Goal: Task Accomplishment & Management: Complete application form

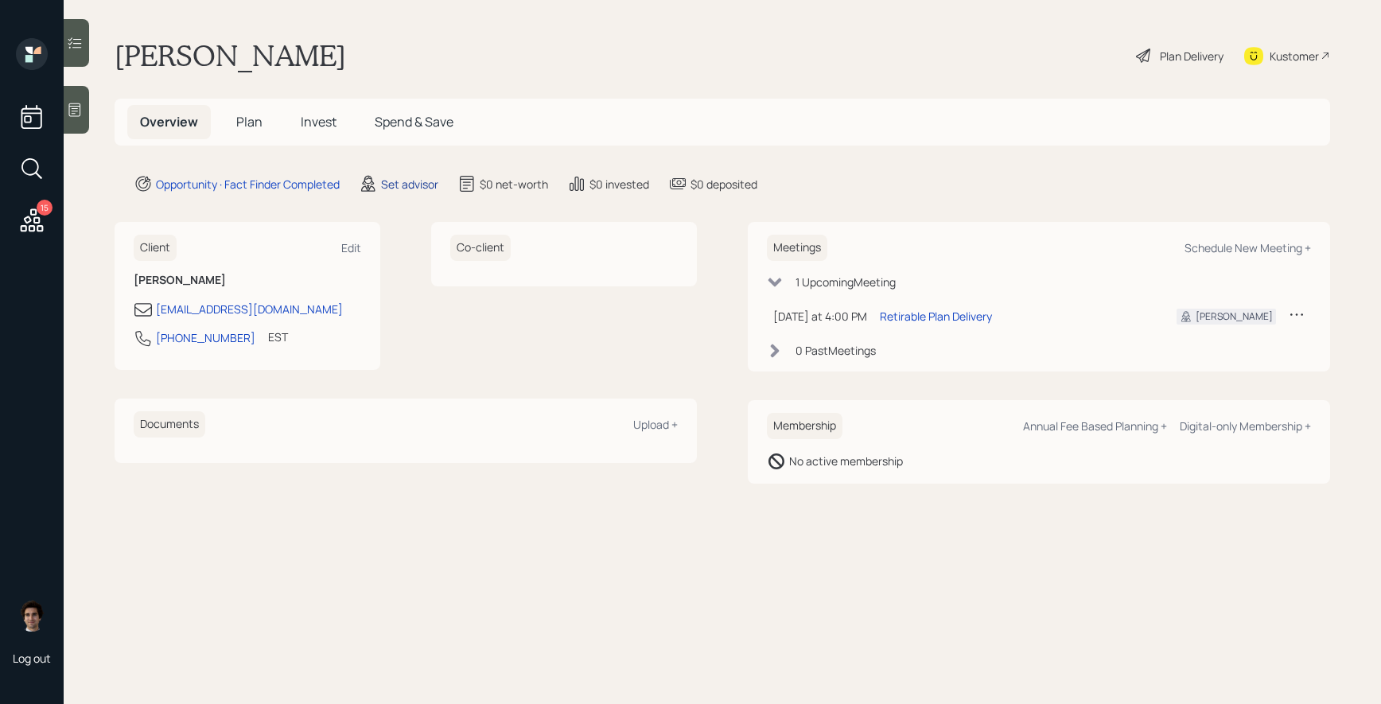
click at [426, 185] on div "Set advisor" at bounding box center [409, 184] width 57 height 17
click at [421, 188] on div "Set advisor" at bounding box center [409, 184] width 57 height 17
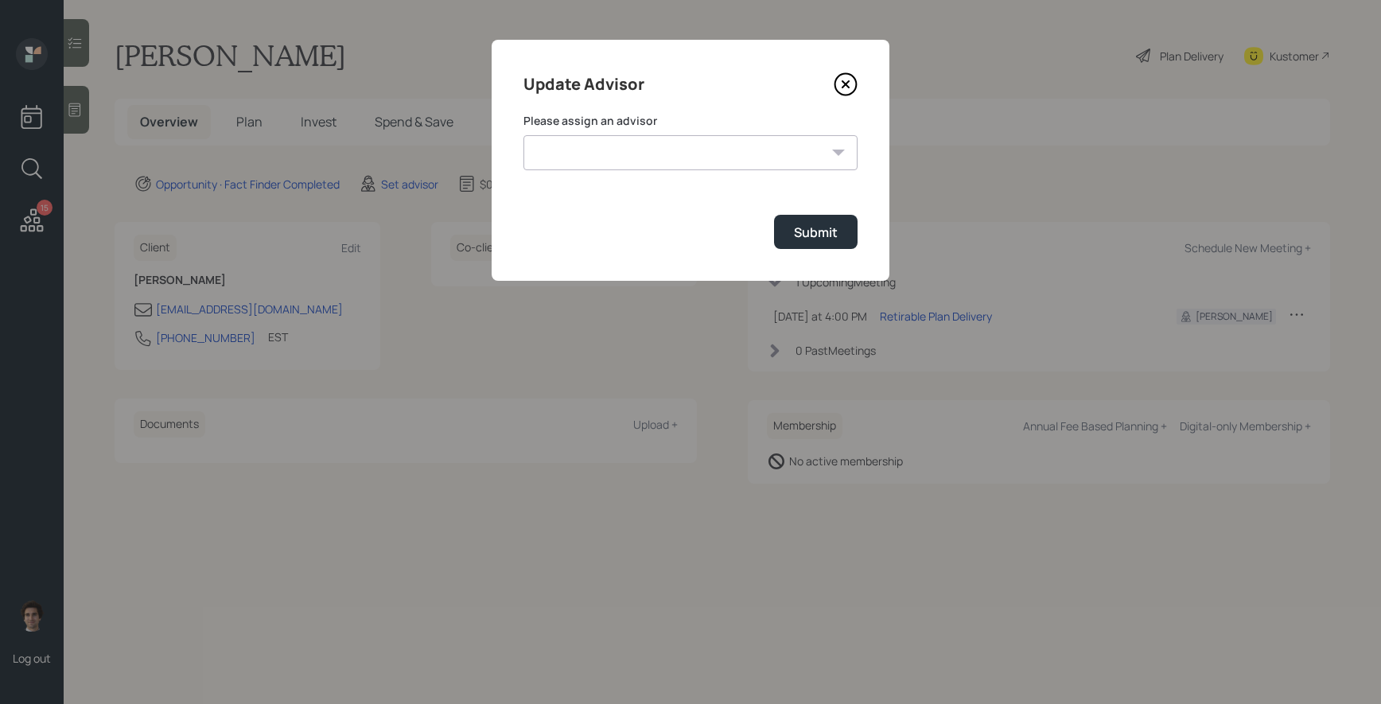
click at [610, 146] on select "[PERSON_NAME] [PERSON_NAME] End [PERSON_NAME] [PERSON_NAME] [PERSON_NAME] [PERS…" at bounding box center [690, 152] width 334 height 35
select select "59554aeb-d739-4552-90b9-0d27d70b4bf7"
click at [523, 135] on select "[PERSON_NAME] [PERSON_NAME] End [PERSON_NAME] [PERSON_NAME] [PERSON_NAME] [PERS…" at bounding box center [690, 152] width 334 height 35
click at [838, 235] on button "Submit" at bounding box center [816, 232] width 84 height 34
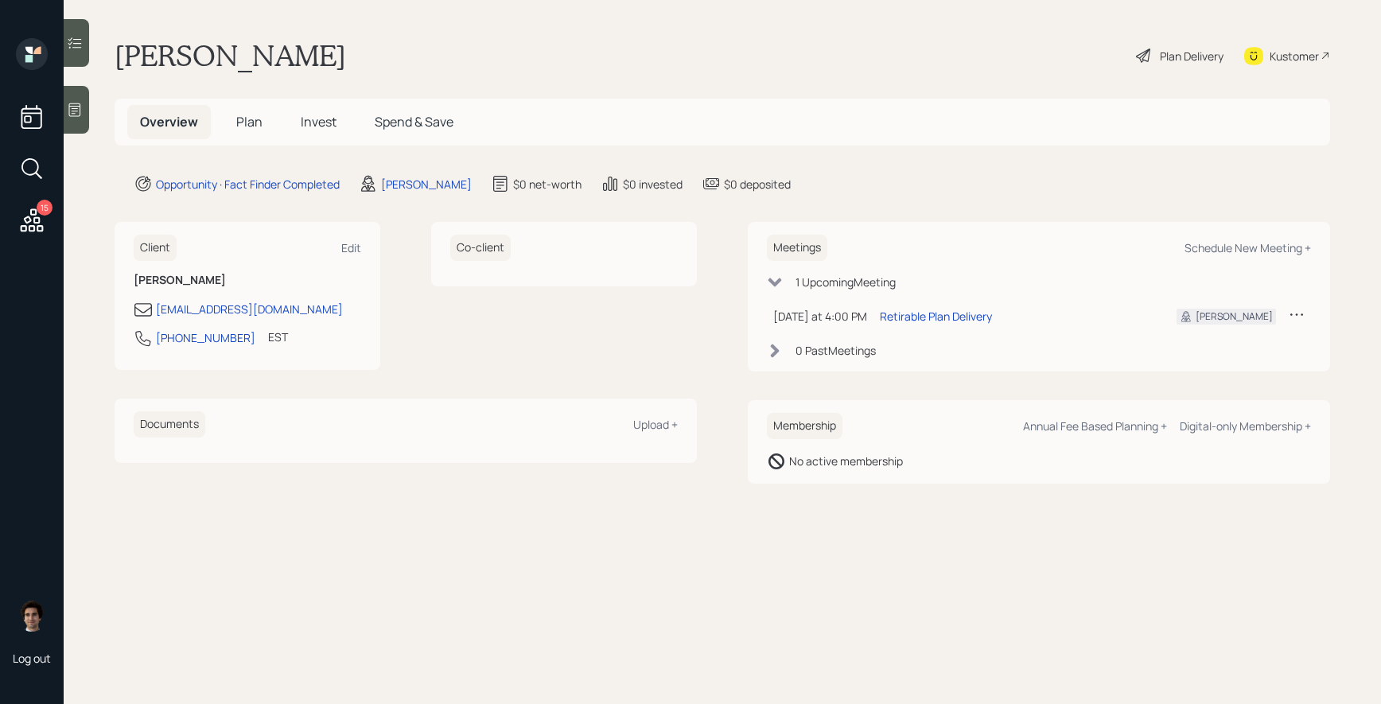
click at [1303, 54] on div "Kustomer" at bounding box center [1293, 56] width 49 height 17
click at [79, 104] on icon at bounding box center [75, 110] width 16 height 16
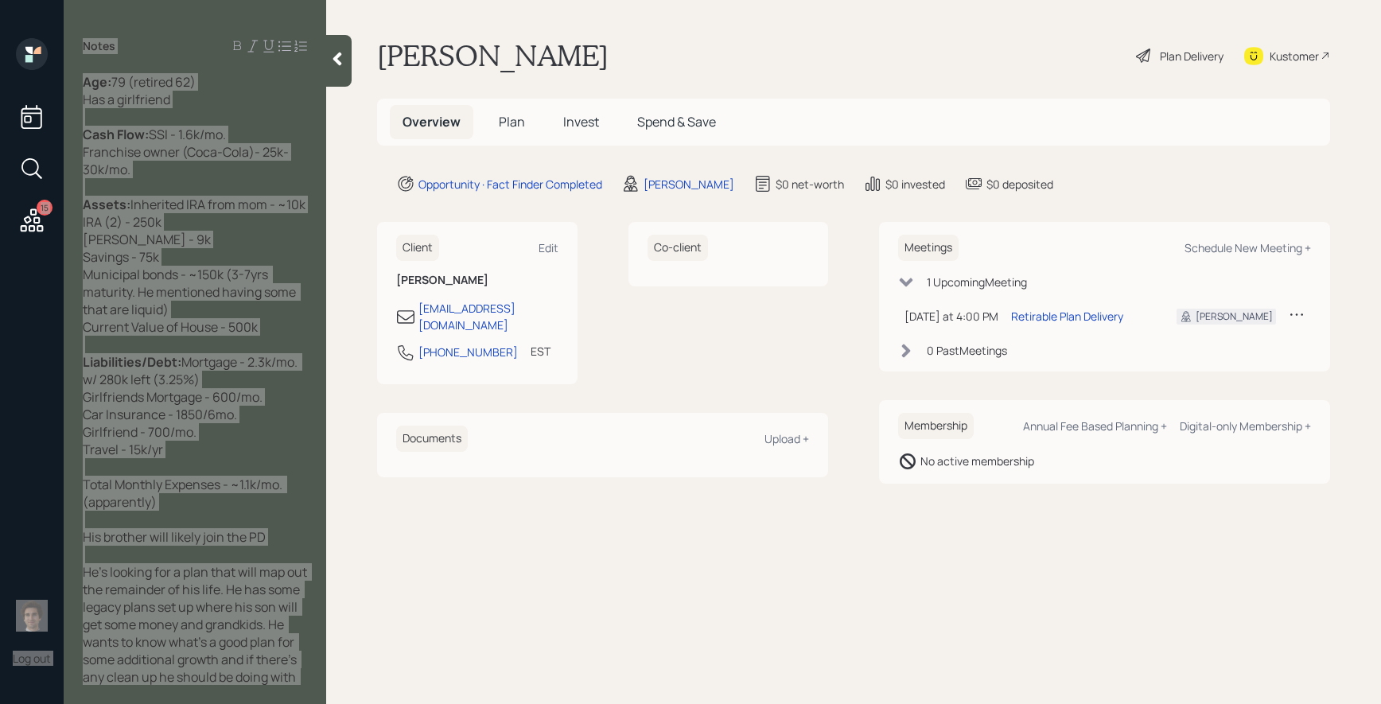
scroll to position [1, 0]
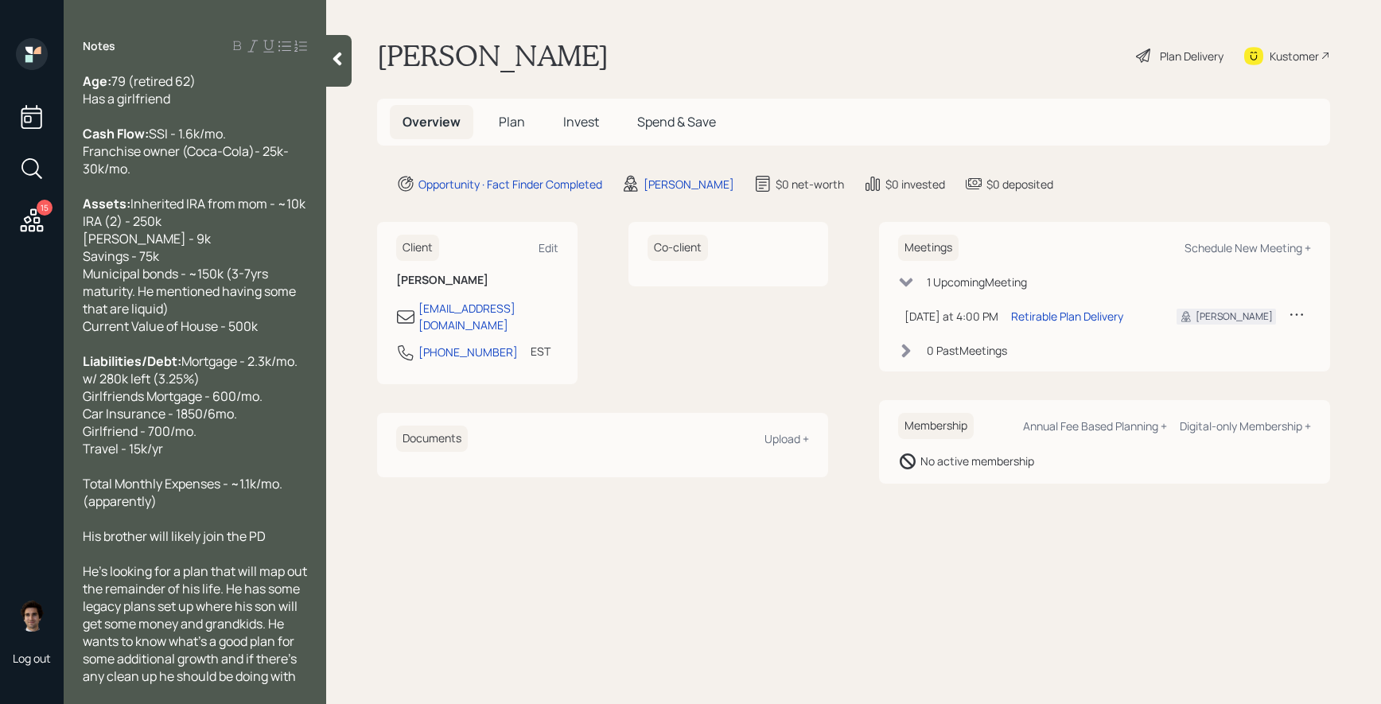
click at [506, 148] on main "[PERSON_NAME] Plan Delivery Kustomer Overview Plan Invest Spend & Save Opportun…" at bounding box center [853, 352] width 1055 height 704
click at [511, 117] on span "Plan" at bounding box center [512, 121] width 26 height 17
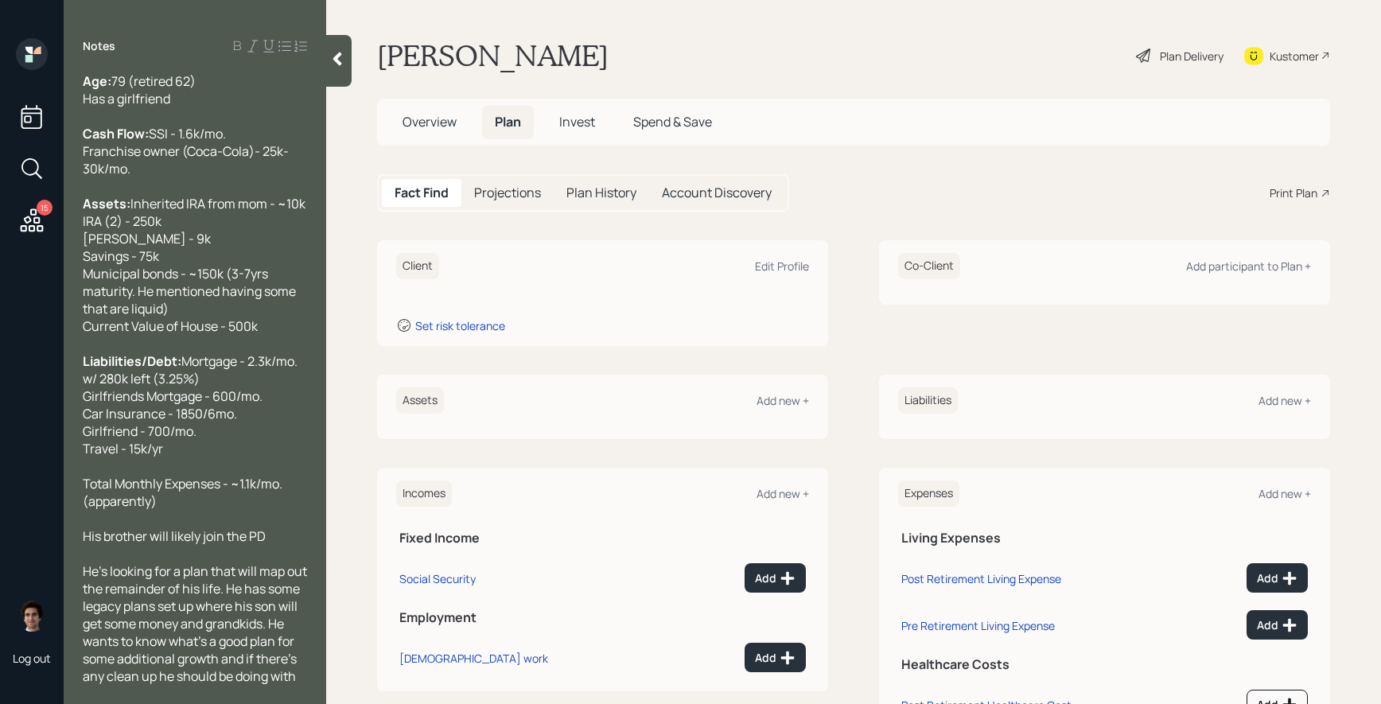
click at [1191, 56] on div "Plan Delivery" at bounding box center [1191, 56] width 64 height 17
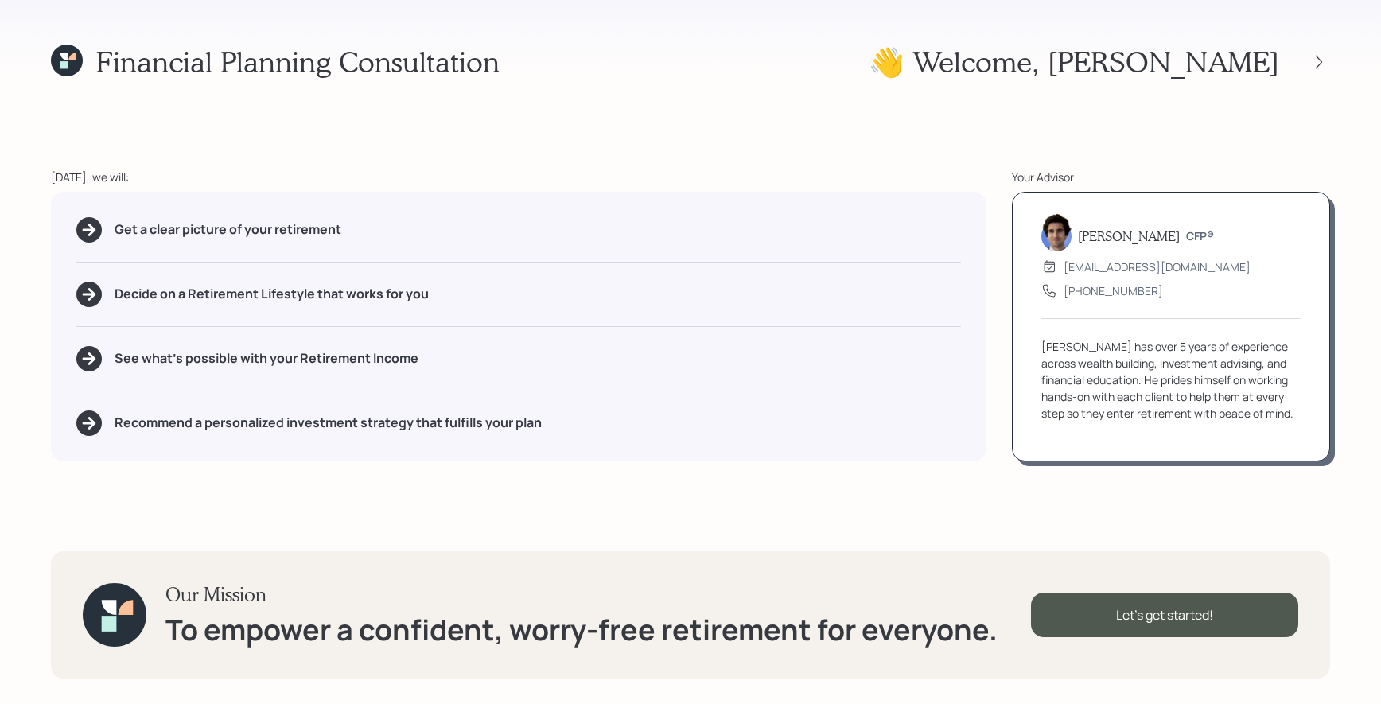
click at [1315, 45] on div "👋 Welcome , [PERSON_NAME]" at bounding box center [1098, 62] width 461 height 34
click at [1315, 58] on icon at bounding box center [1319, 62] width 16 height 16
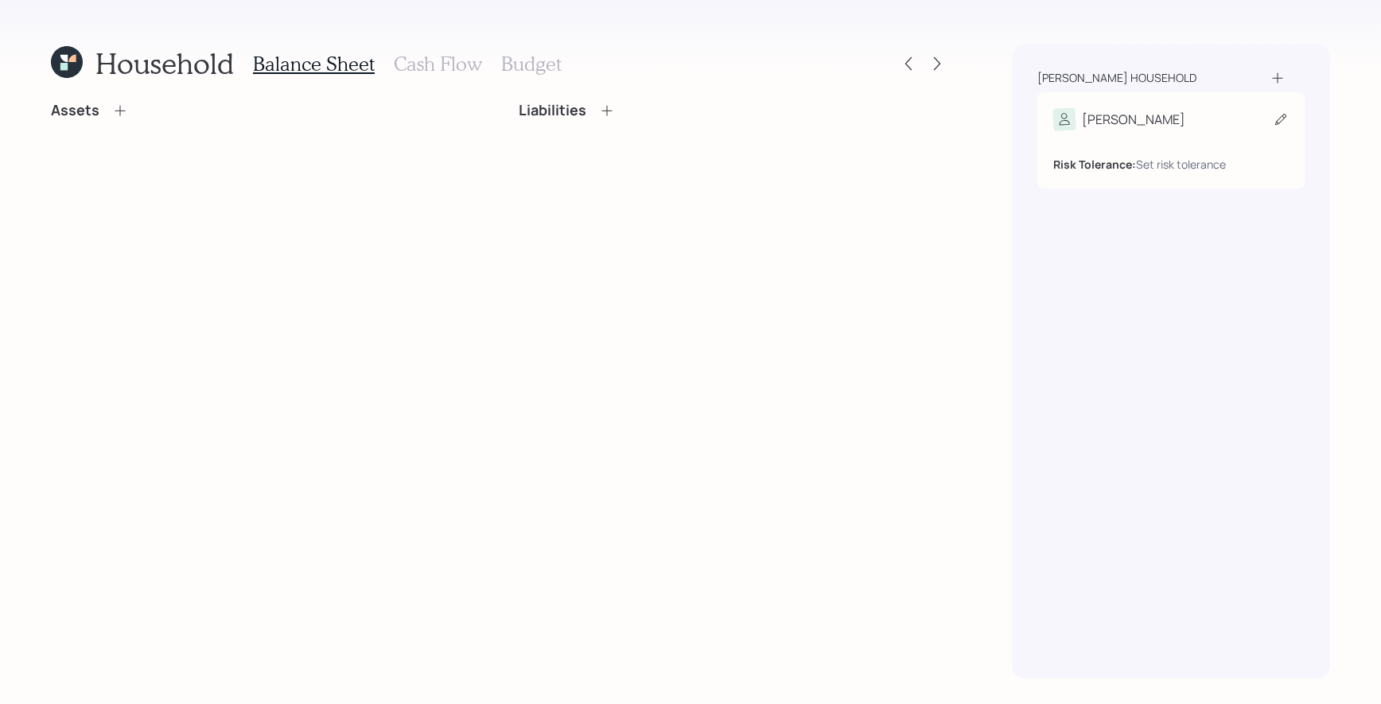
click at [1225, 118] on div "[PERSON_NAME]" at bounding box center [1170, 119] width 235 height 22
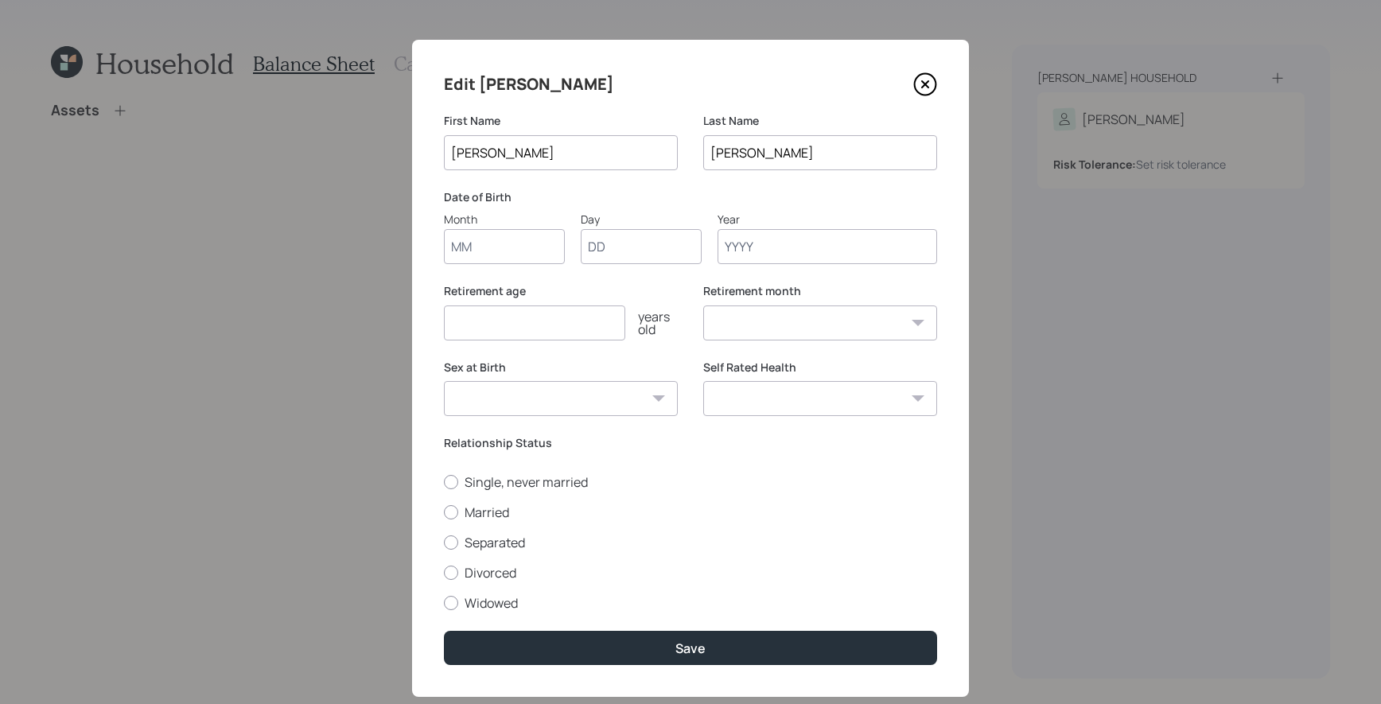
click at [498, 269] on div "Edit [PERSON_NAME] First Name [PERSON_NAME] Last Name [PERSON_NAME] Date of Bir…" at bounding box center [690, 368] width 557 height 657
click at [503, 260] on input "Month" at bounding box center [504, 246] width 121 height 35
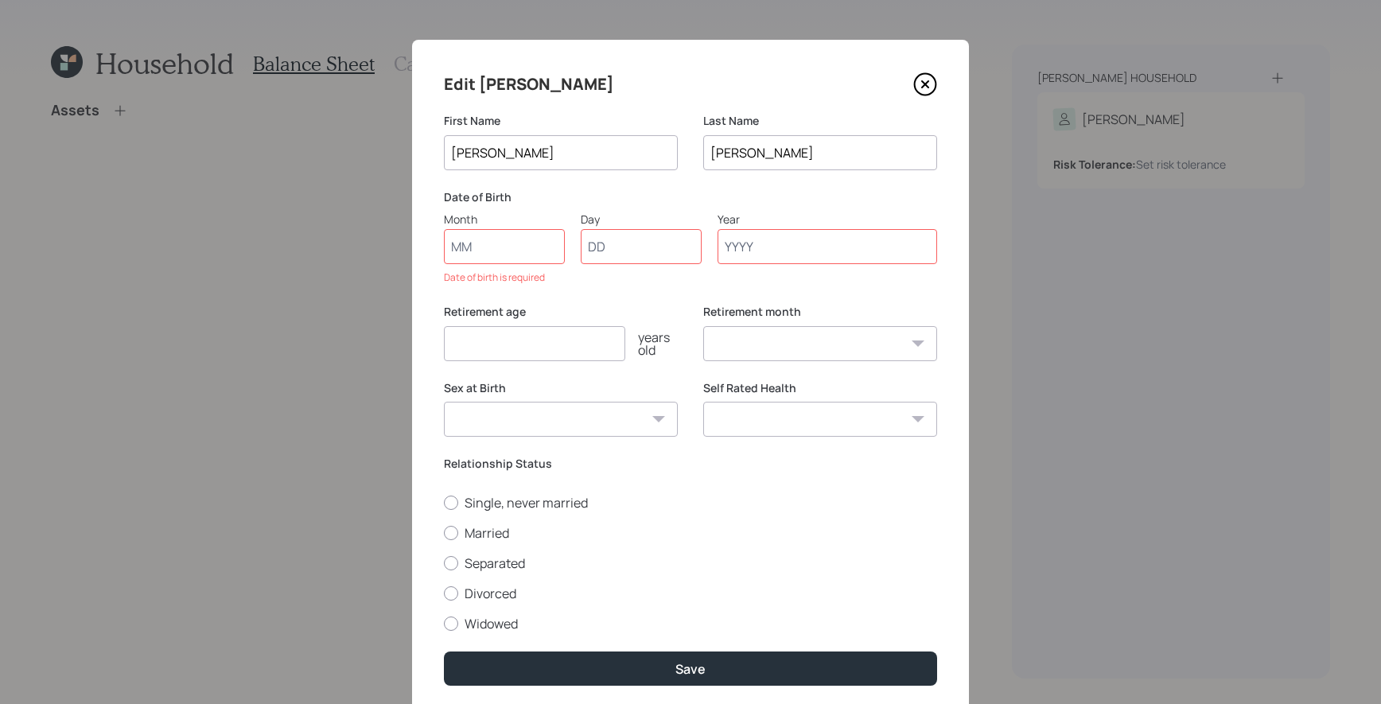
click at [515, 242] on input "Month" at bounding box center [504, 246] width 121 height 35
type input "09"
type input "14"
type input "1946"
select select "9"
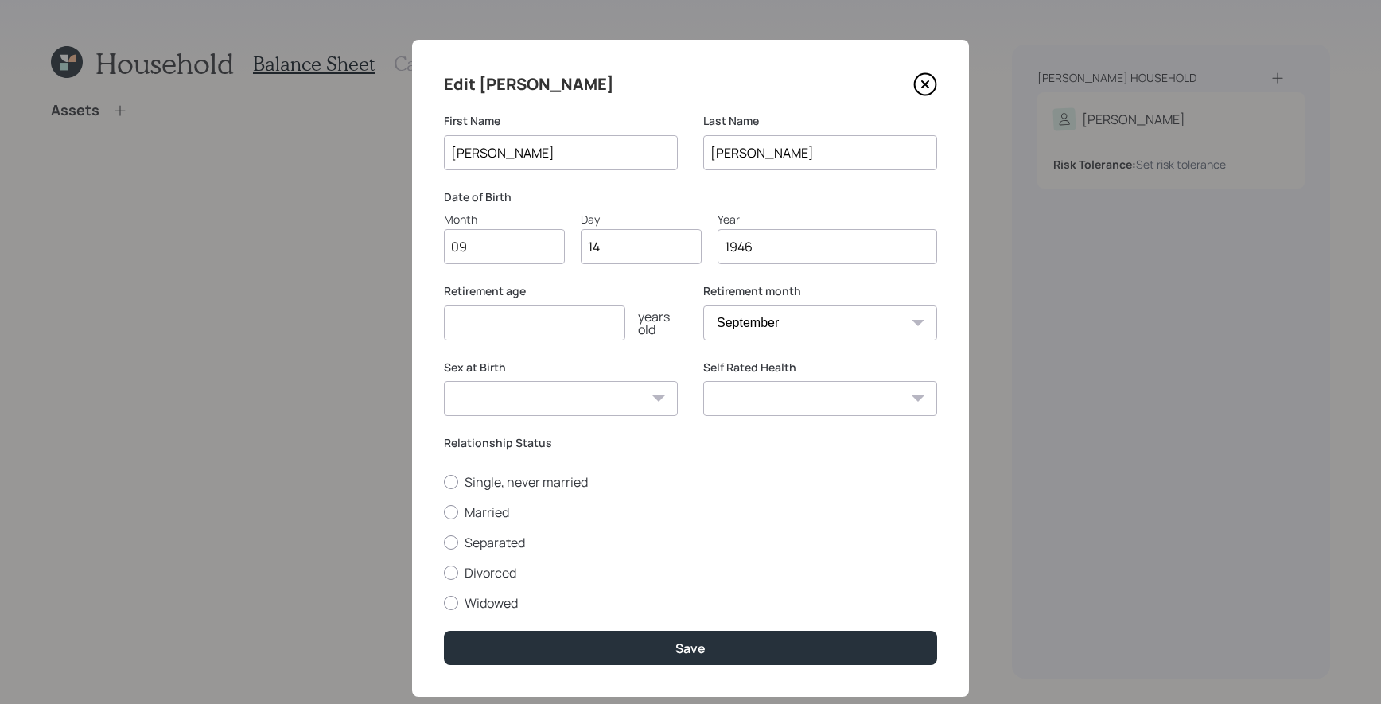
type input "1946"
click at [572, 342] on div "Retirement age years old" at bounding box center [561, 321] width 234 height 76
type input "70"
click at [657, 404] on select "[DEMOGRAPHIC_DATA] [DEMOGRAPHIC_DATA] Other / Prefer not to say" at bounding box center [561, 398] width 234 height 35
select select "[DEMOGRAPHIC_DATA]"
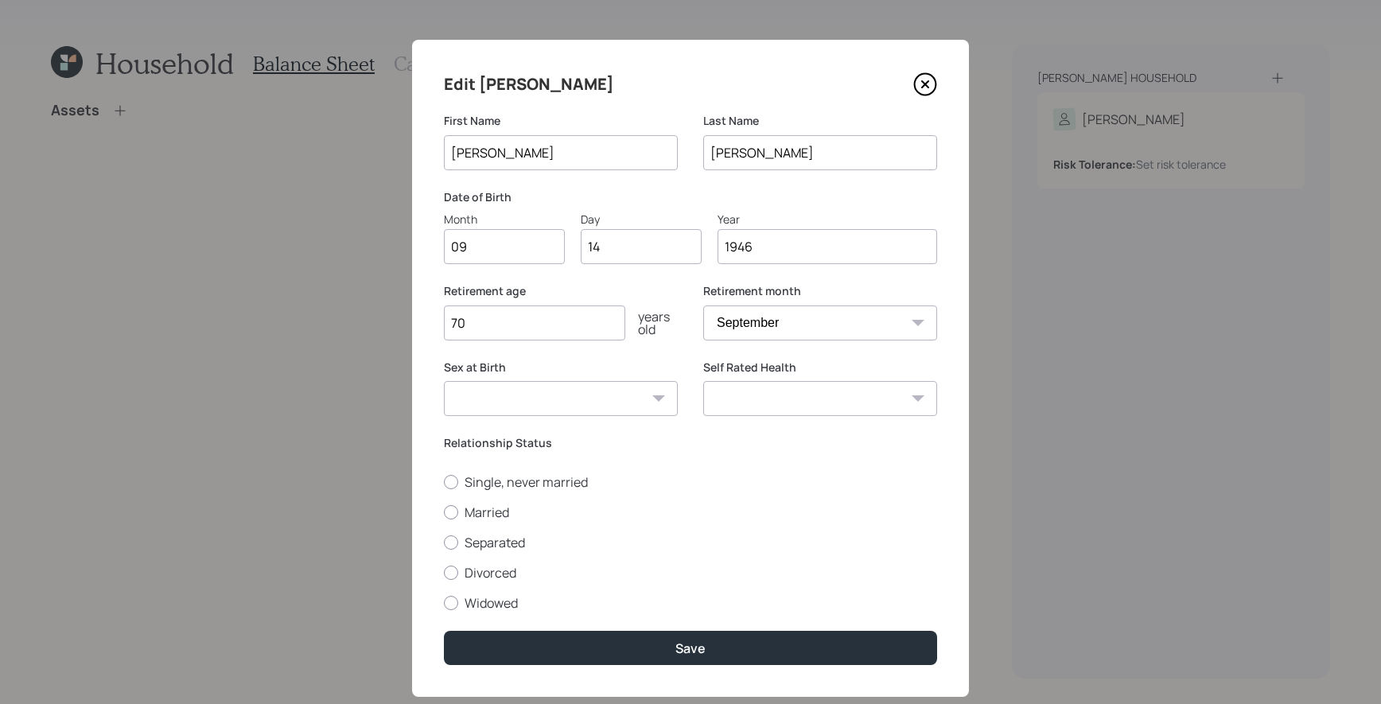
click at [444, 381] on select "[DEMOGRAPHIC_DATA] [DEMOGRAPHIC_DATA] Other / Prefer not to say" at bounding box center [561, 398] width 234 height 35
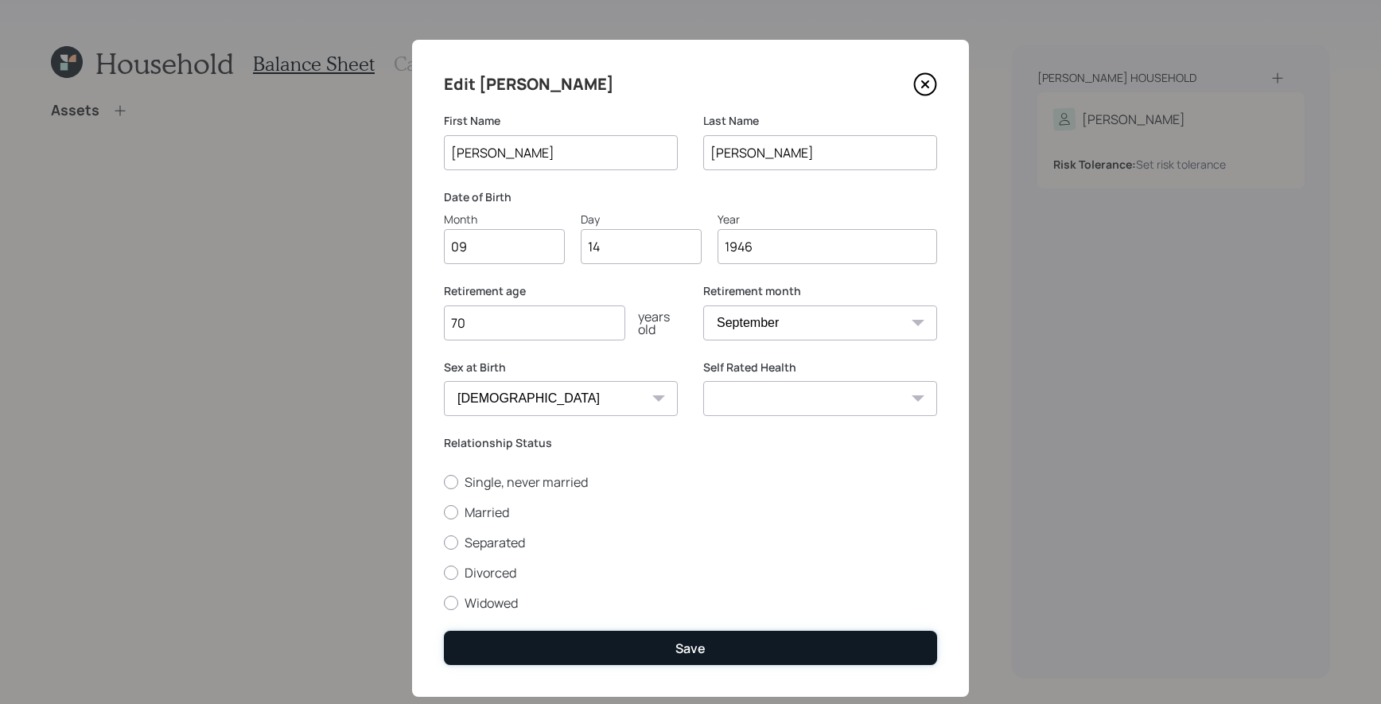
click at [749, 662] on button "Save" at bounding box center [690, 648] width 493 height 34
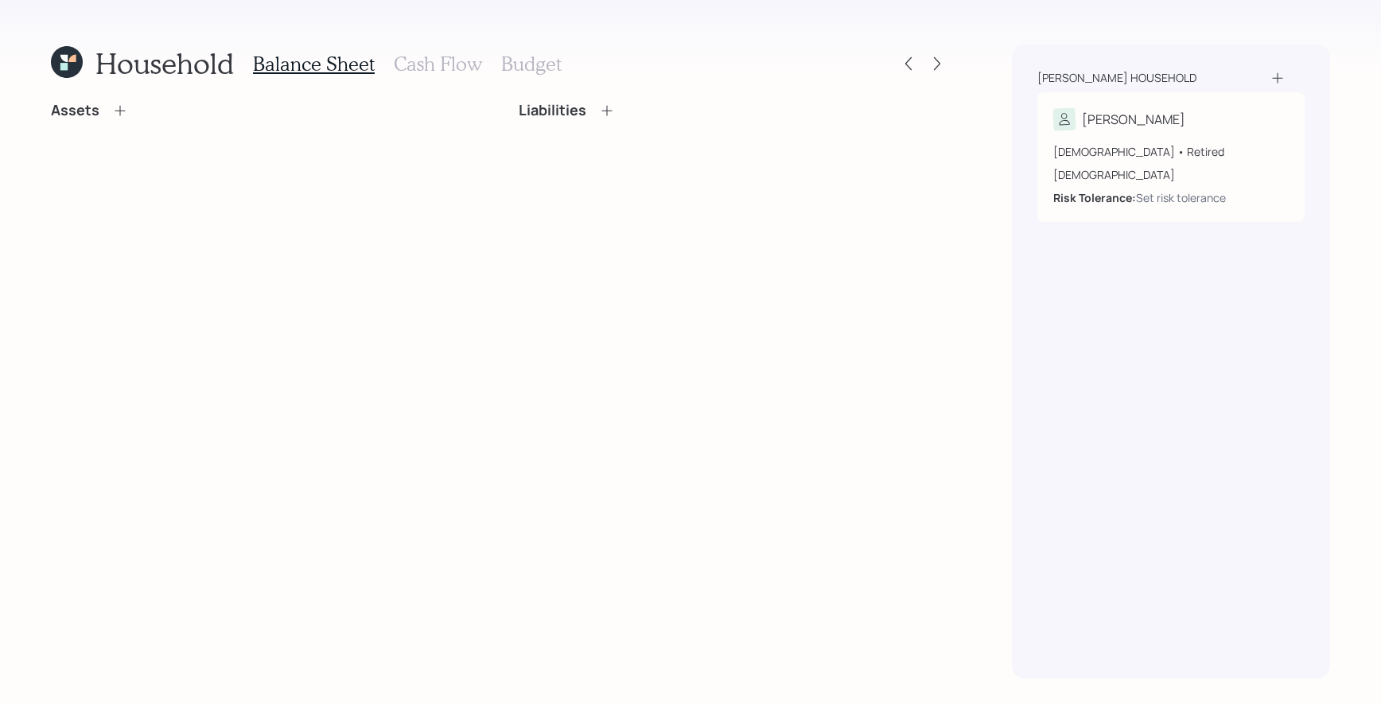
click at [112, 117] on icon at bounding box center [120, 111] width 16 height 16
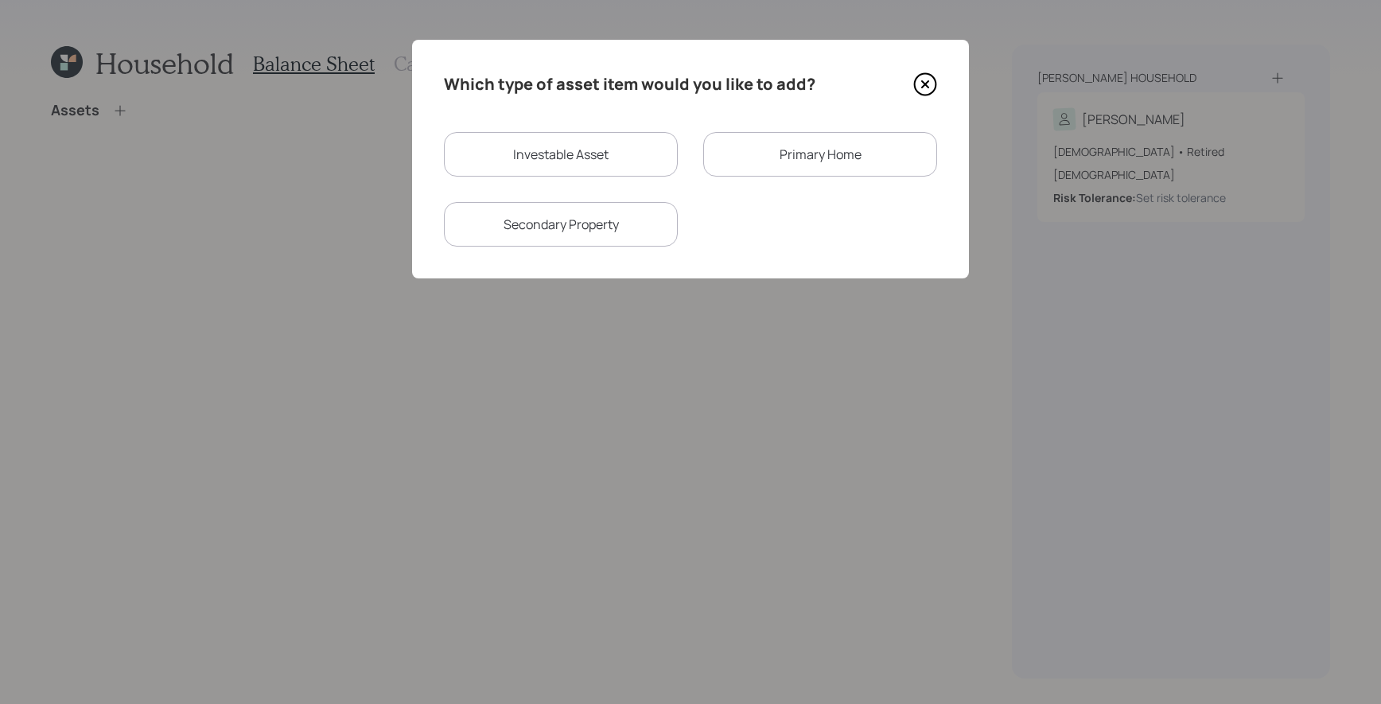
click at [537, 169] on div "Investable Asset" at bounding box center [561, 154] width 234 height 45
select select "taxable"
select select "balanced"
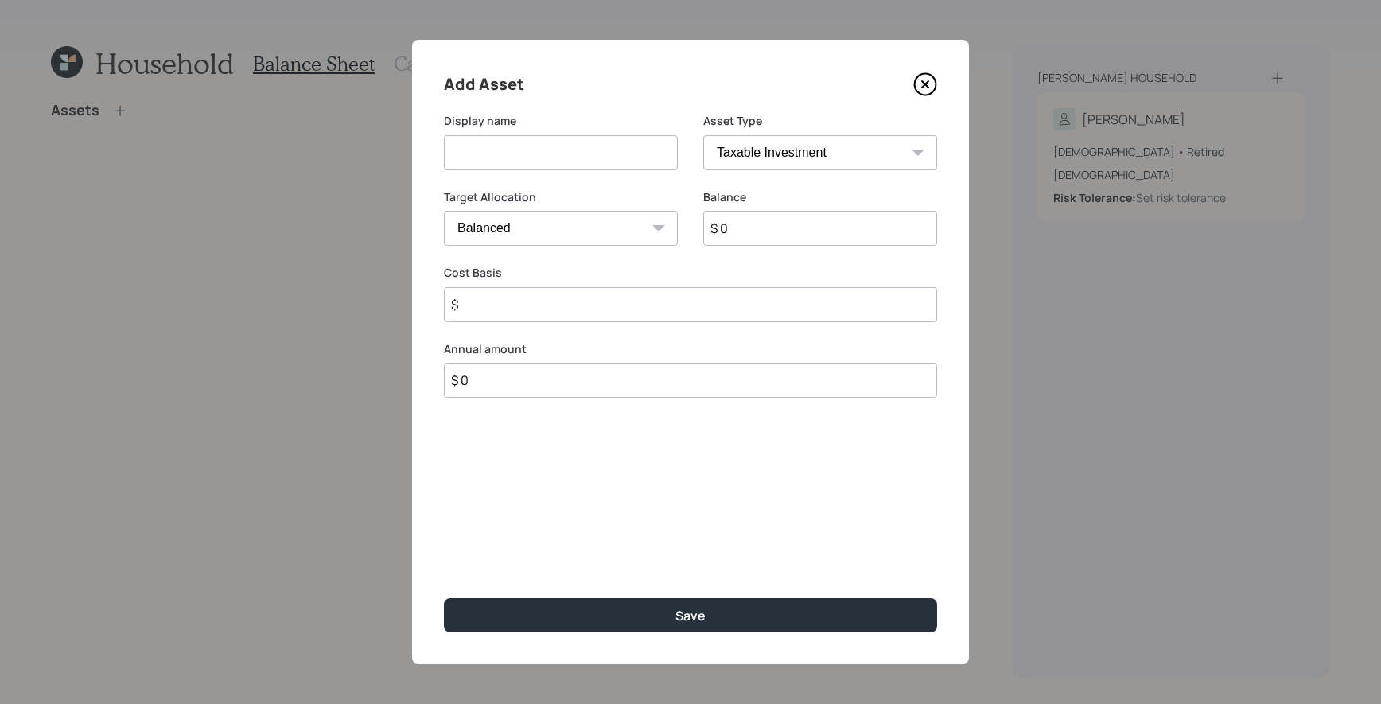
click at [759, 150] on select "SEP [PERSON_NAME] IRA 401(k) [PERSON_NAME] 401(k) 403(b) [PERSON_NAME] 403(b) 4…" at bounding box center [820, 152] width 234 height 35
select select "ira"
click at [703, 135] on select "SEP [PERSON_NAME] IRA 401(k) [PERSON_NAME] 401(k) 403(b) [PERSON_NAME] 403(b) 4…" at bounding box center [820, 152] width 234 height 35
type input "$"
click at [585, 177] on div "Display name" at bounding box center [561, 151] width 234 height 76
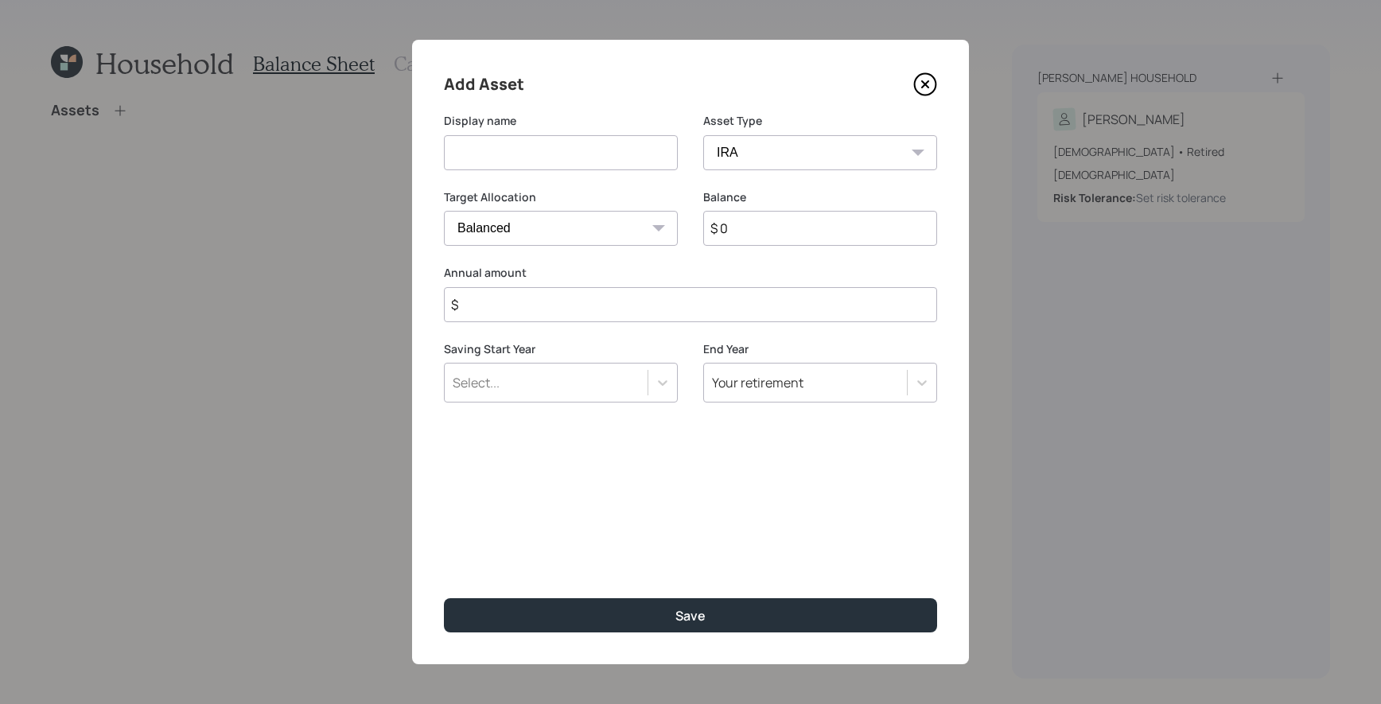
click at [585, 170] on div "Display name" at bounding box center [561, 151] width 234 height 76
click at [592, 156] on input at bounding box center [561, 152] width 234 height 35
type input "Inherited IRA"
click at [900, 217] on input "$ 0" at bounding box center [820, 228] width 234 height 35
type input "$ 10,000"
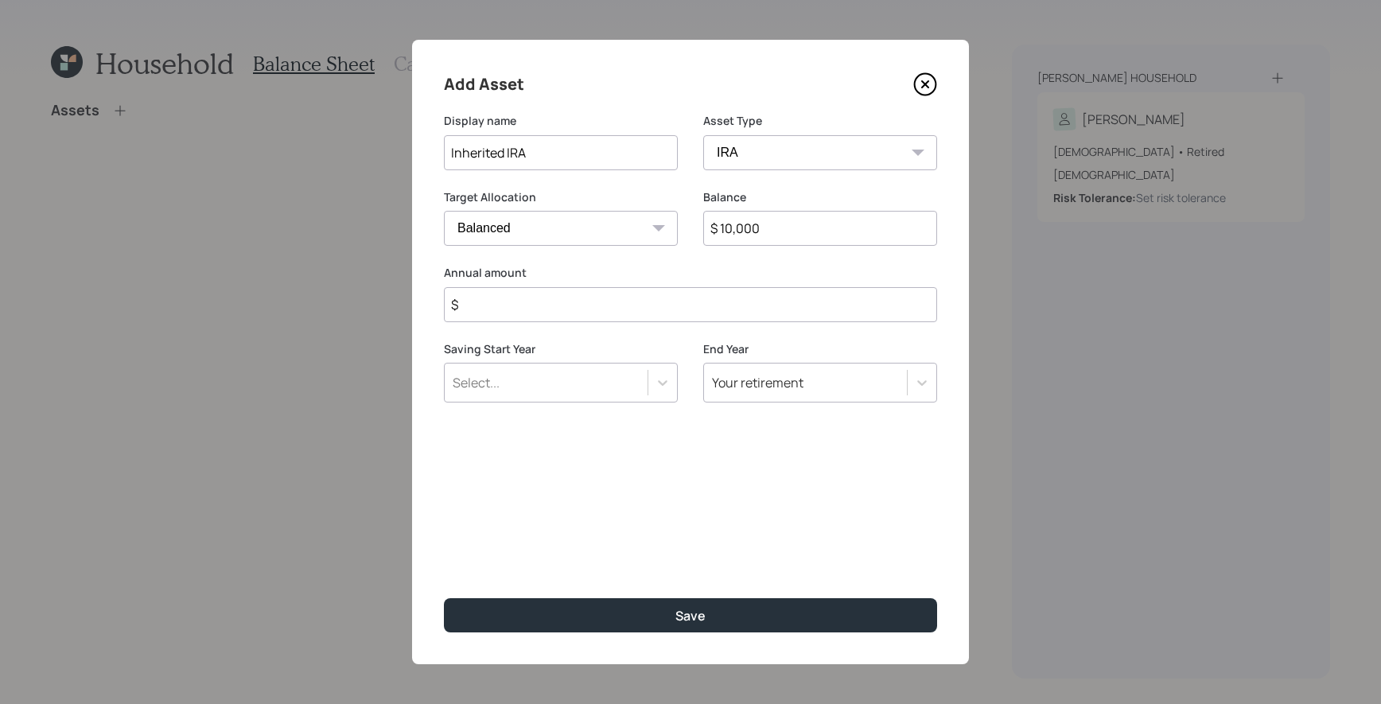
click at [745, 305] on input "$" at bounding box center [690, 304] width 493 height 35
type input "$ 0"
click at [444, 598] on button "Save" at bounding box center [690, 615] width 493 height 34
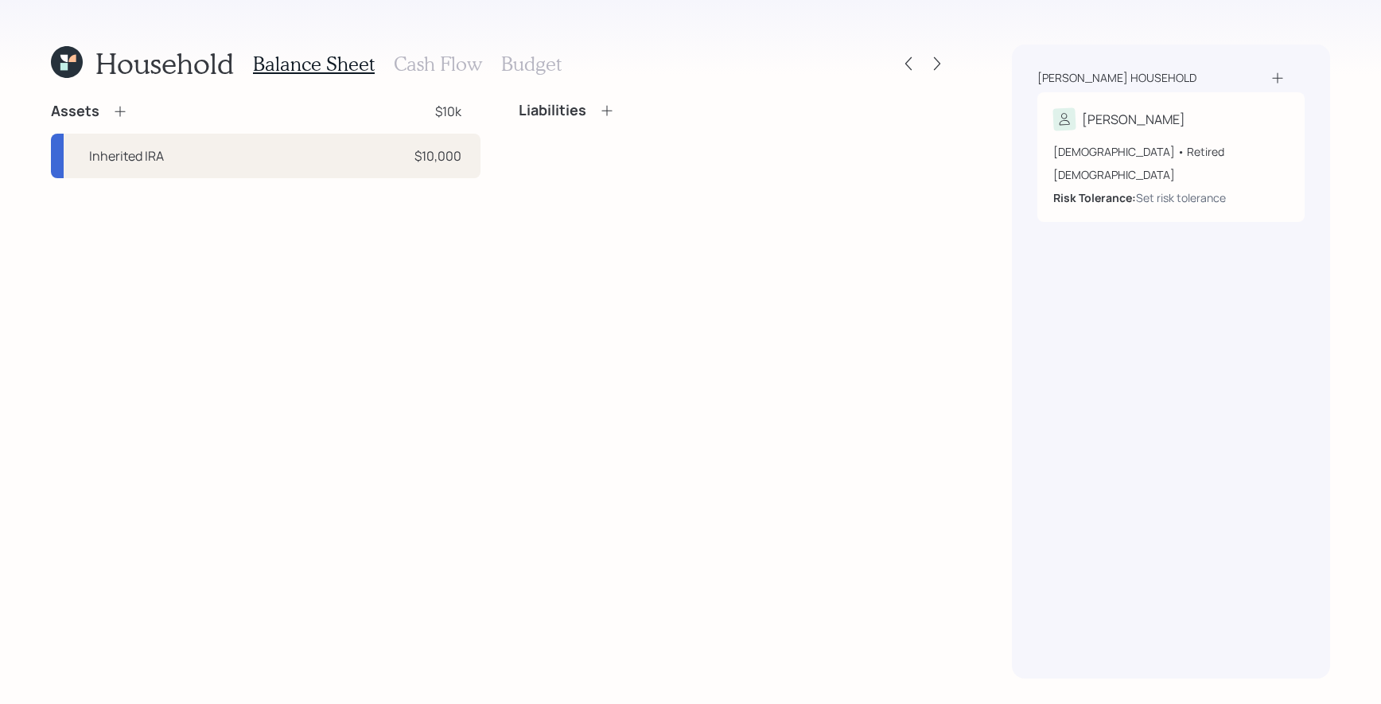
click at [125, 114] on icon at bounding box center [120, 111] width 16 height 16
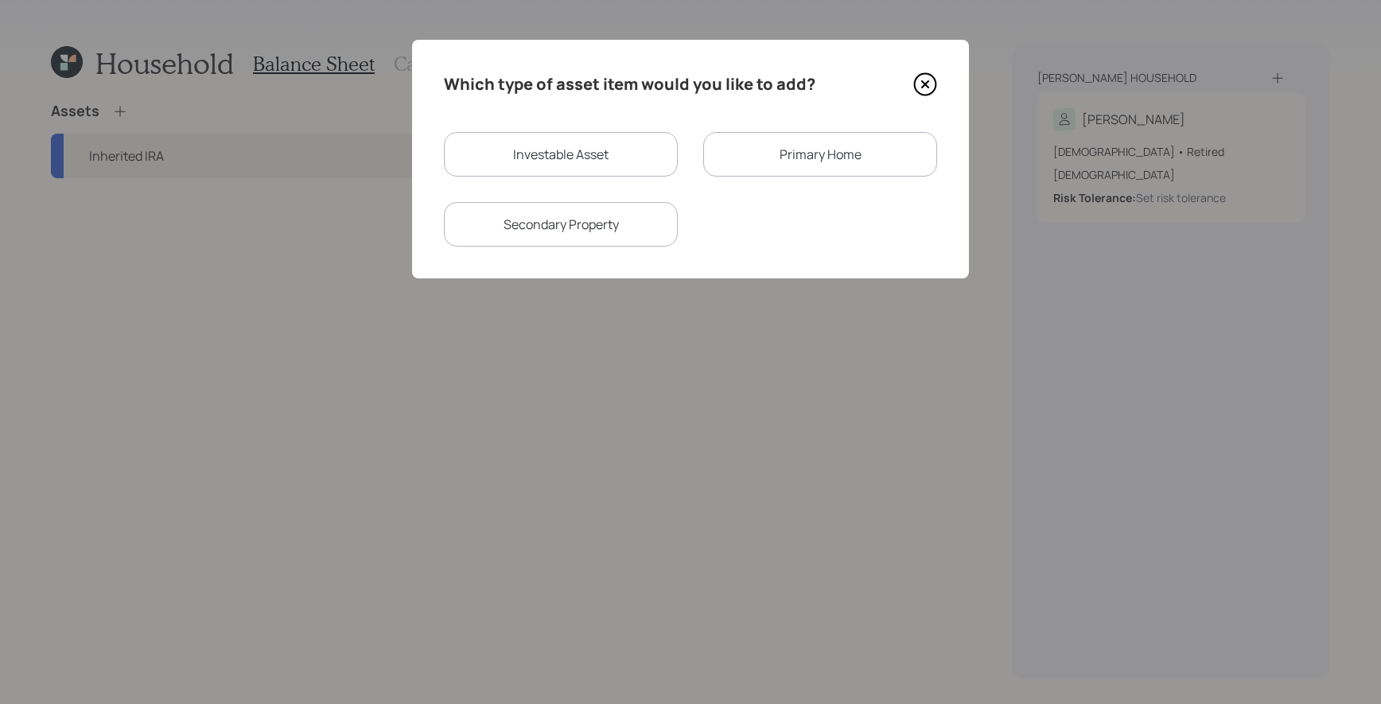
click at [657, 144] on div "Investable Asset" at bounding box center [561, 154] width 234 height 45
select select "taxable"
select select "balanced"
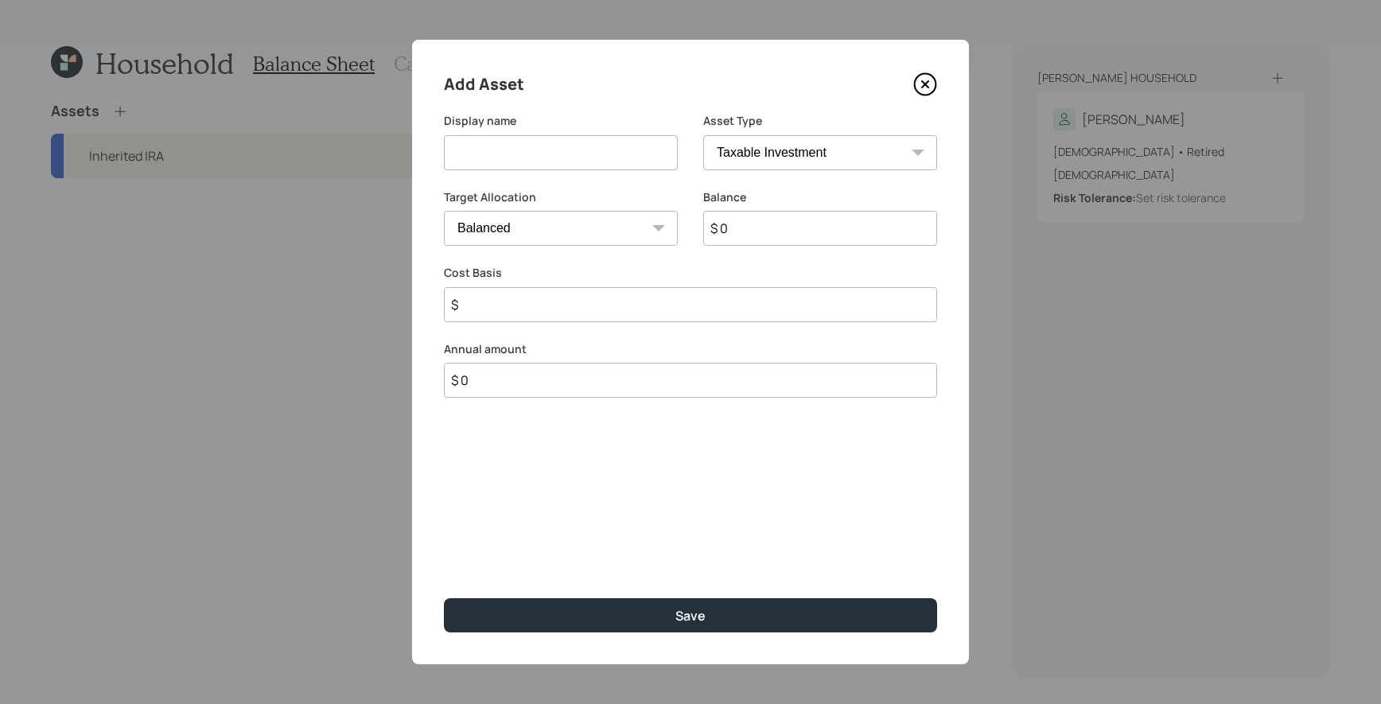
click at [808, 148] on select "SEP [PERSON_NAME] IRA 401(k) [PERSON_NAME] 401(k) 403(b) [PERSON_NAME] 403(b) 4…" at bounding box center [820, 152] width 234 height 35
select select "ira"
click at [703, 135] on select "SEP [PERSON_NAME] IRA 401(k) [PERSON_NAME] 401(k) 403(b) [PERSON_NAME] 403(b) 4…" at bounding box center [820, 152] width 234 height 35
type input "$"
click at [556, 160] on input at bounding box center [561, 152] width 234 height 35
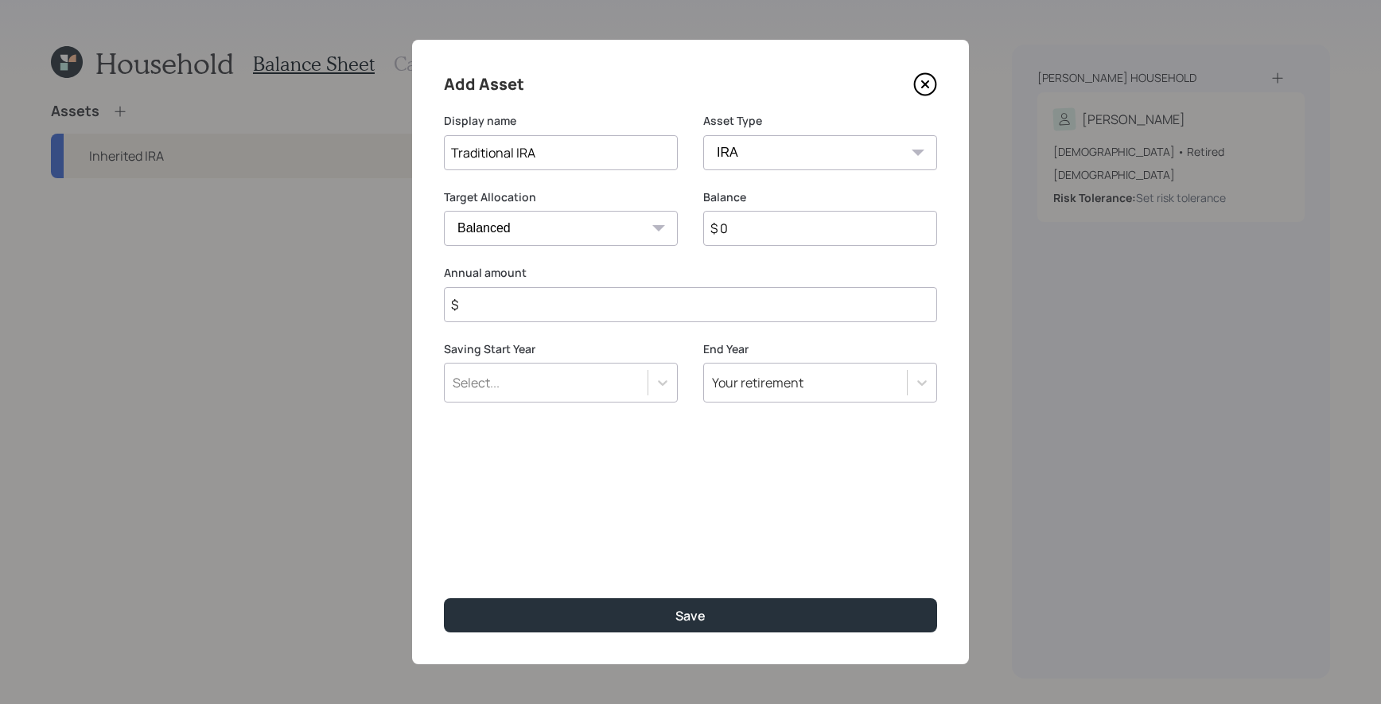
type input "Traditional IRA"
click at [867, 232] on input "$ 0" at bounding box center [820, 228] width 234 height 35
type input "$ 250,000"
type input "$ 0"
drag, startPoint x: 843, startPoint y: 243, endPoint x: 534, endPoint y: 221, distance: 309.4
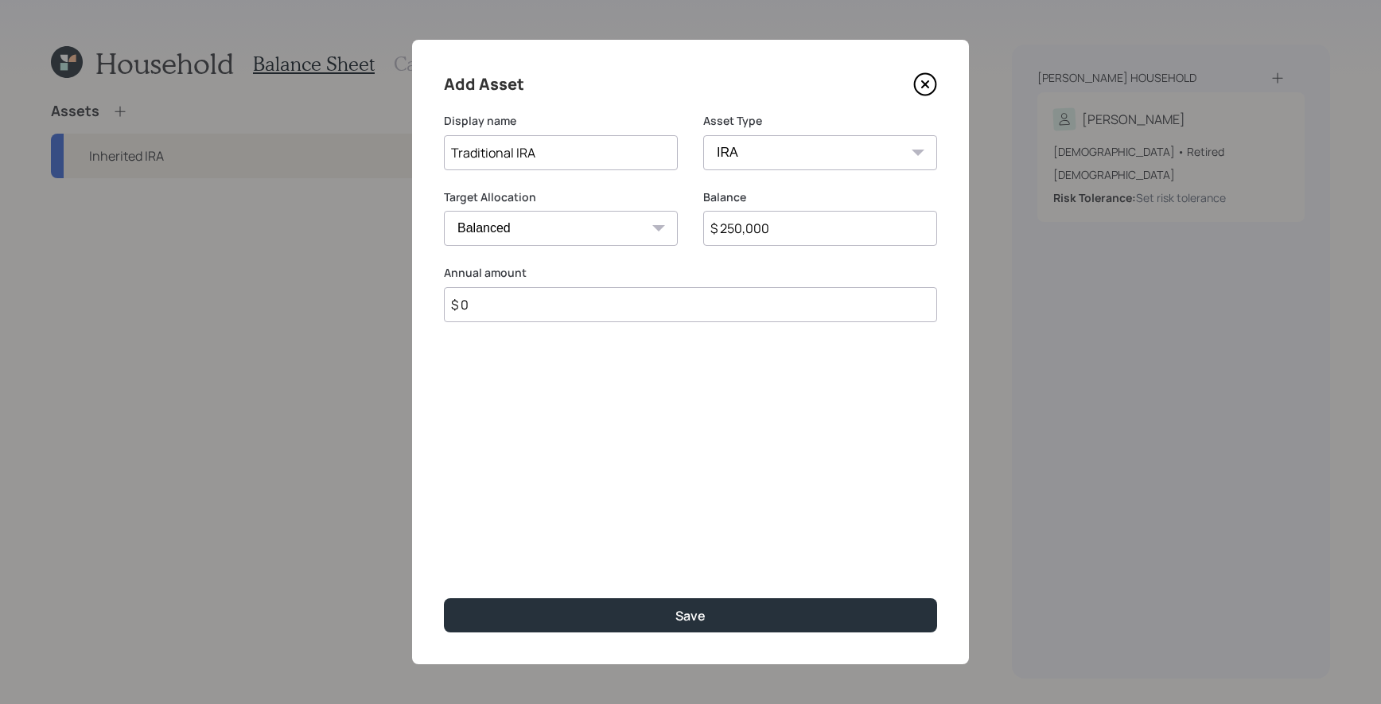
click at [535, 223] on div "Target Allocation Cash Conservative Balanced Aggressive Balance $ 250,000" at bounding box center [690, 227] width 493 height 76
type input "$ 190,000"
click at [444, 598] on button "Save" at bounding box center [690, 615] width 493 height 34
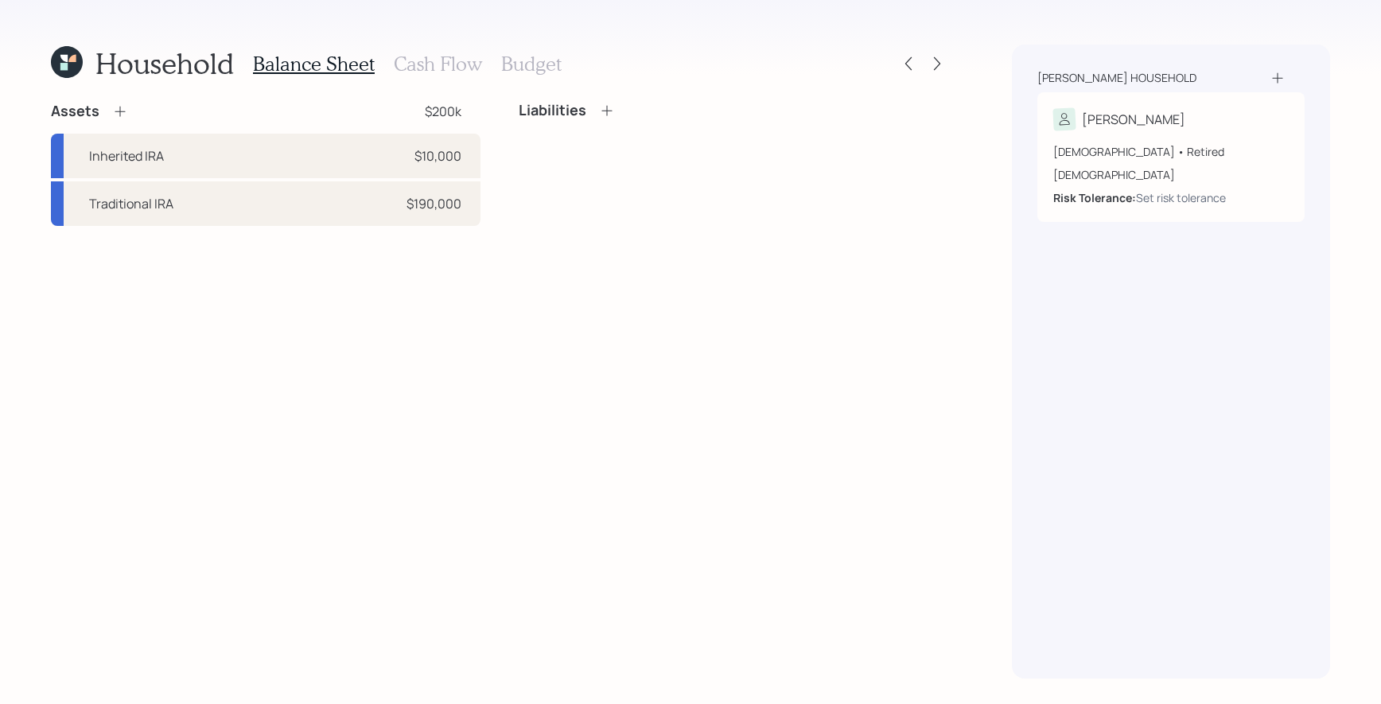
click at [132, 118] on div "Assets $200k" at bounding box center [265, 111] width 429 height 19
click at [120, 118] on icon at bounding box center [120, 111] width 16 height 16
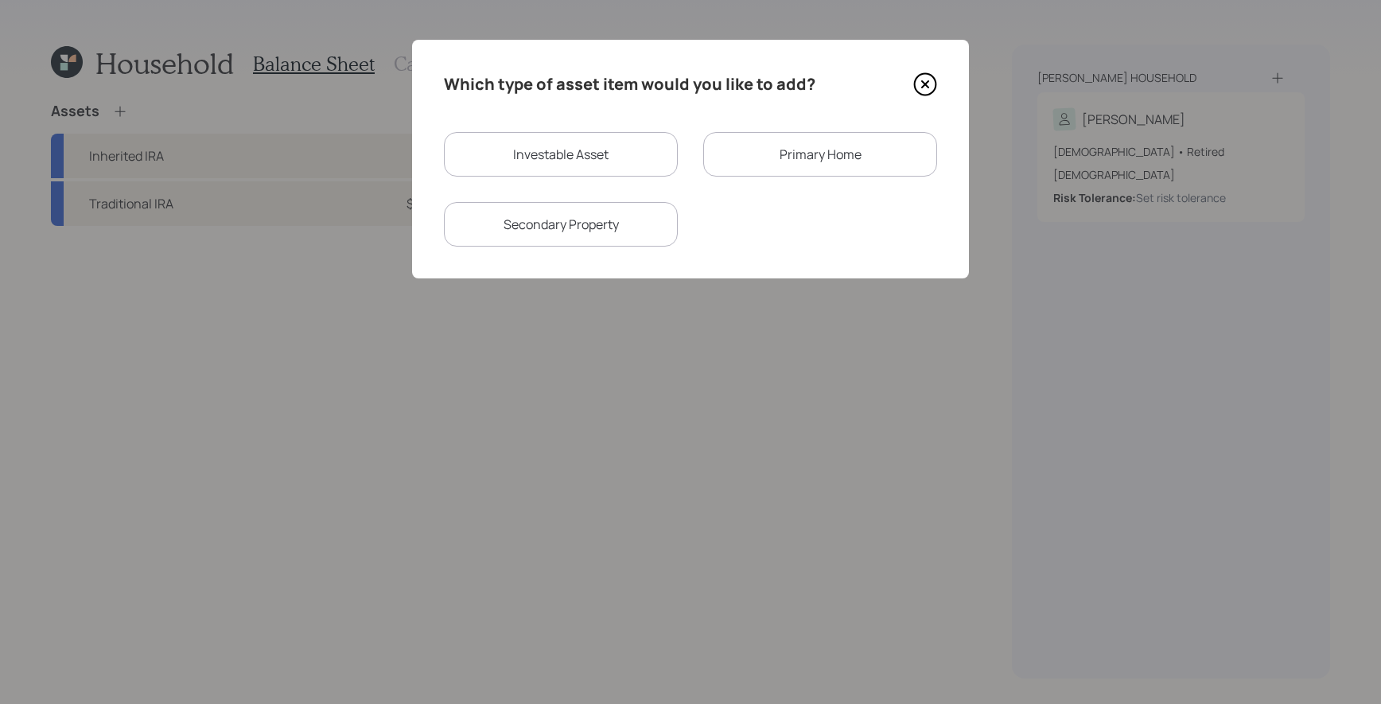
click at [571, 161] on div "Investable Asset" at bounding box center [561, 154] width 234 height 45
select select "taxable"
select select "balanced"
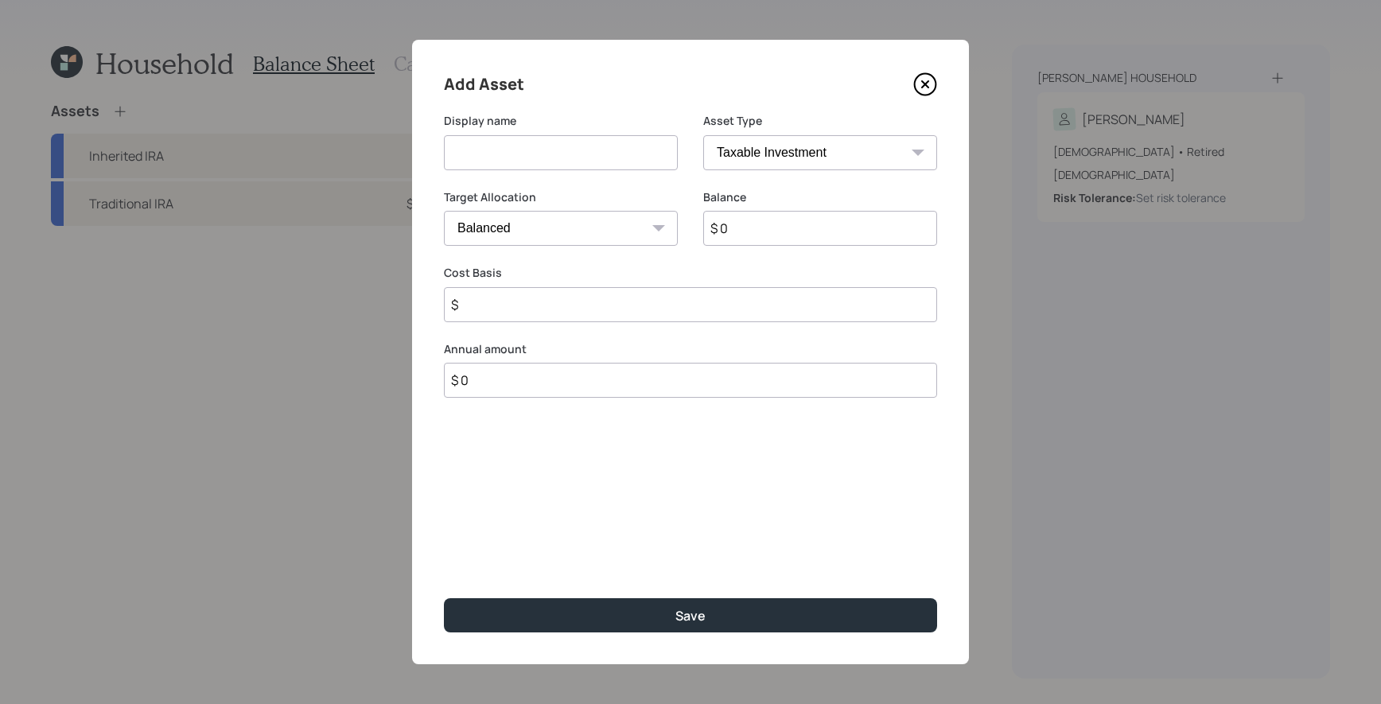
click at [774, 148] on select "SEP [PERSON_NAME] IRA 401(k) [PERSON_NAME] 401(k) 403(b) [PERSON_NAME] 403(b) 4…" at bounding box center [820, 152] width 234 height 35
select select "roth_ira"
click at [703, 135] on select "SEP [PERSON_NAME] IRA 401(k) [PERSON_NAME] 401(k) 403(b) [PERSON_NAME] 403(b) 4…" at bounding box center [820, 152] width 234 height 35
type input "$"
click at [576, 153] on input at bounding box center [561, 152] width 234 height 35
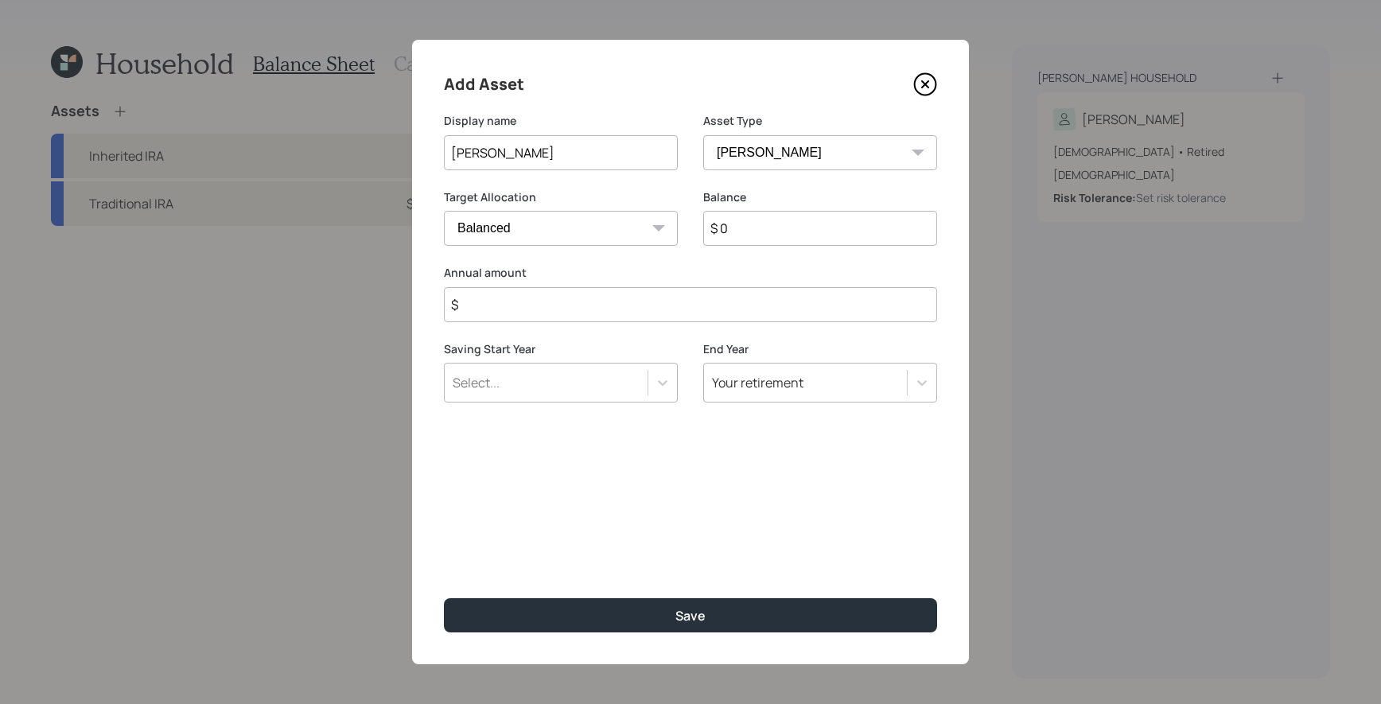
type input "[PERSON_NAME]"
click at [891, 254] on div "Balance $ 0" at bounding box center [820, 227] width 234 height 76
click at [890, 238] on input "$ 0" at bounding box center [820, 228] width 234 height 35
type input "$ 5,000"
type input "$ 0"
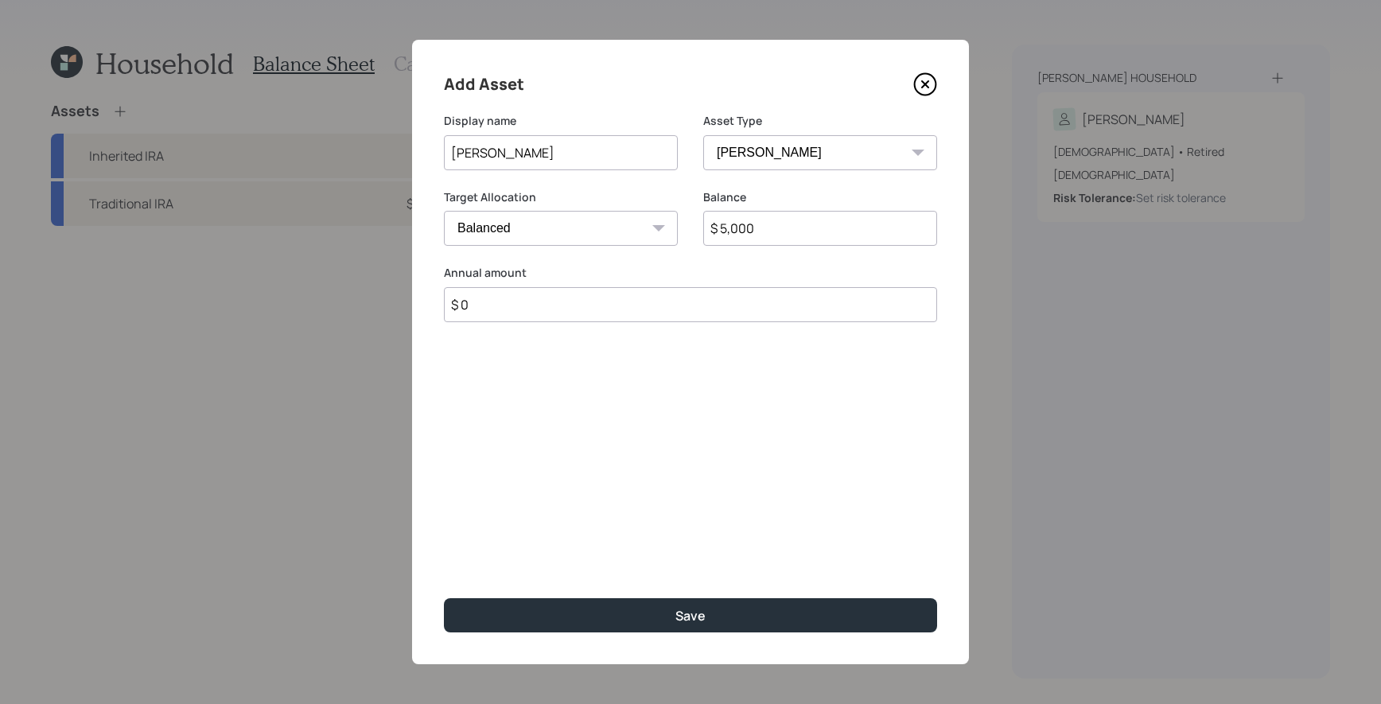
click at [444, 598] on button "Save" at bounding box center [690, 615] width 493 height 34
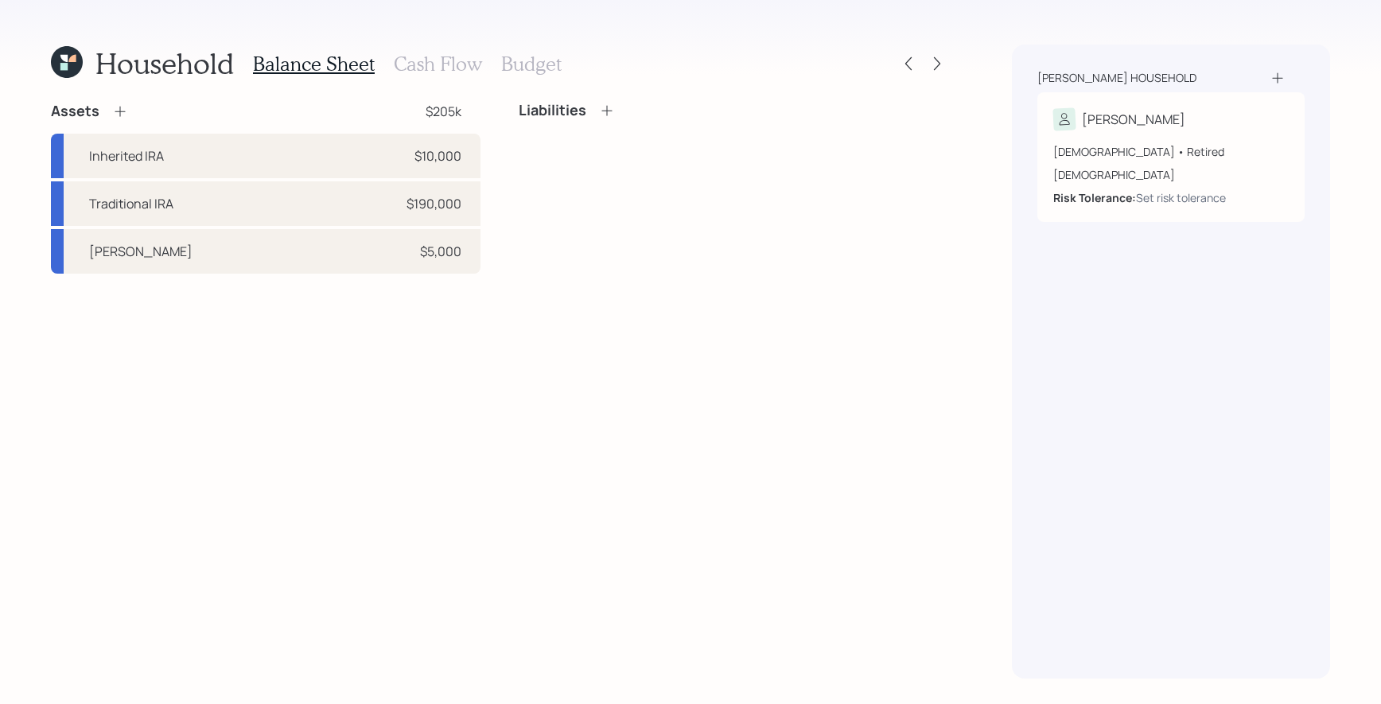
click at [127, 113] on div "Assets $205k" at bounding box center [265, 111] width 429 height 19
click at [120, 113] on icon at bounding box center [120, 111] width 16 height 16
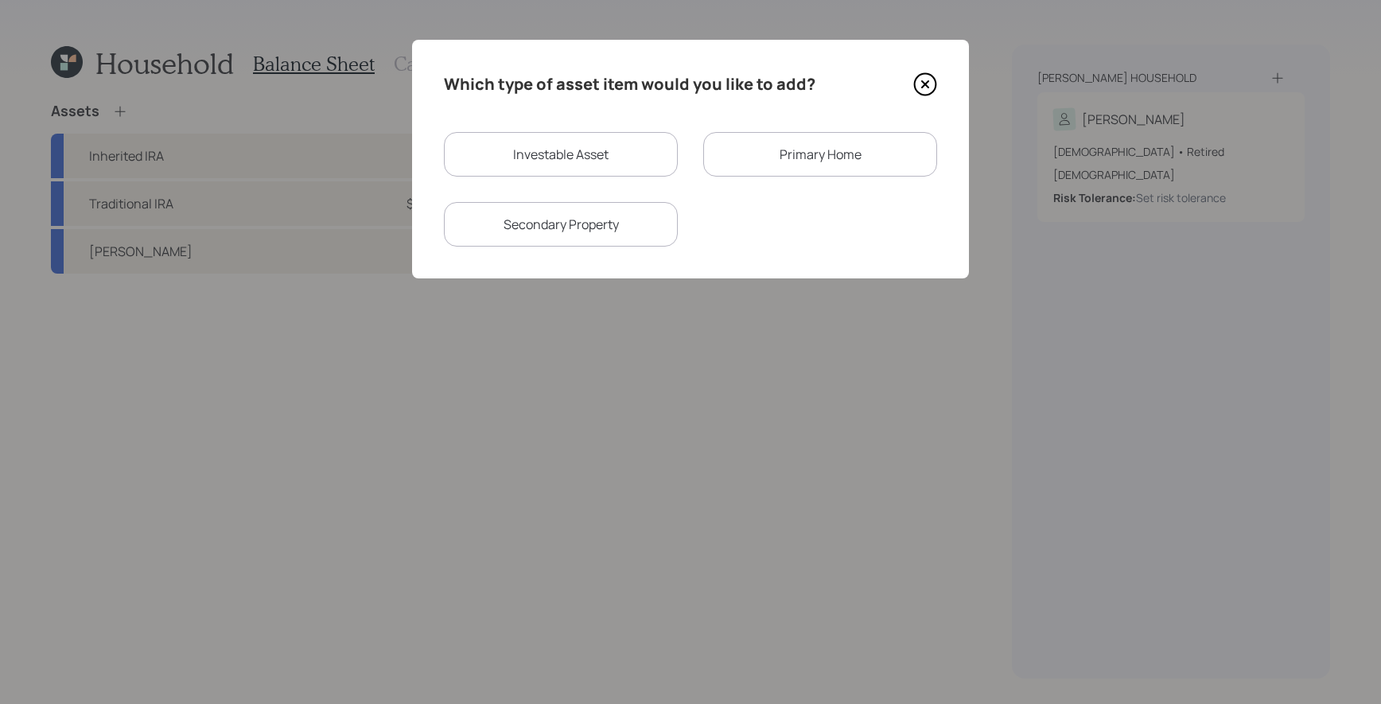
click at [629, 146] on div "Investable Asset" at bounding box center [561, 154] width 234 height 45
select select "taxable"
select select "balanced"
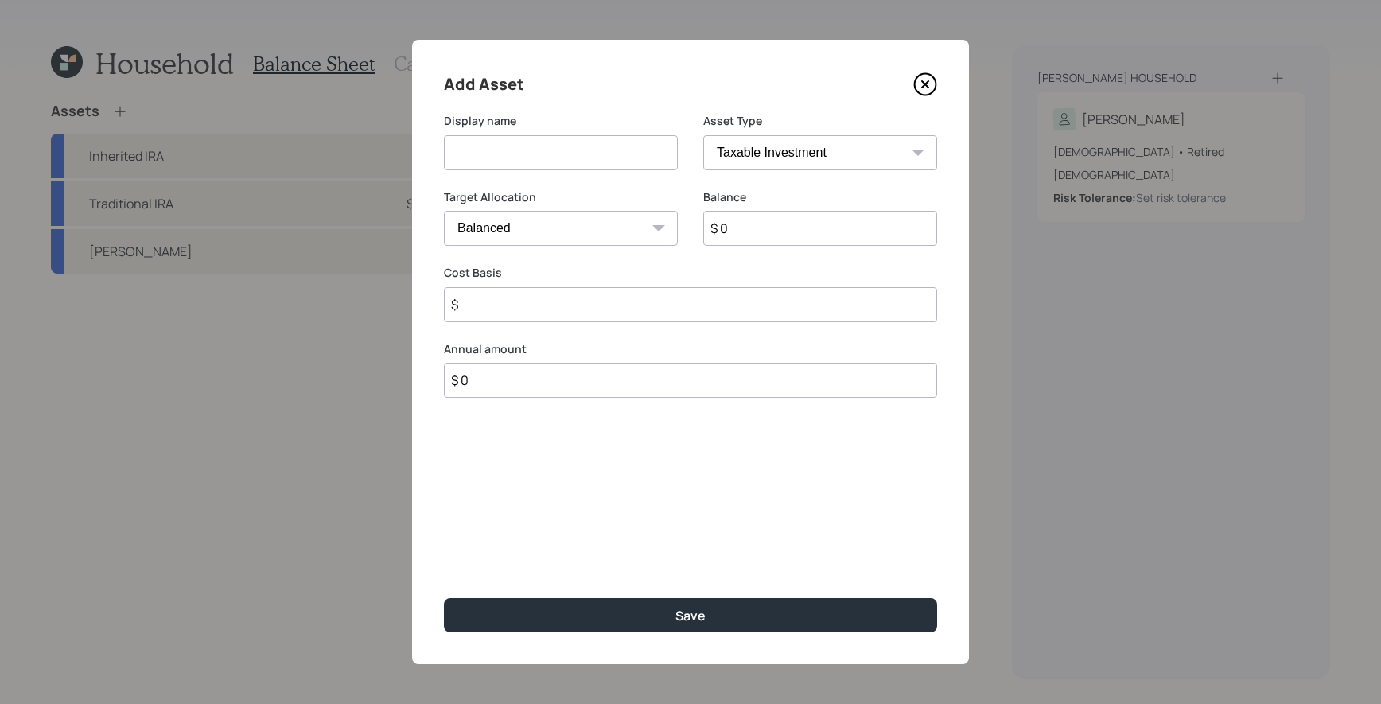
click at [845, 150] on select "SEP [PERSON_NAME] IRA 401(k) [PERSON_NAME] 401(k) 403(b) [PERSON_NAME] 403(b) 4…" at bounding box center [820, 152] width 234 height 35
select select "emergency_fund"
click at [703, 135] on select "SEP [PERSON_NAME] IRA 401(k) [PERSON_NAME] 401(k) 403(b) [PERSON_NAME] 403(b) 4…" at bounding box center [820, 152] width 234 height 35
click at [595, 148] on input at bounding box center [561, 152] width 234 height 35
type input "Savings"
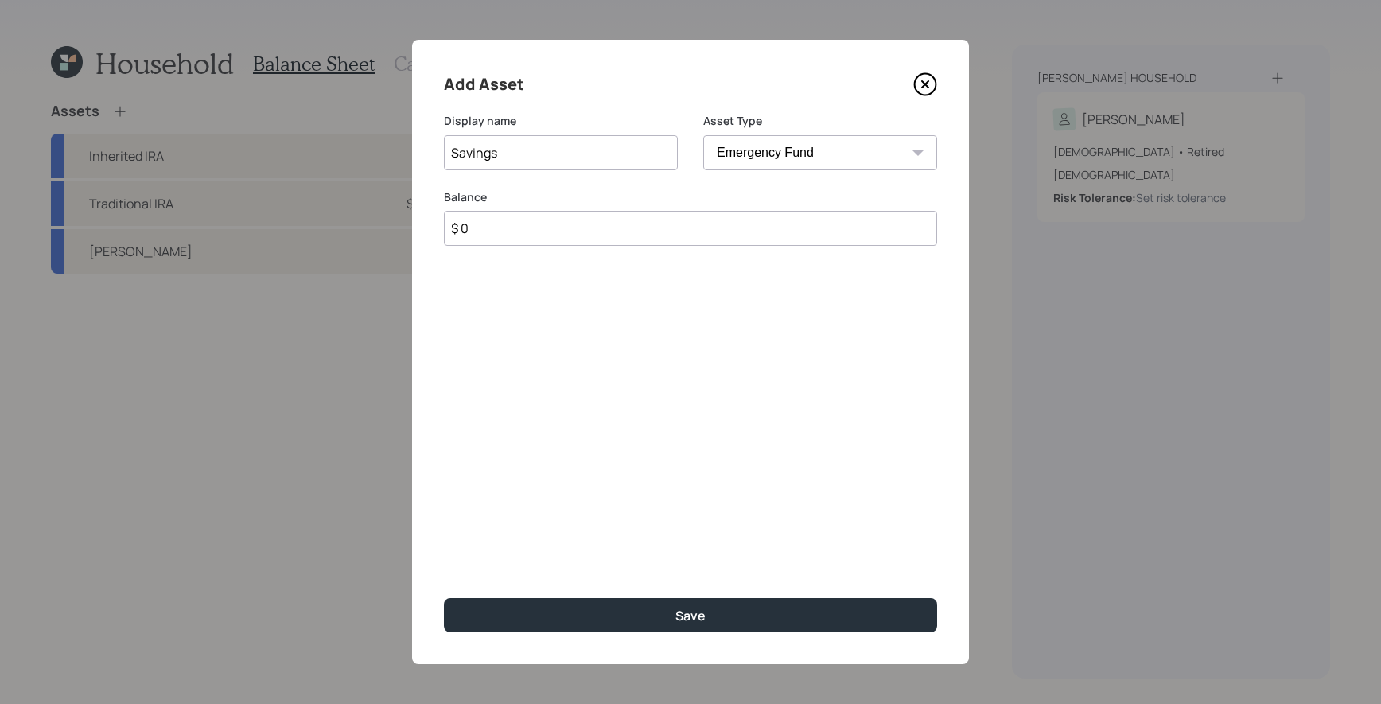
click at [576, 222] on input "$ 0" at bounding box center [690, 228] width 493 height 35
type input "$ 75,000"
click at [771, 157] on select "SEP [PERSON_NAME] IRA 401(k) [PERSON_NAME] 401(k) 403(b) [PERSON_NAME] 403(b) 4…" at bounding box center [820, 152] width 234 height 35
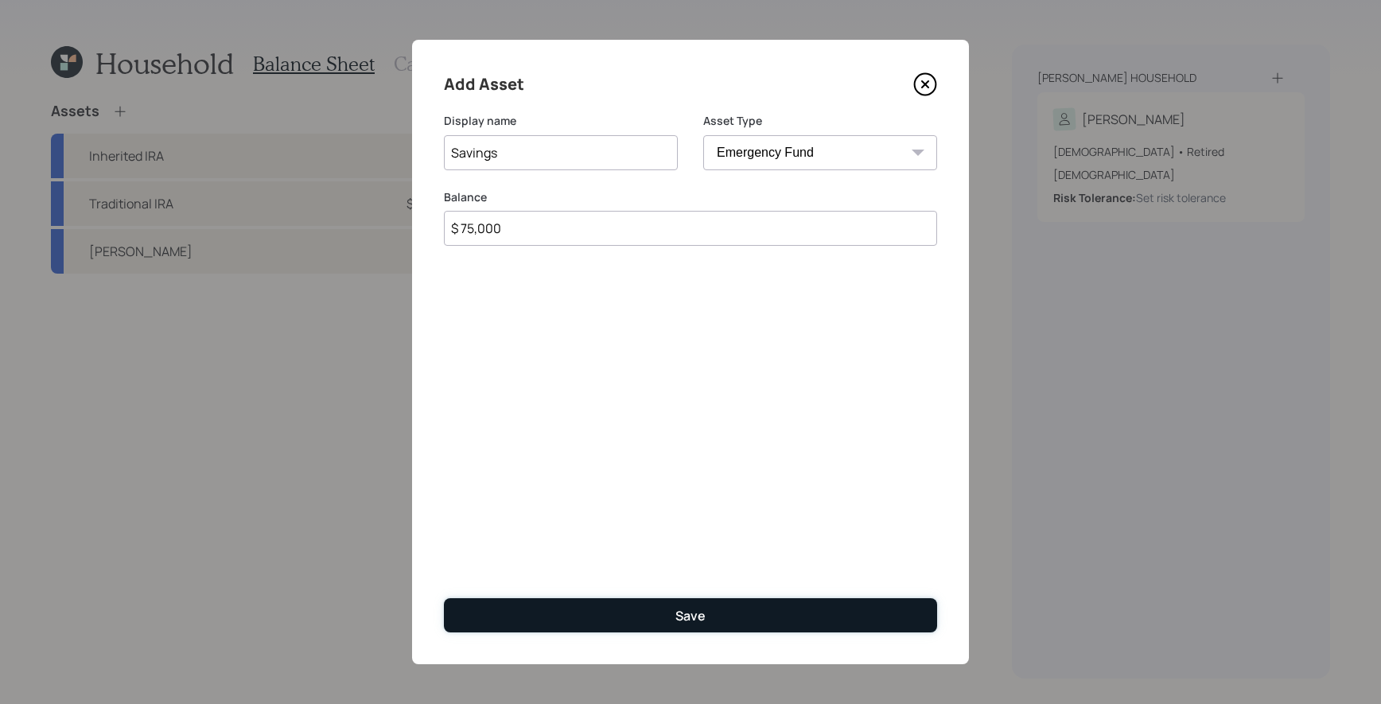
click at [680, 611] on div "Save" at bounding box center [690, 615] width 30 height 17
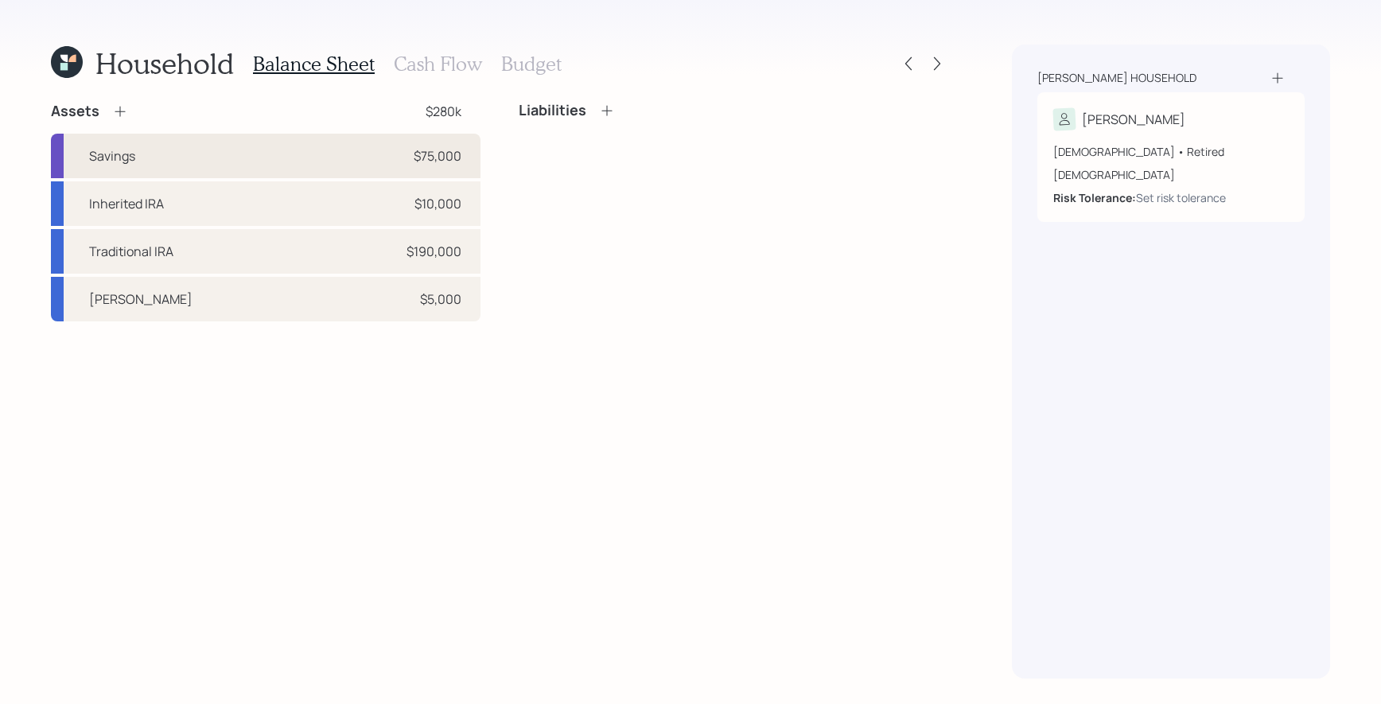
click at [288, 161] on div "Savings $75,000" at bounding box center [265, 156] width 429 height 45
select select "emergency_fund"
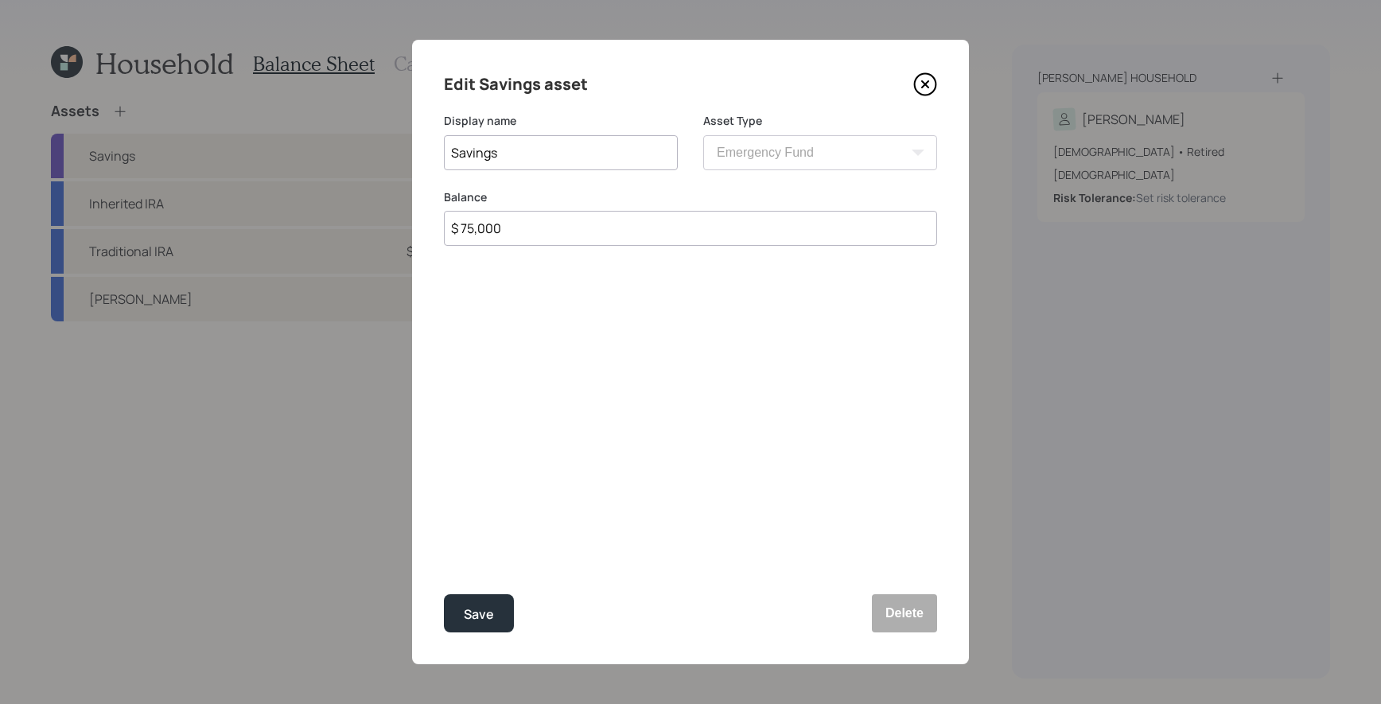
click at [911, 68] on div "Edit Savings asset Display name Savings Asset Type SEP [PERSON_NAME] IRA 401(k)…" at bounding box center [690, 352] width 557 height 624
click at [916, 81] on icon at bounding box center [925, 84] width 24 height 24
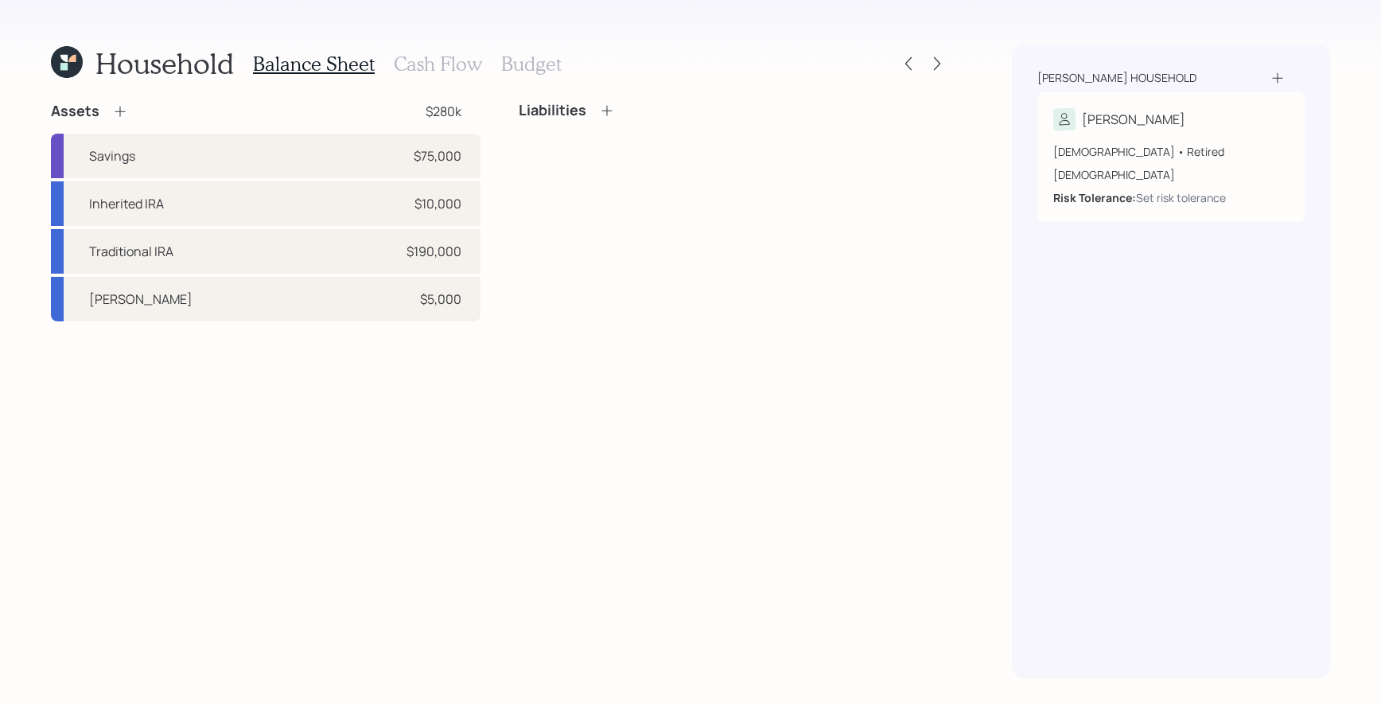
click at [118, 112] on icon at bounding box center [120, 112] width 10 height 10
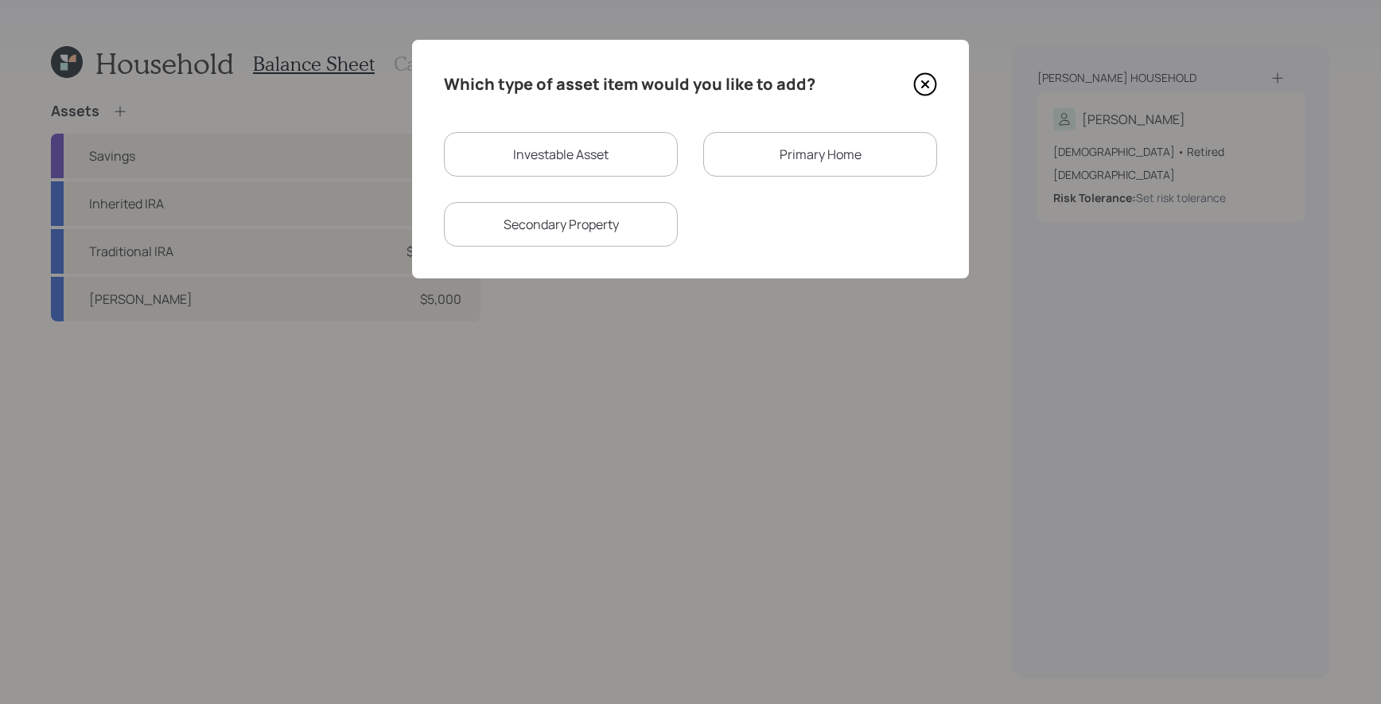
click at [597, 152] on div "Investable Asset" at bounding box center [561, 154] width 234 height 45
select select "taxable"
select select "balanced"
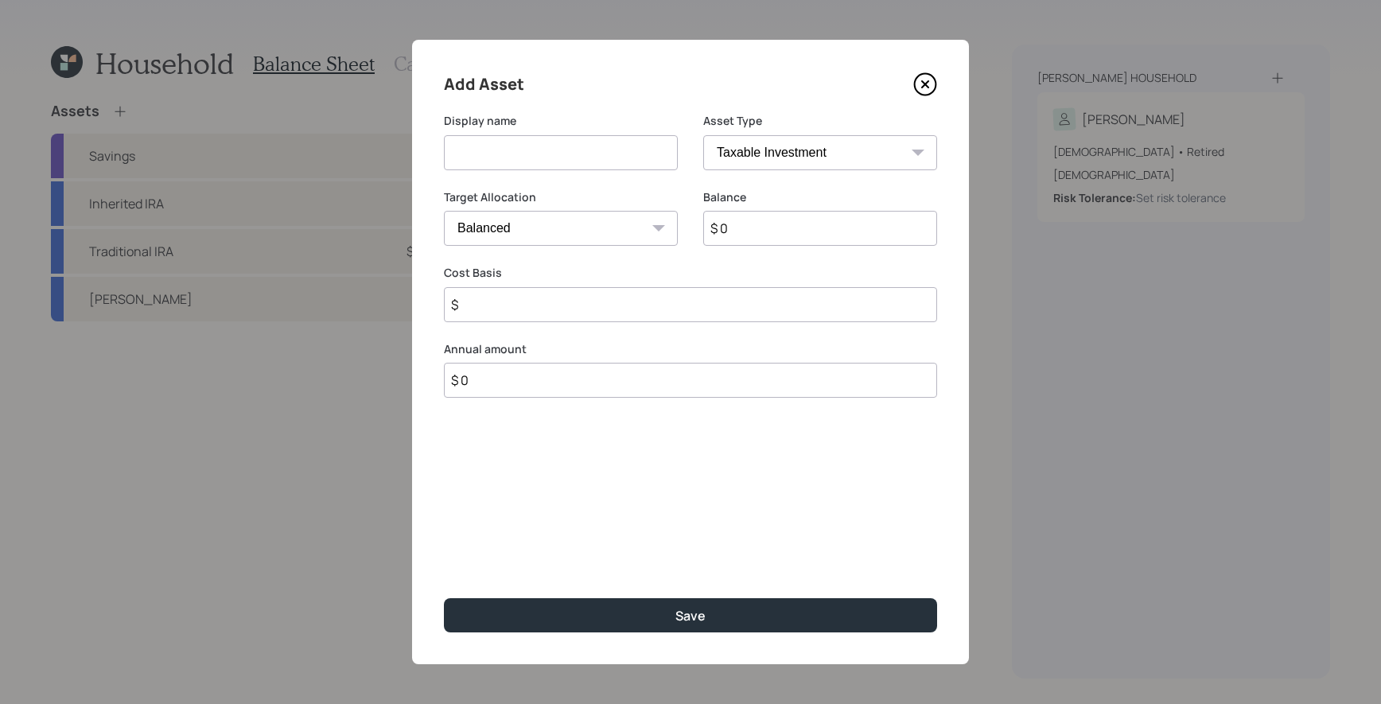
click at [597, 152] on input at bounding box center [561, 152] width 234 height 35
type input "Municipal Bonds"
click at [748, 217] on input "$ 0" at bounding box center [820, 228] width 234 height 35
type input "$ 75,000"
type input "$ 5,000"
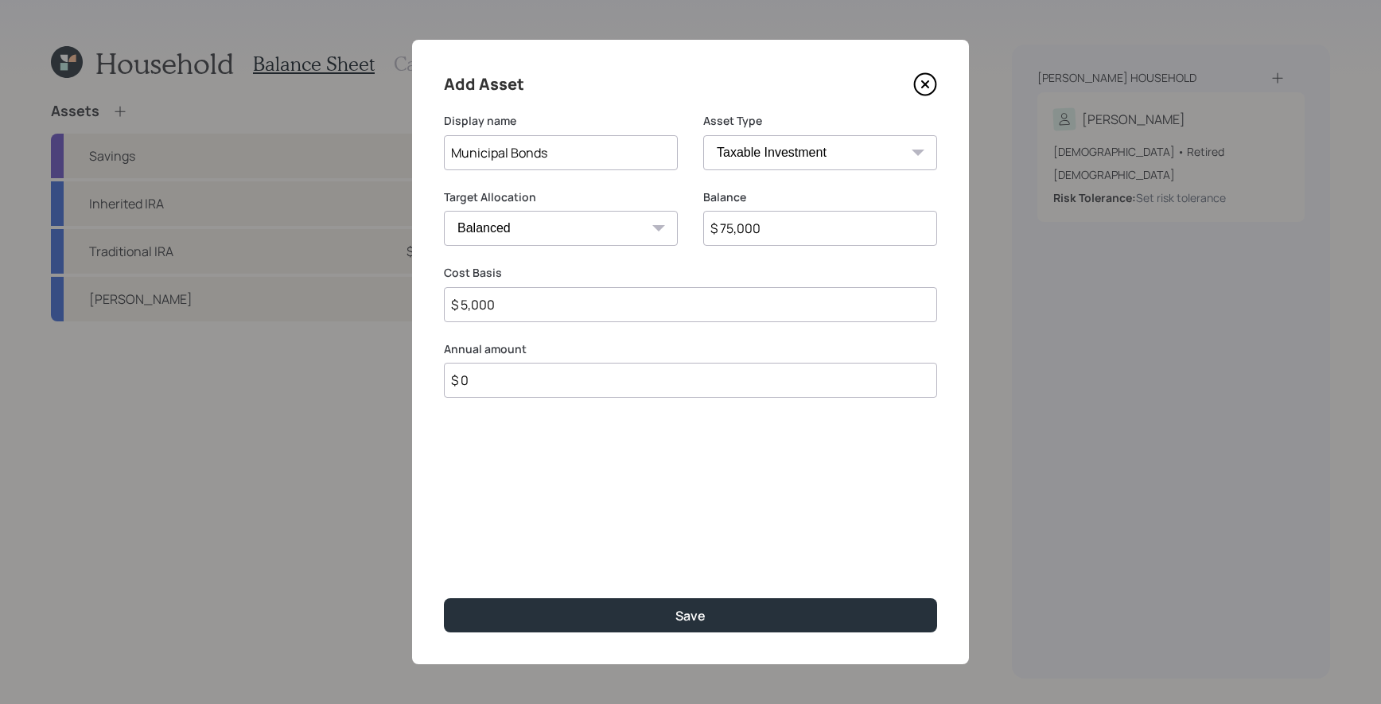
click at [444, 598] on button "Save" at bounding box center [690, 615] width 493 height 34
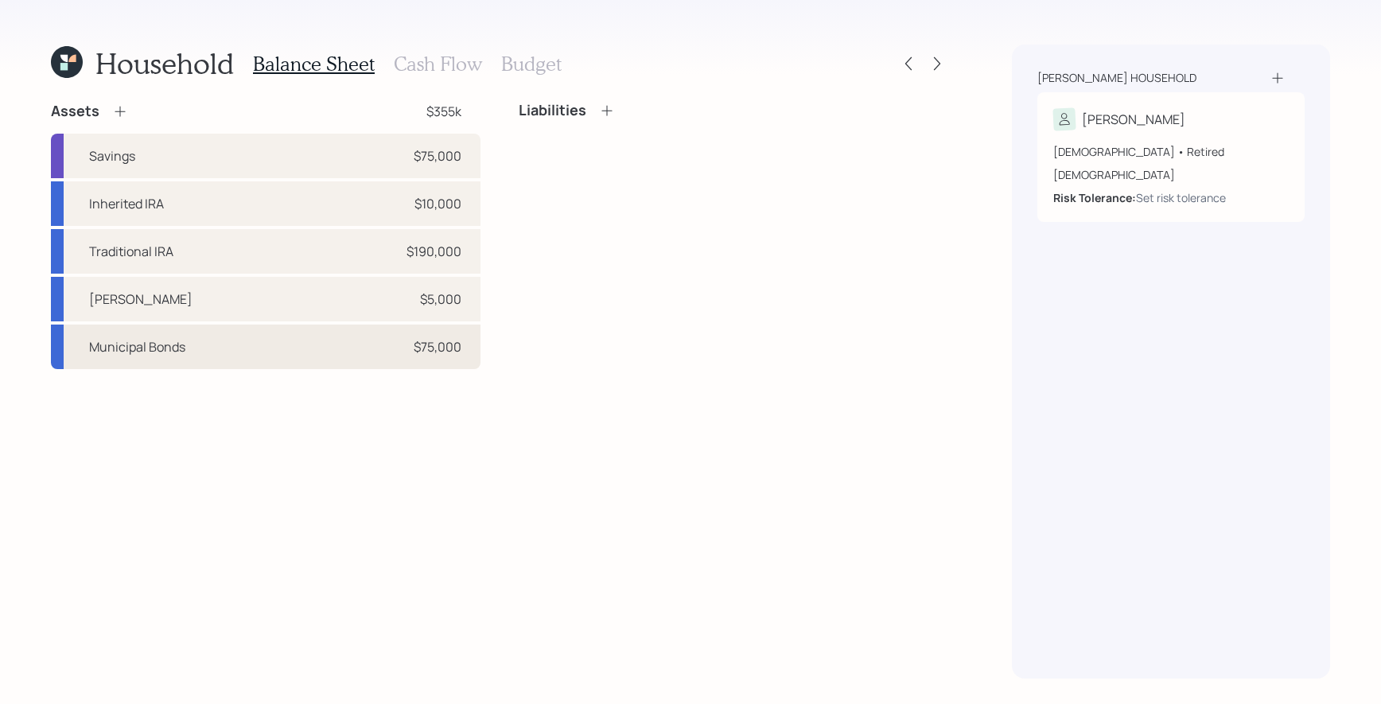
click at [325, 368] on div "Municipal Bonds $75,000" at bounding box center [265, 346] width 429 height 45
select select "taxable"
select select "balanced"
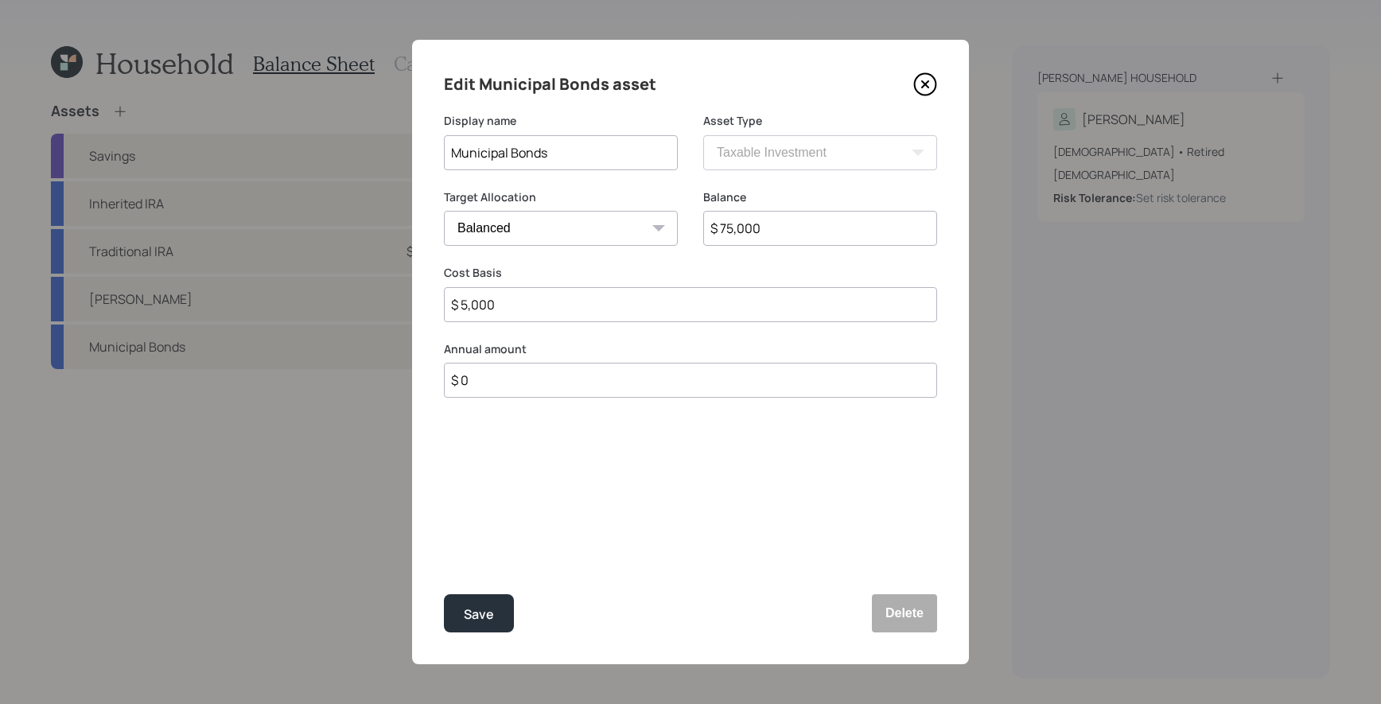
click at [527, 309] on input "$ 5,000" at bounding box center [690, 304] width 493 height 35
type input "$ 50,000"
click at [444, 594] on button "Save" at bounding box center [479, 613] width 70 height 38
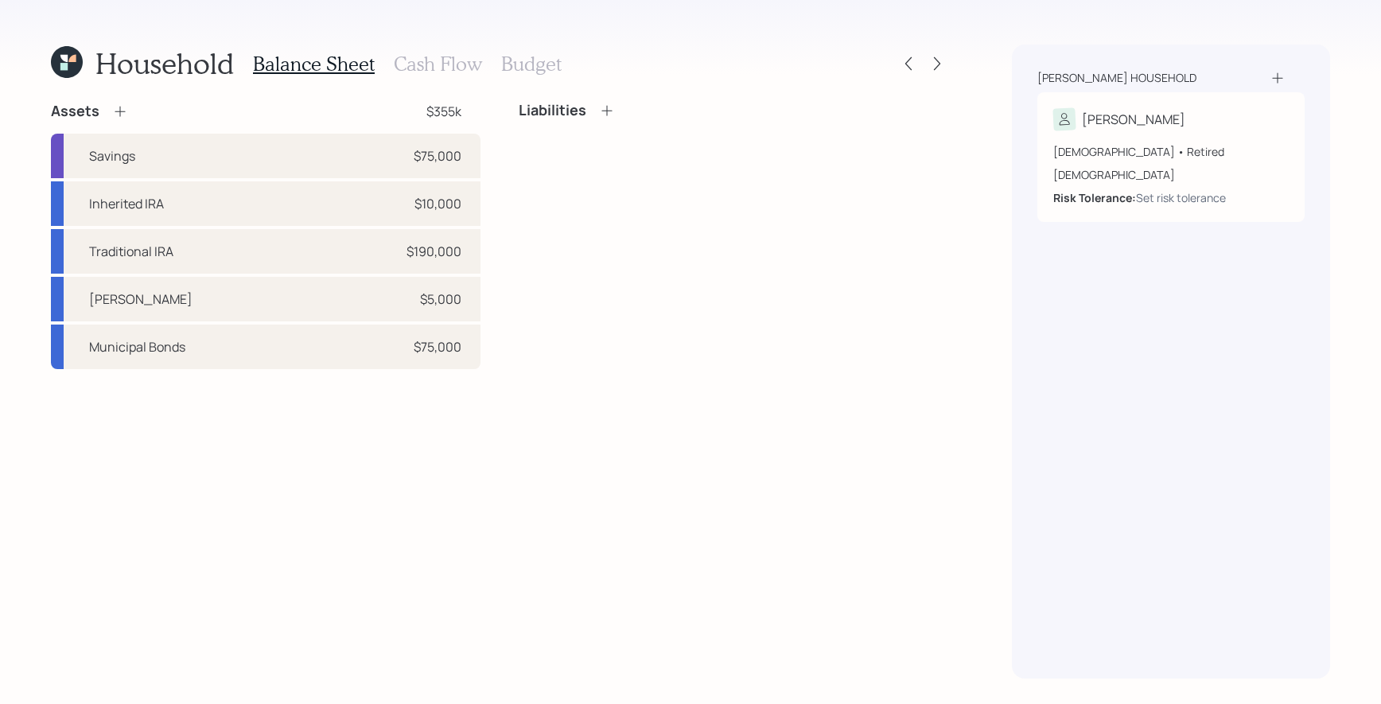
click at [115, 112] on icon at bounding box center [120, 111] width 16 height 16
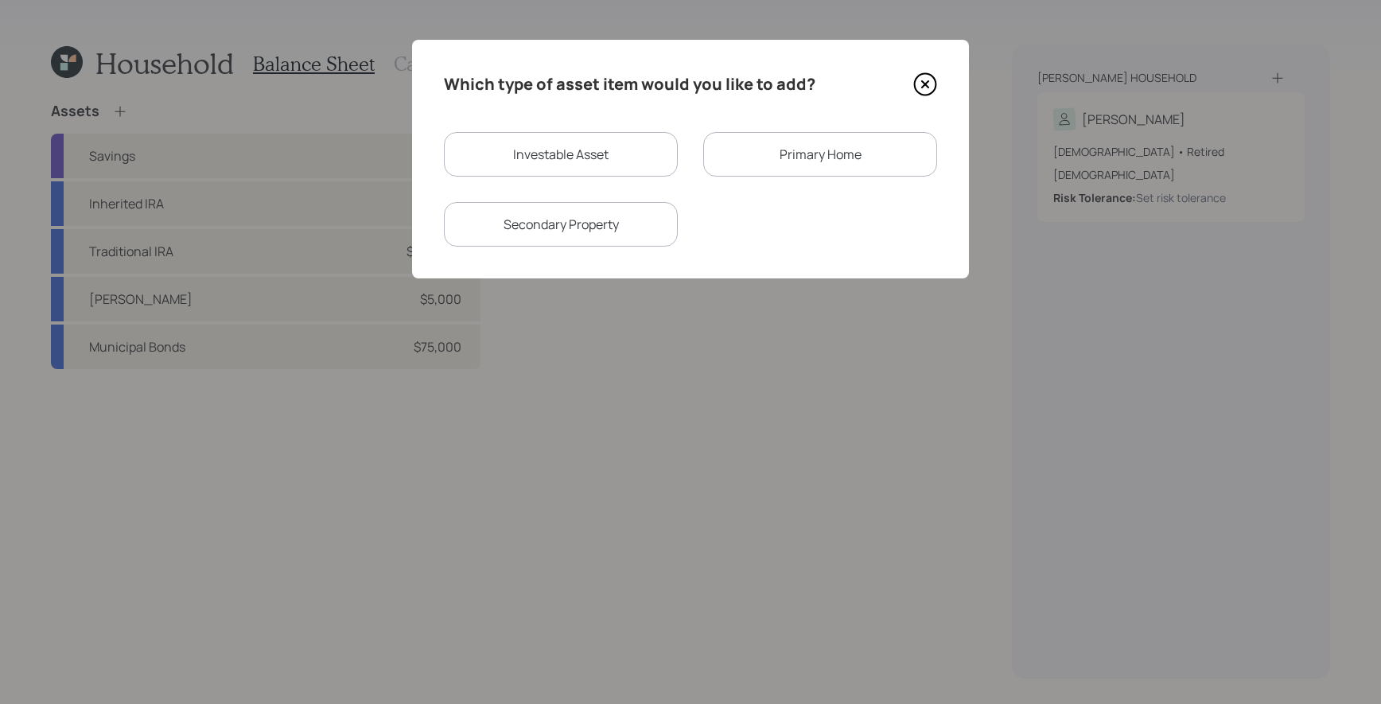
click at [740, 146] on div "Primary Home" at bounding box center [820, 154] width 234 height 45
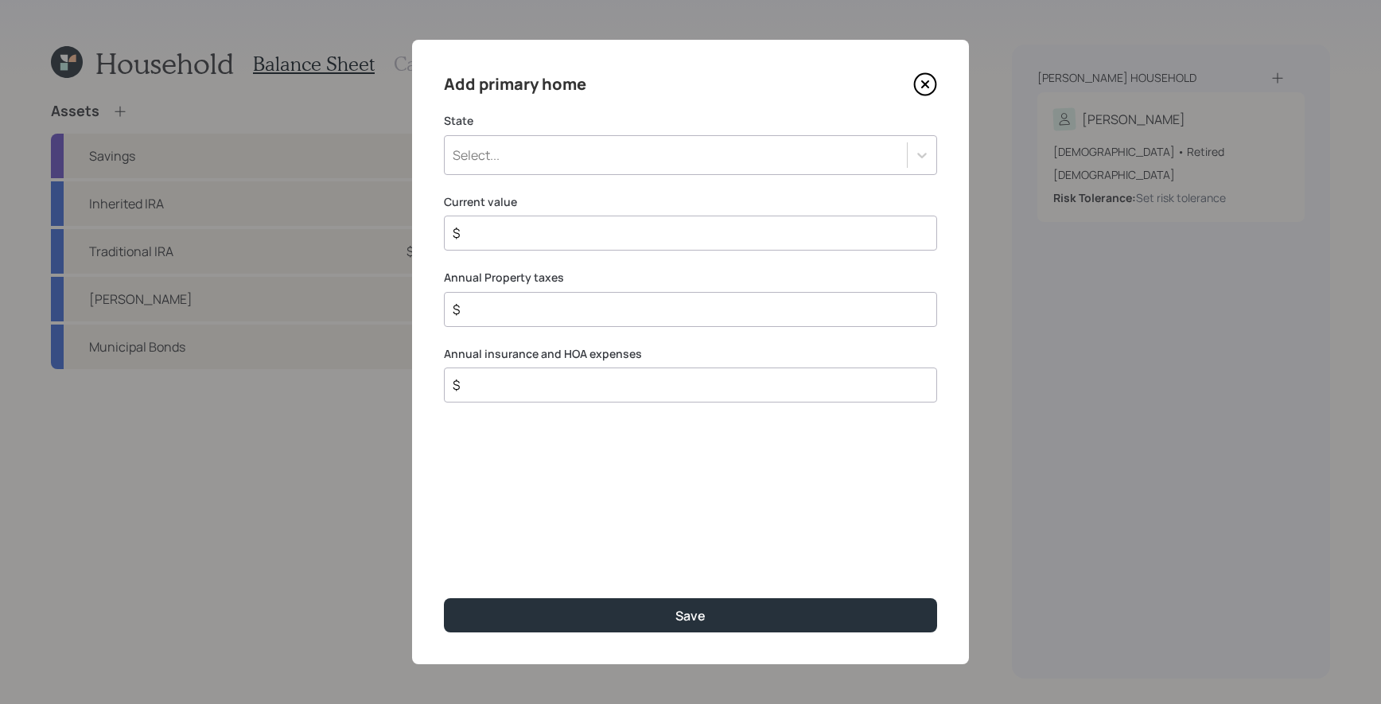
click at [705, 142] on div "Select..." at bounding box center [676, 155] width 462 height 27
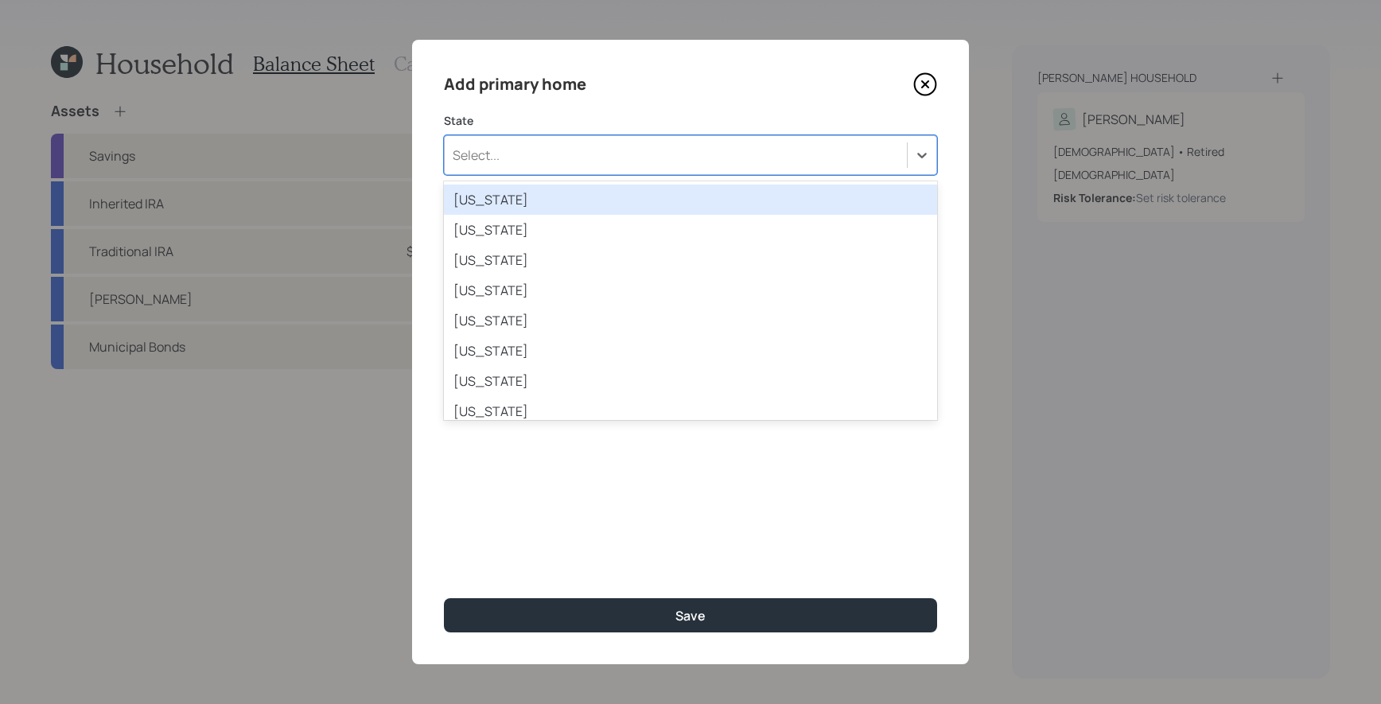
type input "g"
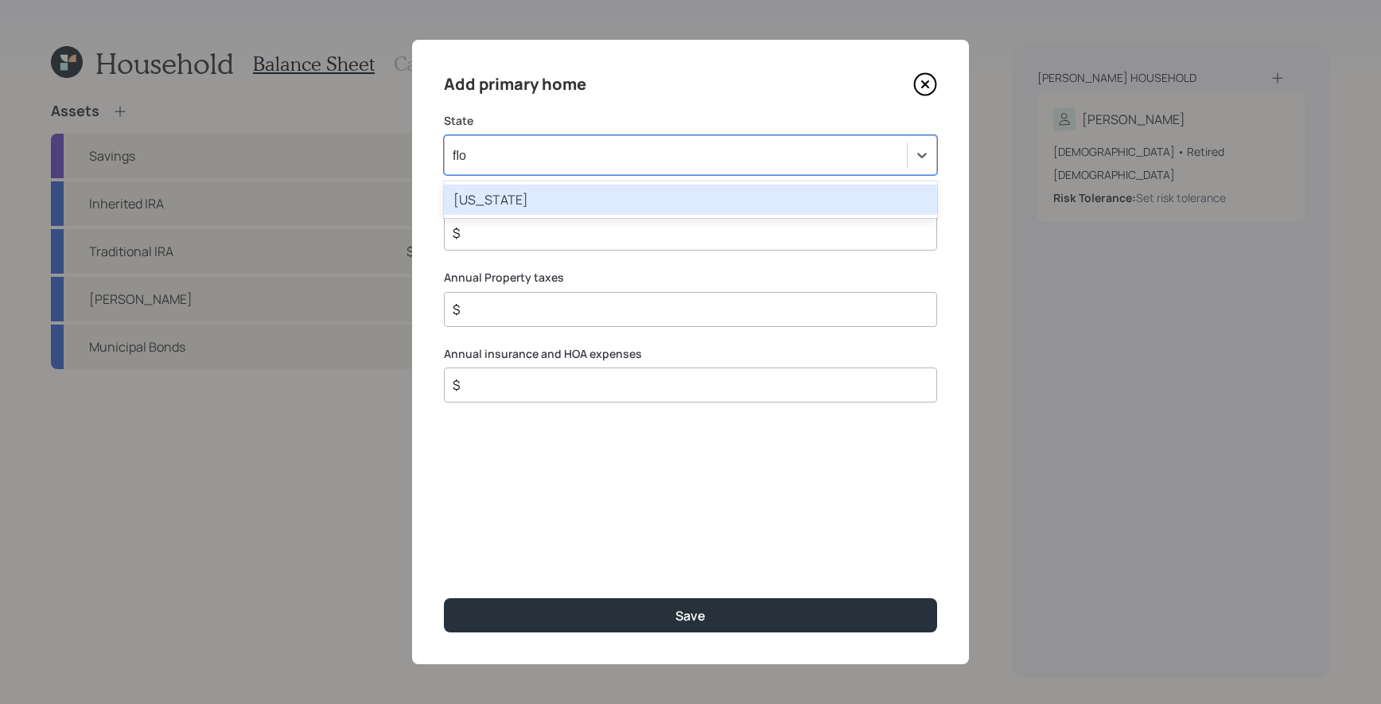
type input "[PERSON_NAME]"
click at [683, 206] on div "[US_STATE]" at bounding box center [690, 200] width 493 height 30
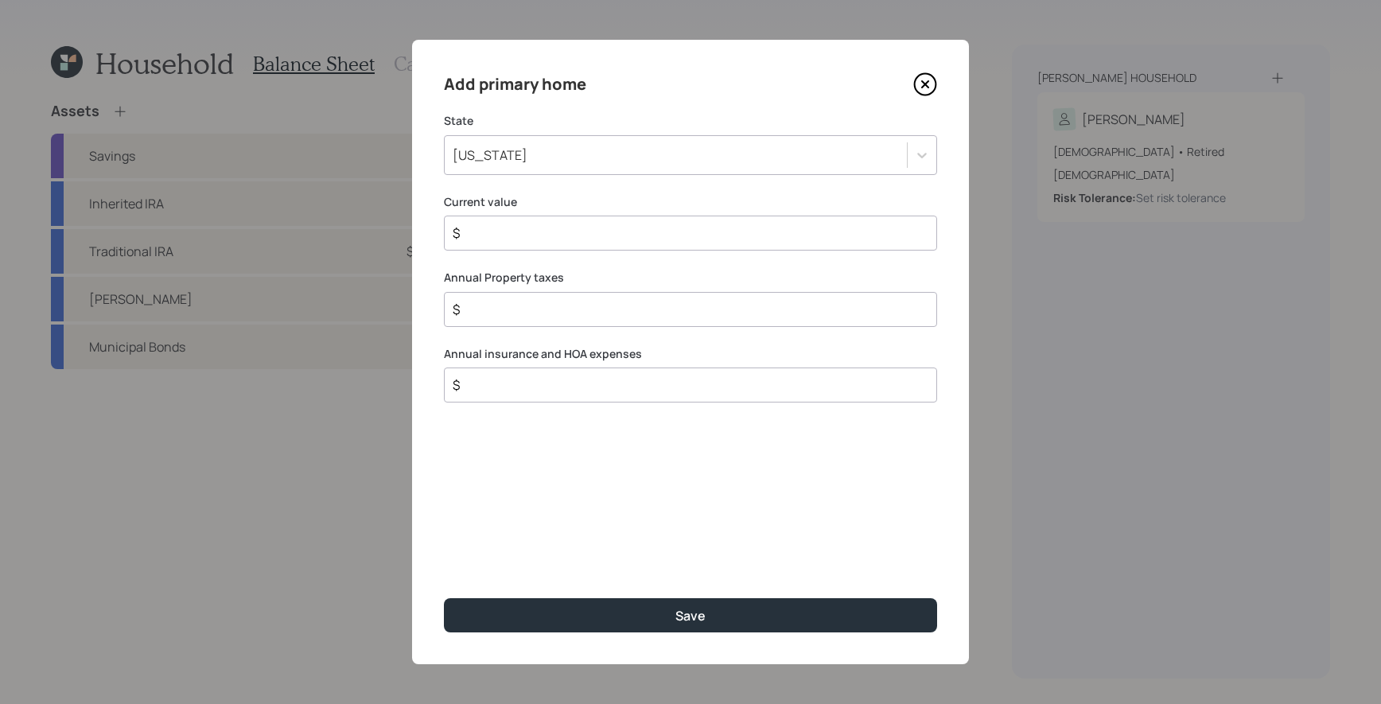
click at [683, 222] on div "$" at bounding box center [690, 233] width 493 height 35
click at [682, 243] on div "$" at bounding box center [690, 233] width 493 height 35
click at [682, 239] on input "$" at bounding box center [684, 232] width 466 height 19
type input "$ 500,000"
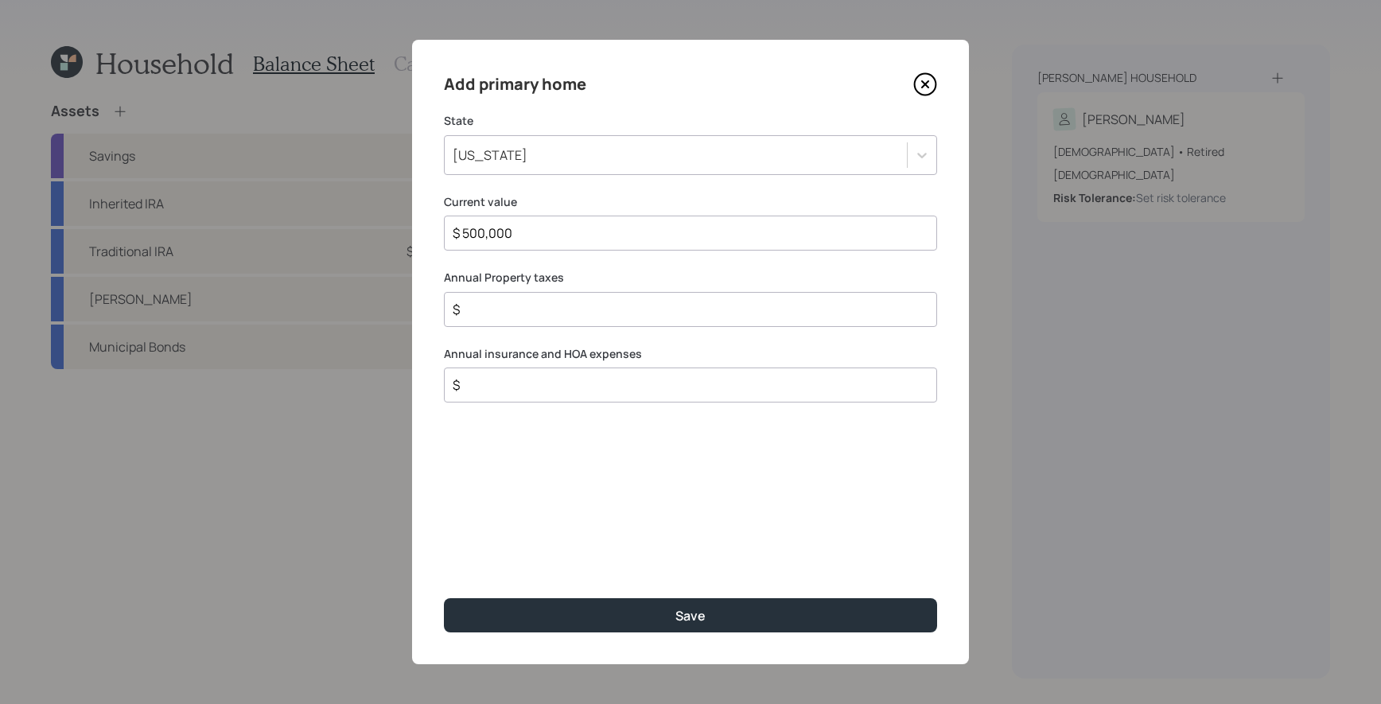
click at [623, 303] on input "$" at bounding box center [684, 309] width 466 height 19
click at [557, 150] on div "[US_STATE]" at bounding box center [676, 155] width 462 height 27
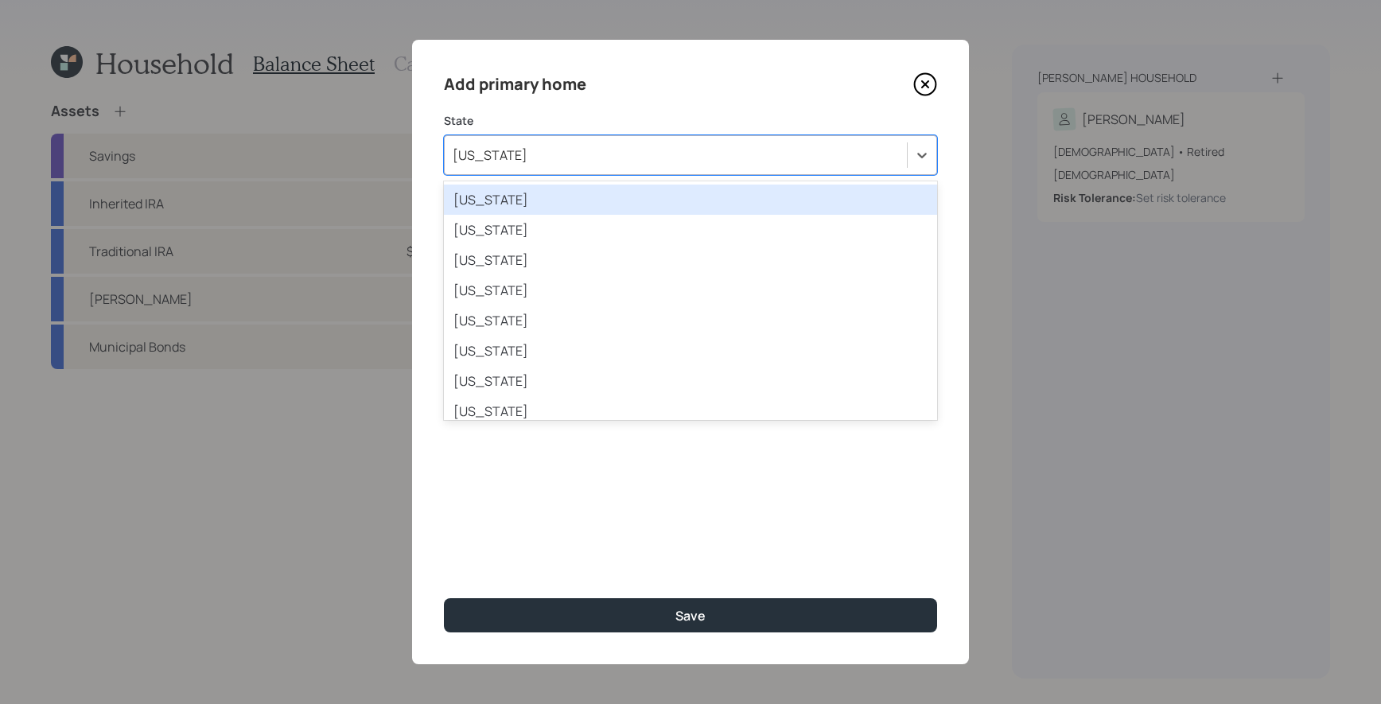
click at [526, 200] on div "[US_STATE]" at bounding box center [690, 200] width 493 height 30
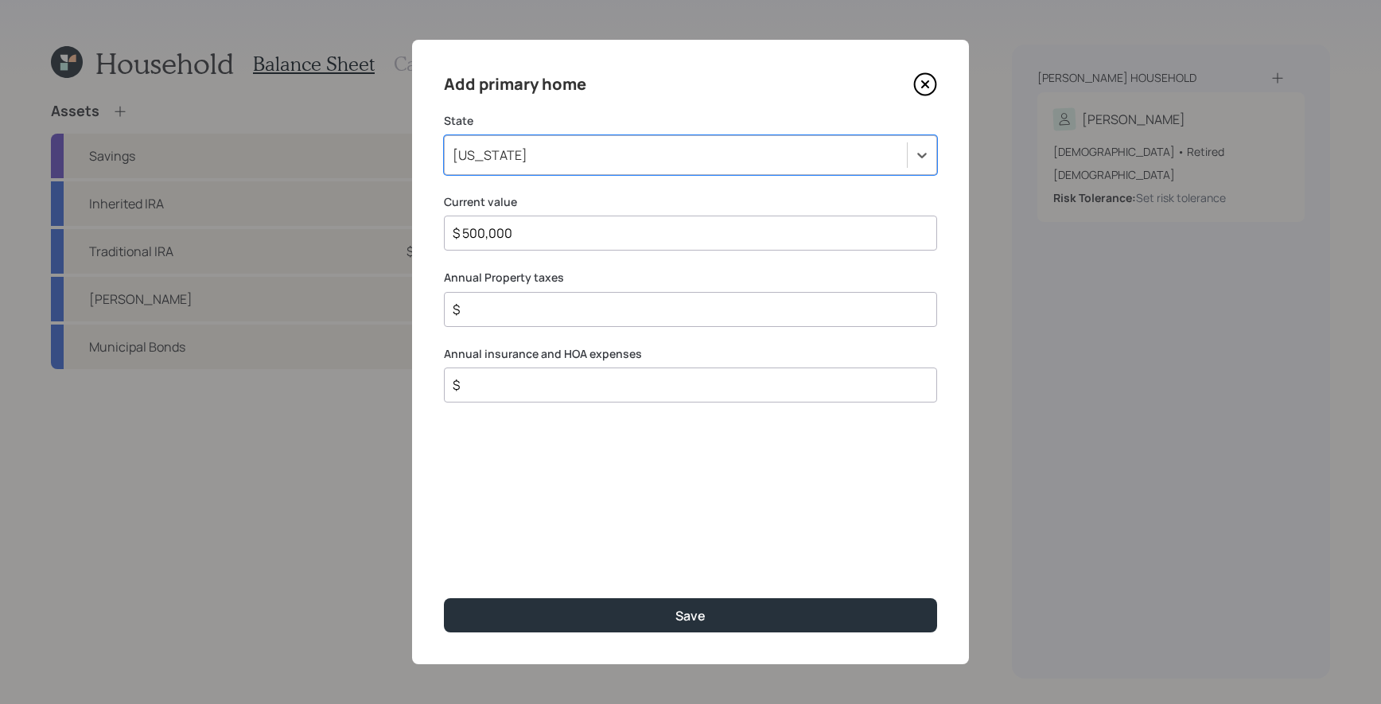
click at [563, 297] on div "$" at bounding box center [690, 309] width 493 height 35
click at [563, 306] on input "$" at bounding box center [684, 309] width 466 height 19
click at [641, 388] on input "$" at bounding box center [684, 384] width 466 height 19
click at [707, 306] on input "$" at bounding box center [684, 309] width 466 height 19
type input "$ 2,300"
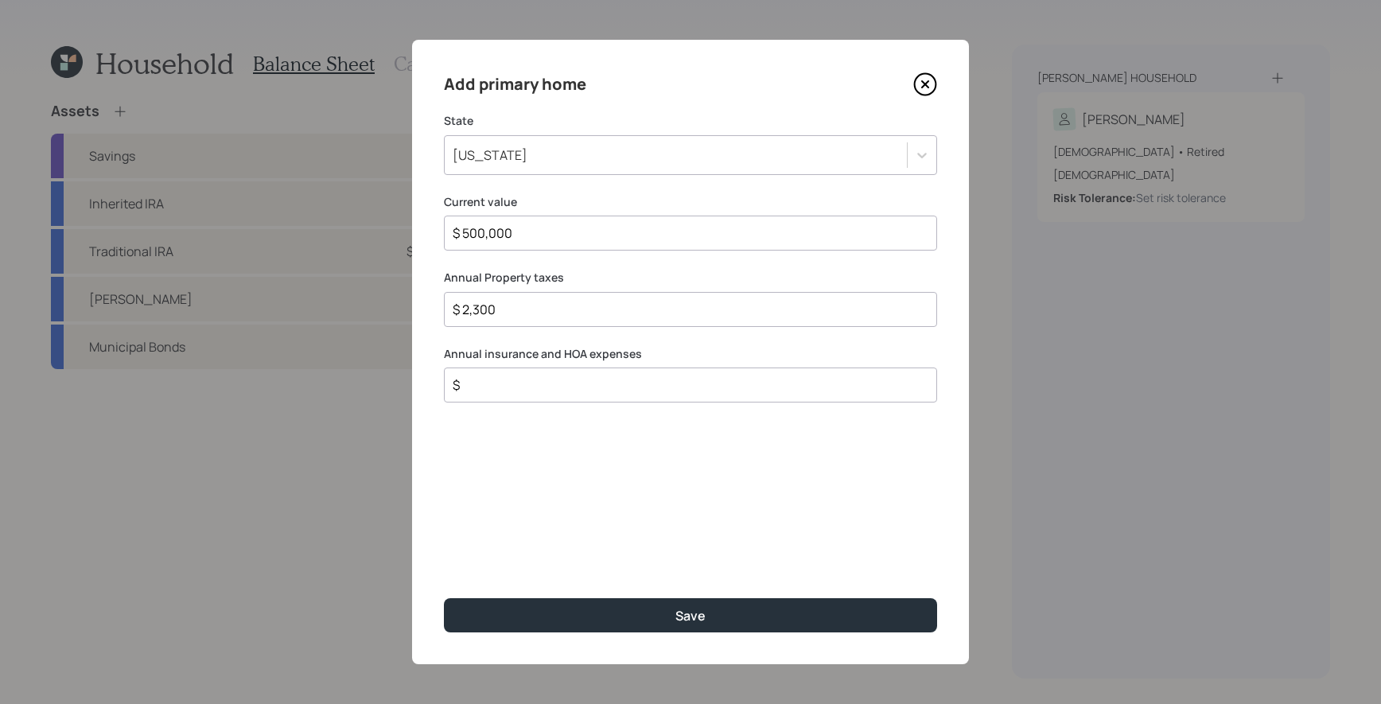
click at [700, 385] on input "$" at bounding box center [684, 384] width 466 height 19
type input "$ 4,000"
click at [444, 598] on button "Save" at bounding box center [690, 615] width 493 height 34
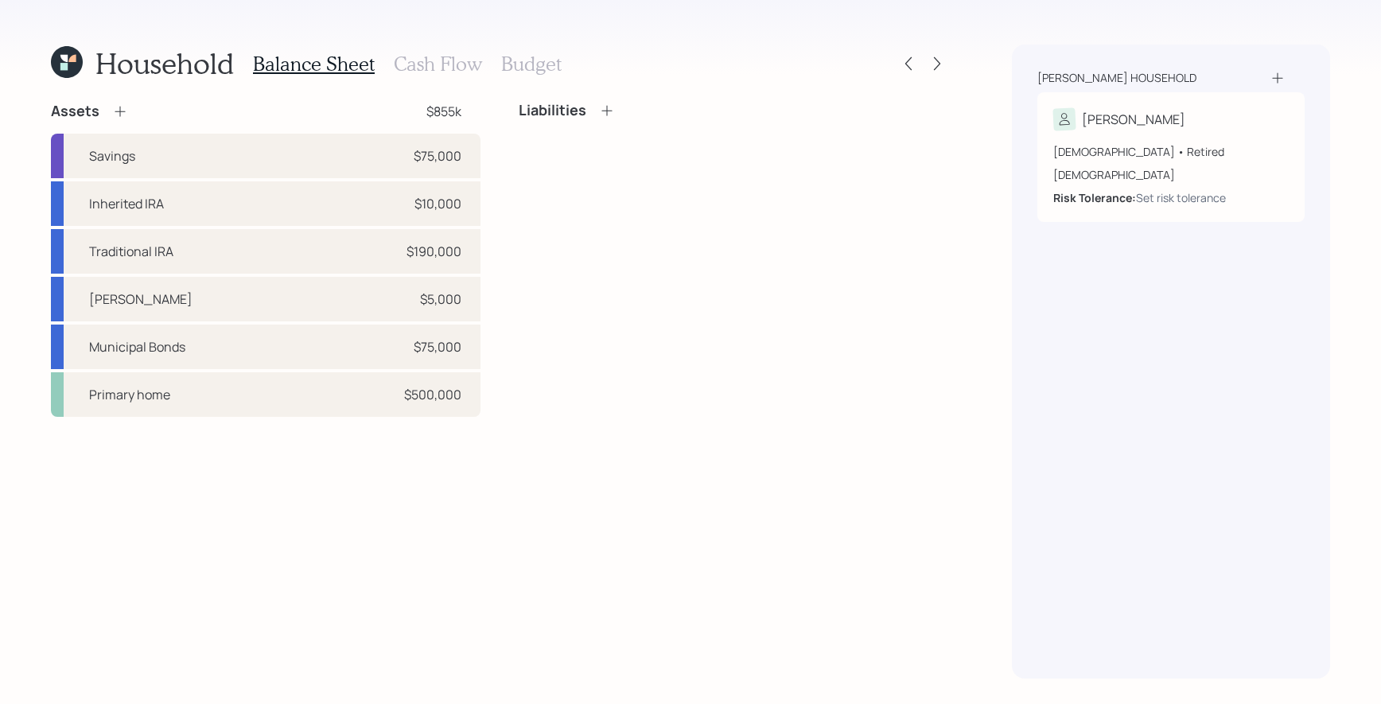
click at [604, 103] on icon at bounding box center [607, 111] width 16 height 16
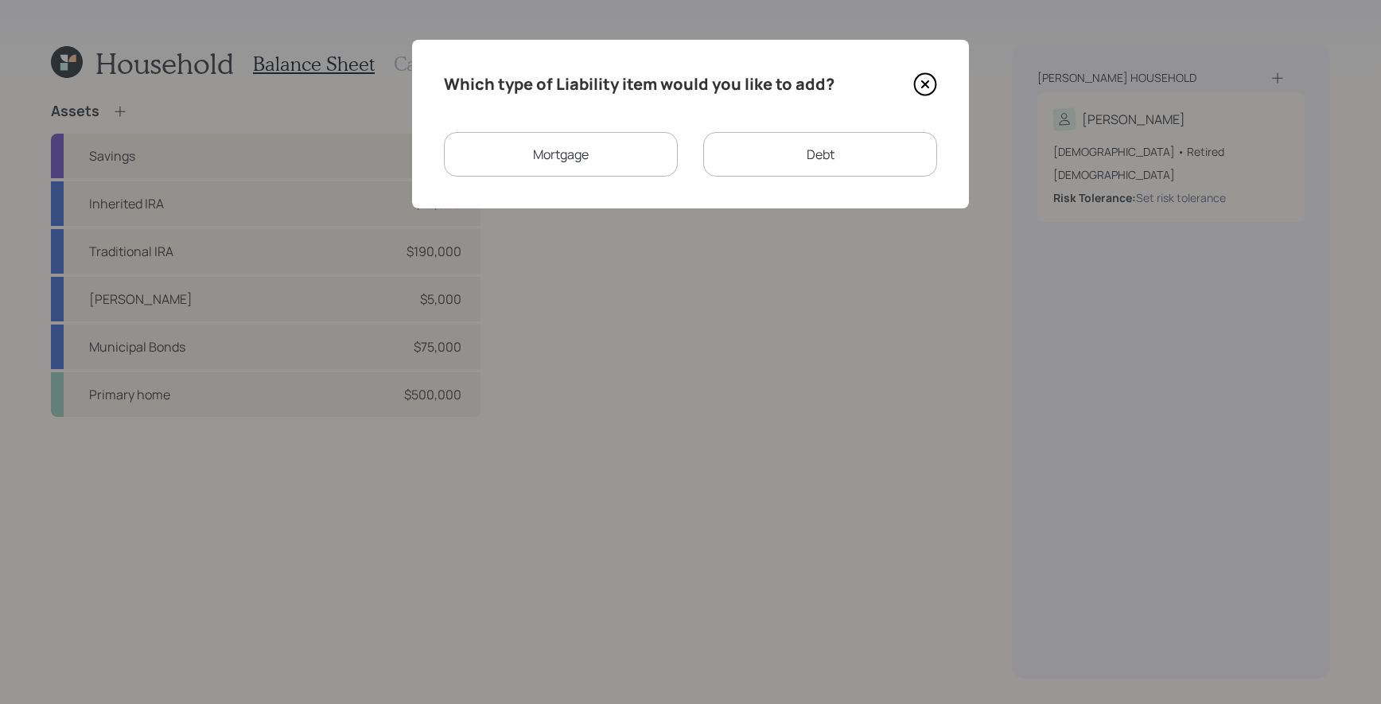
click at [570, 161] on div "Mortgage" at bounding box center [561, 154] width 234 height 45
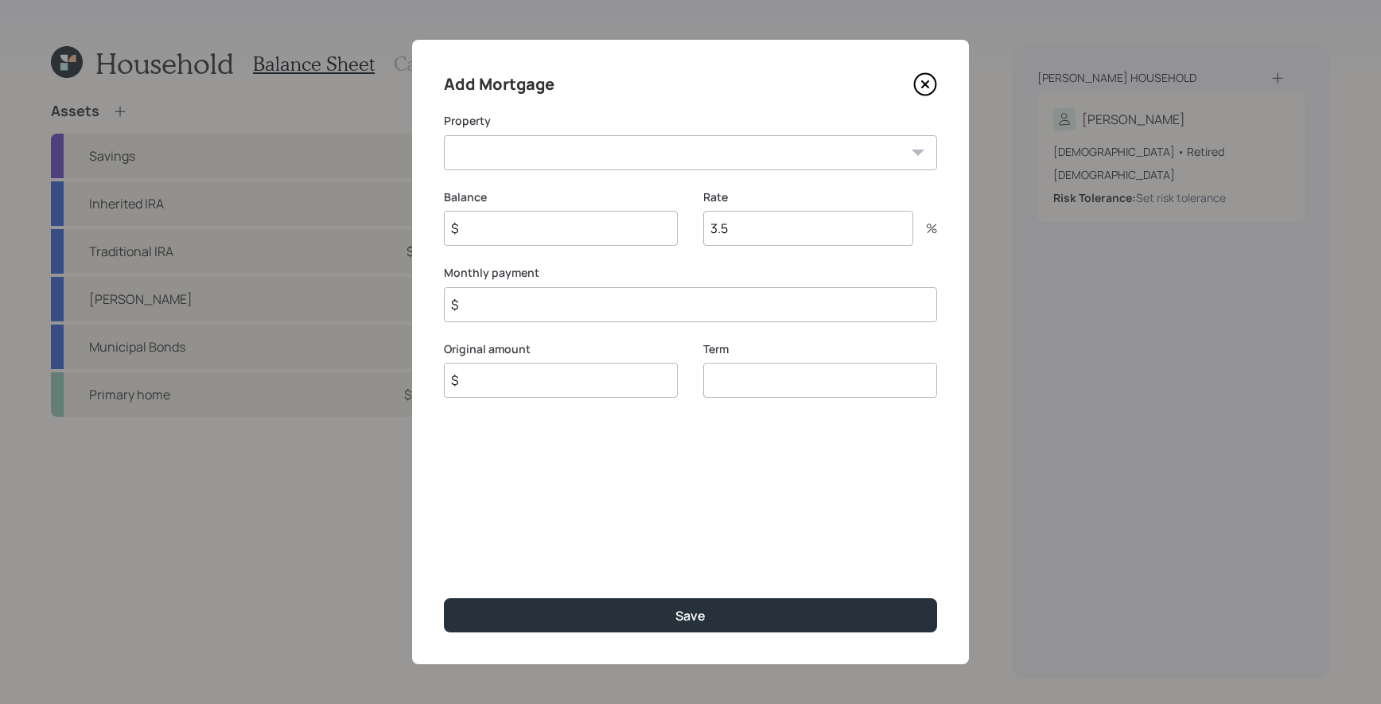
click at [596, 150] on select "AL Primary home" at bounding box center [690, 152] width 493 height 35
select select "e30e4bde-e1a0-475d-b544-e06f722c9449"
click at [444, 135] on select "AL Primary home" at bounding box center [690, 152] width 493 height 35
click at [558, 210] on div "Balance $" at bounding box center [561, 217] width 234 height 57
click at [553, 218] on input "$" at bounding box center [561, 228] width 234 height 35
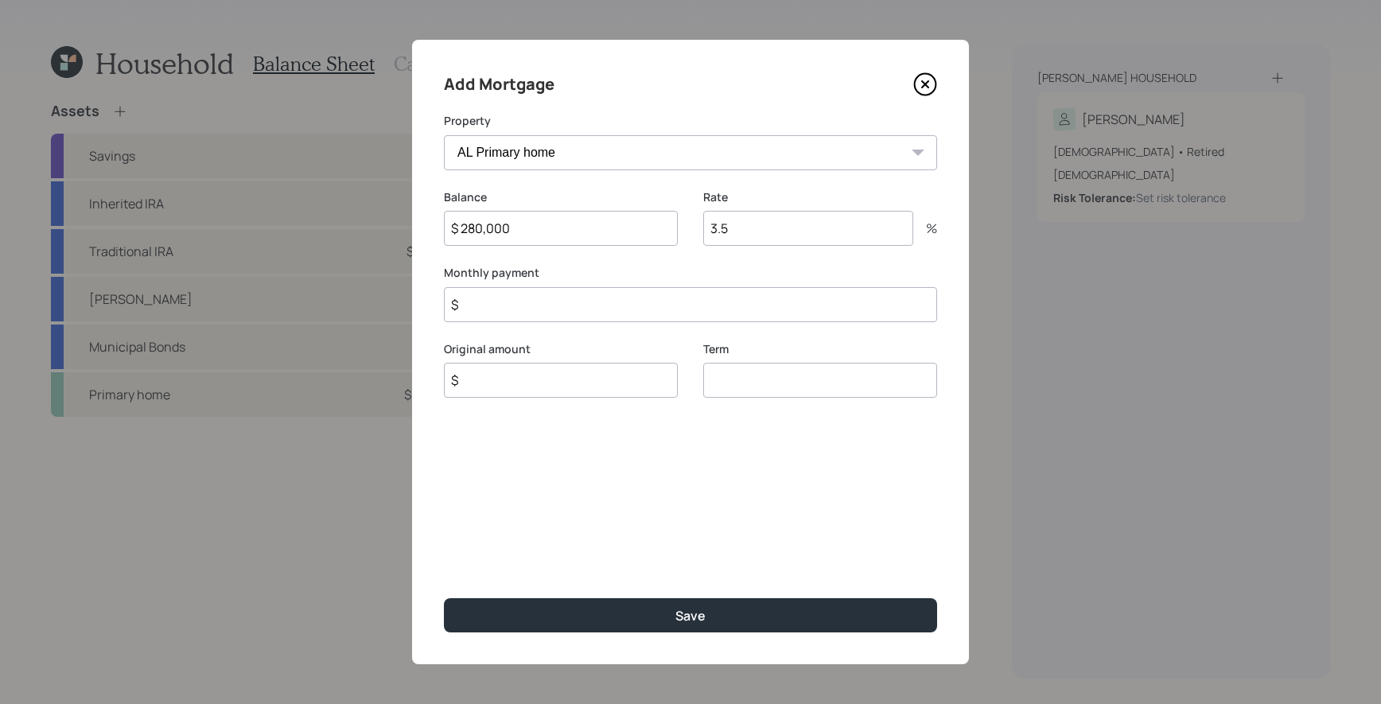
type input "$ 280,000"
click at [550, 306] on input "$" at bounding box center [690, 304] width 493 height 35
type input "$ 2,300"
click at [787, 217] on input "3.5" at bounding box center [808, 228] width 210 height 35
click at [784, 221] on input "3.5" at bounding box center [808, 228] width 210 height 35
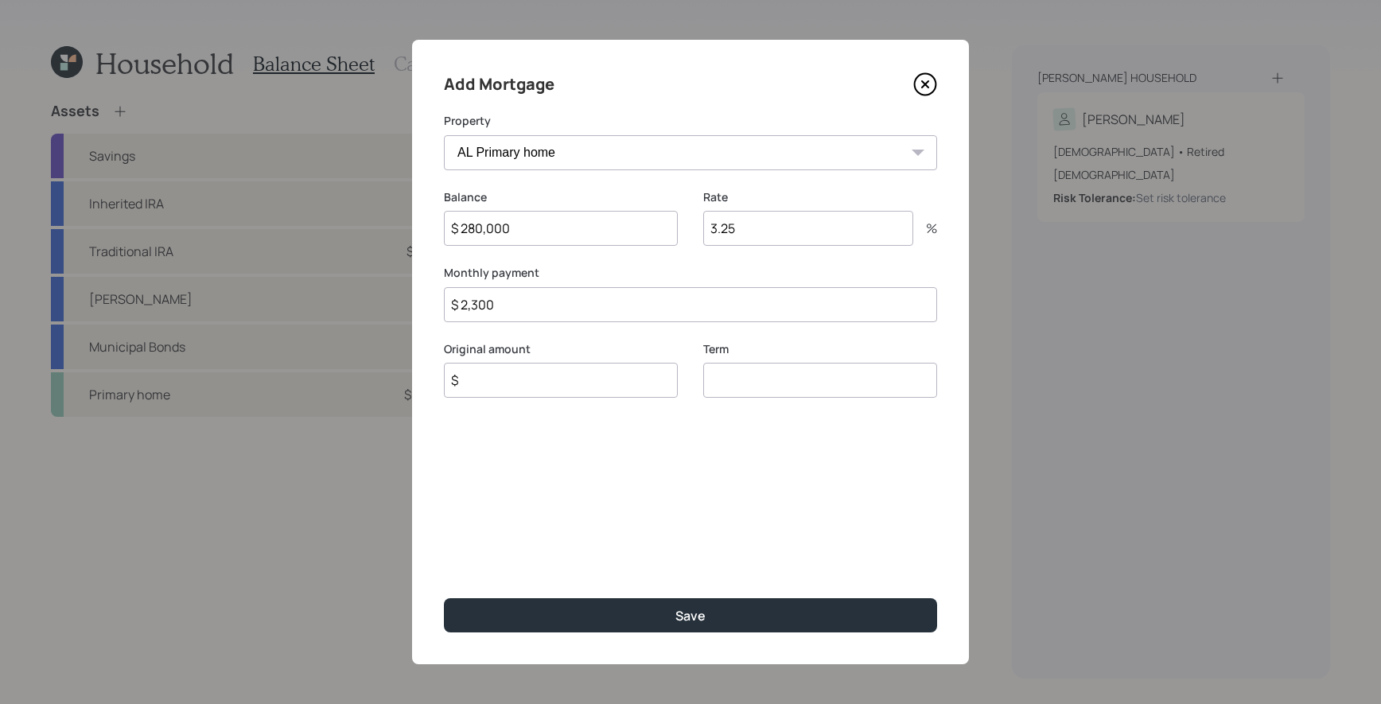
type input "3.25"
click at [808, 362] on div "Term" at bounding box center [820, 369] width 234 height 57
click at [808, 373] on input "number" at bounding box center [820, 380] width 234 height 35
type input "30"
click at [608, 380] on input "$" at bounding box center [561, 380] width 234 height 35
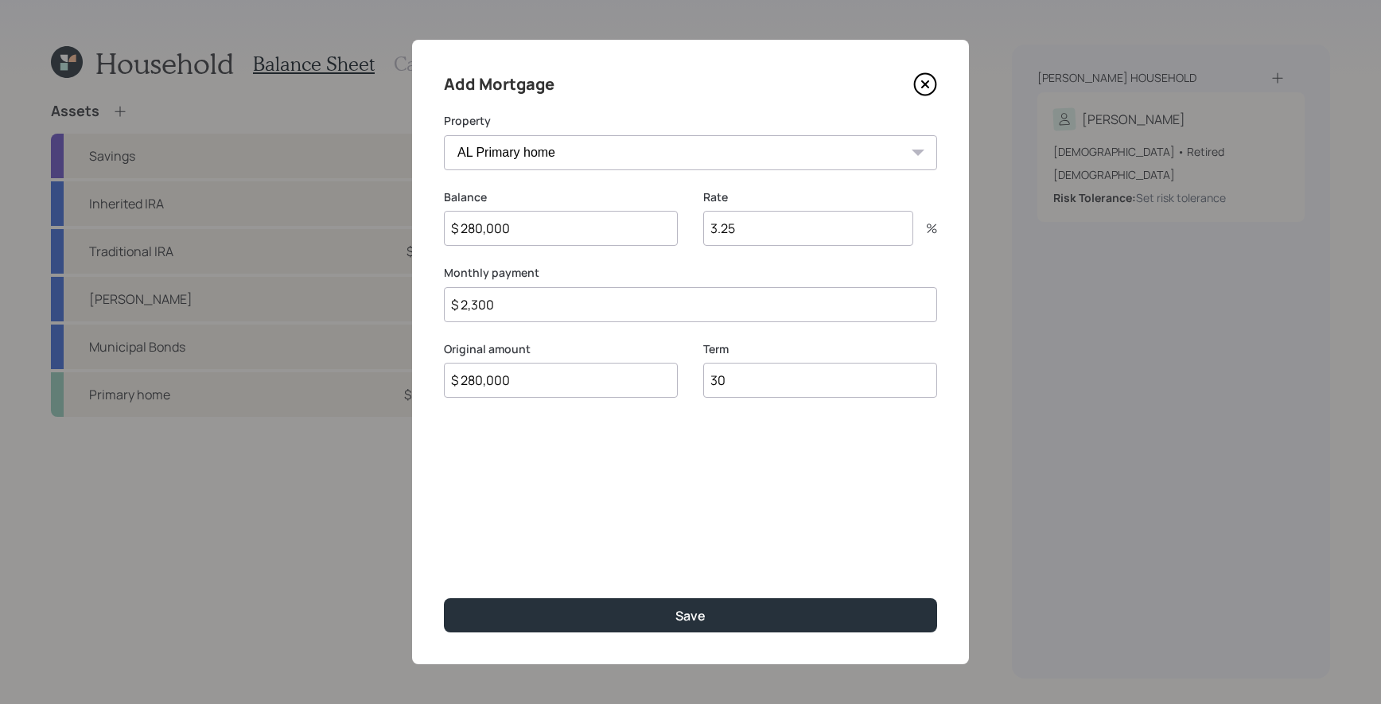
type input "$ 280,000"
click at [444, 598] on button "Save" at bounding box center [690, 615] width 493 height 34
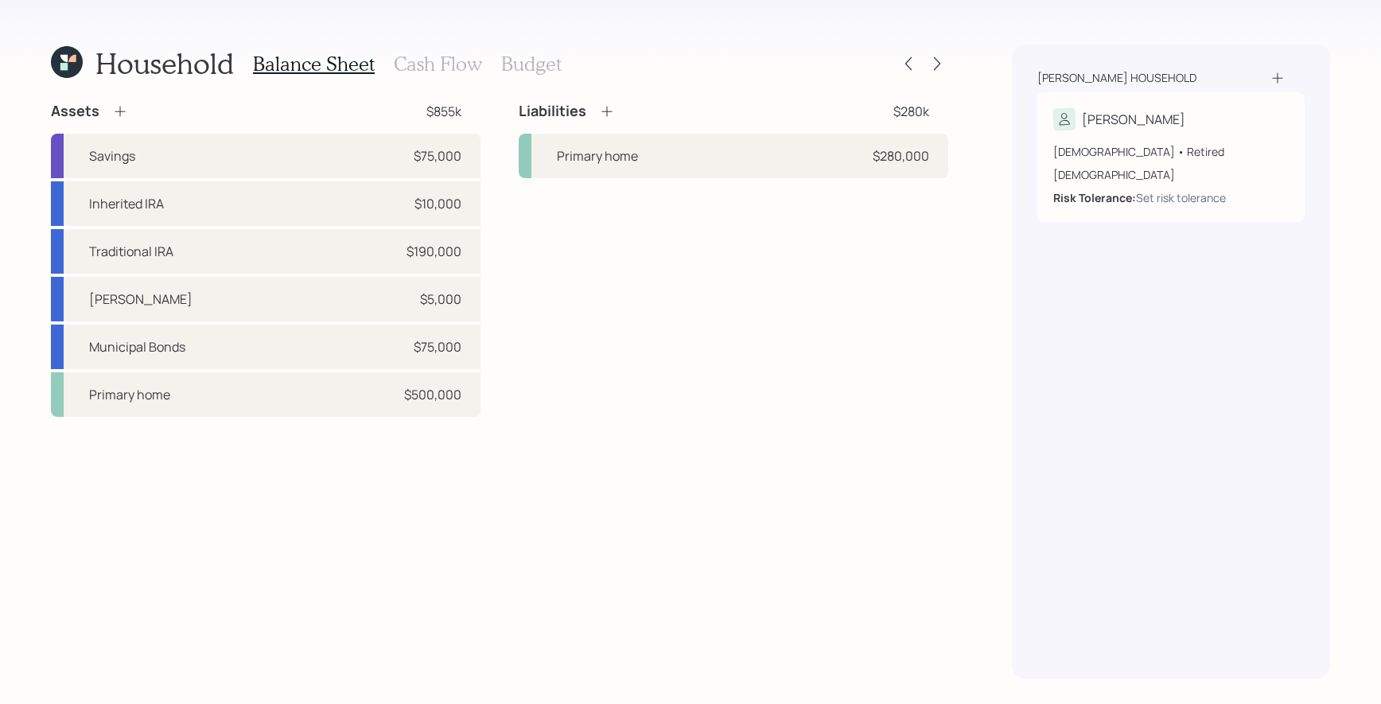
click at [431, 52] on h3 "Cash Flow" at bounding box center [438, 63] width 88 height 23
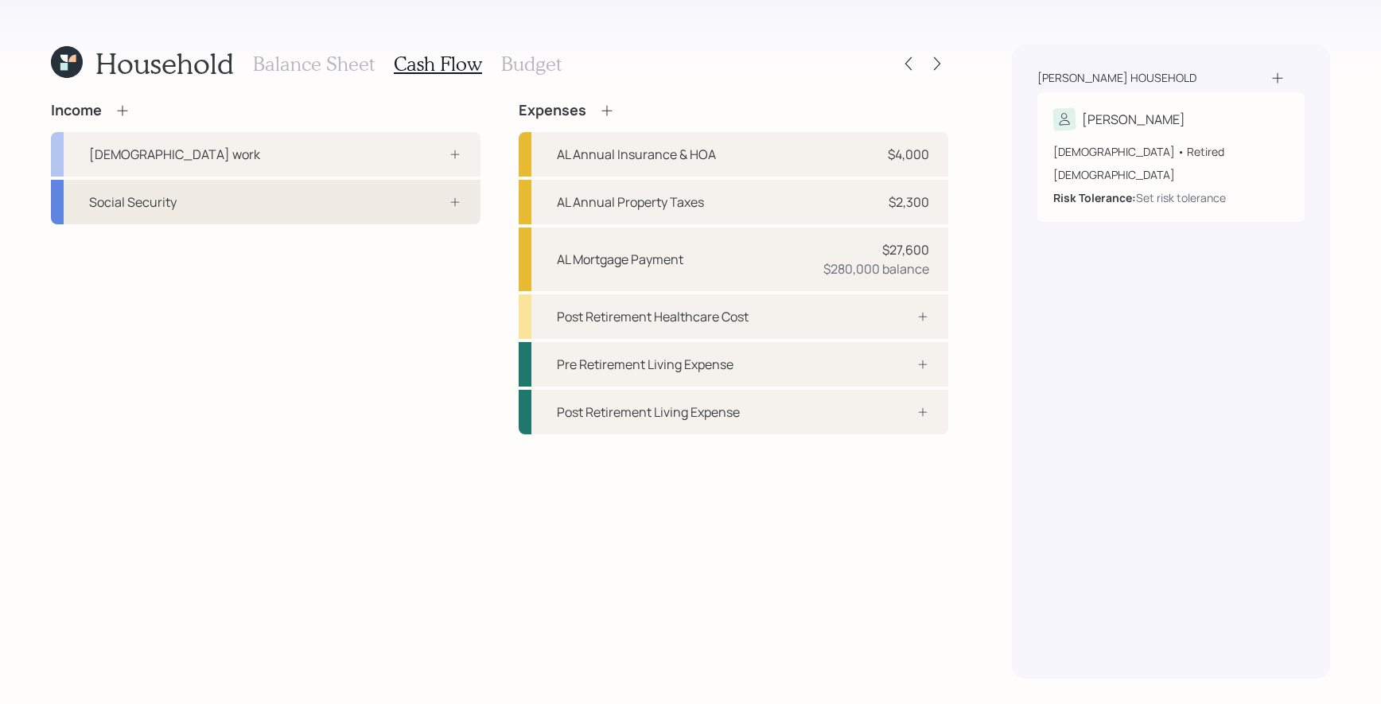
click at [405, 197] on div "Social Security" at bounding box center [265, 202] width 429 height 45
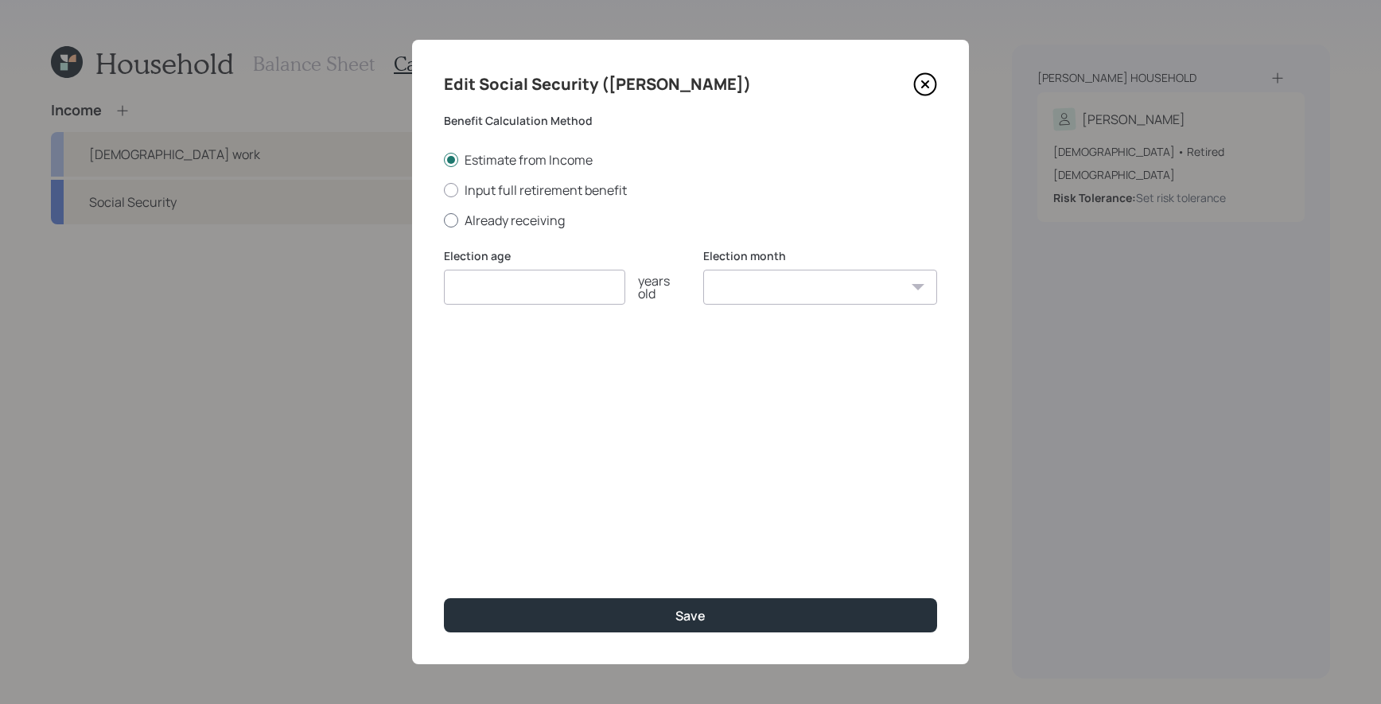
click at [526, 222] on label "Already receiving" at bounding box center [690, 220] width 493 height 17
click at [444, 220] on input "Already receiving" at bounding box center [443, 219] width 1 height 1
radio input "true"
click at [526, 299] on input "number" at bounding box center [534, 287] width 181 height 35
type input "70"
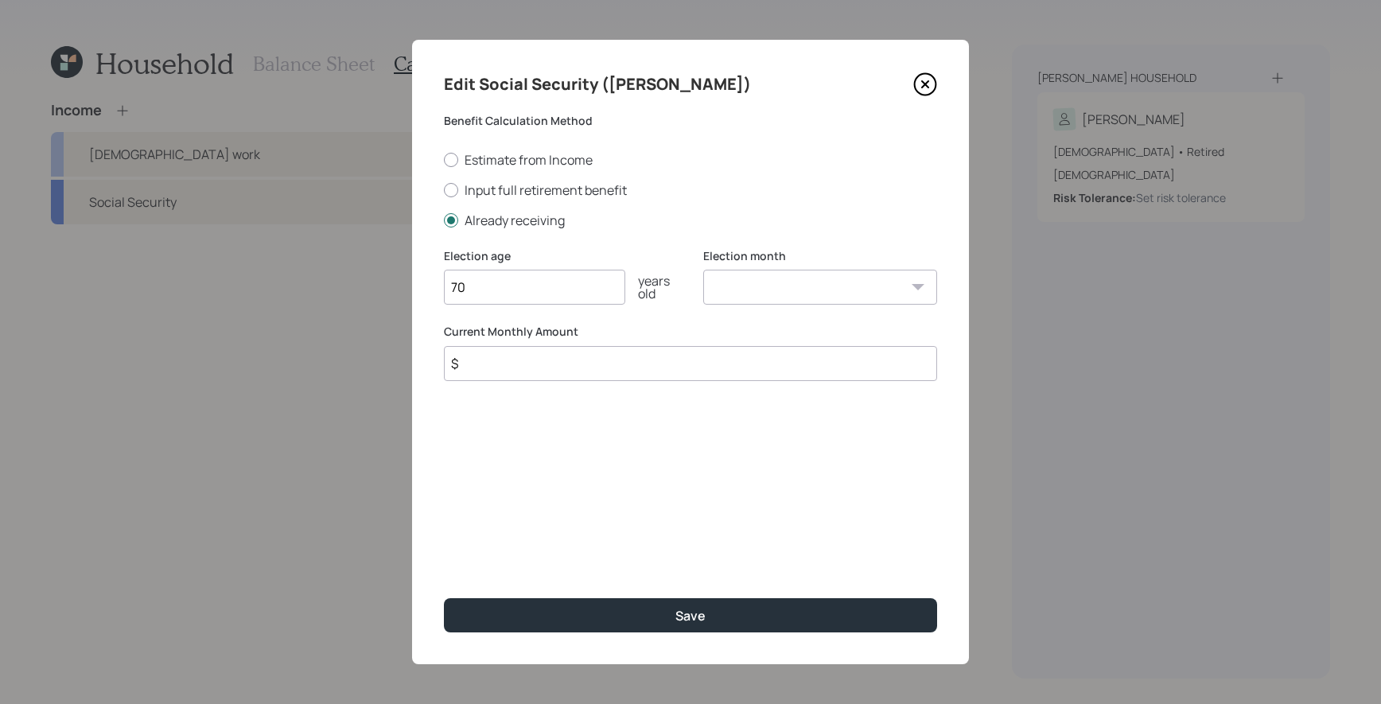
click at [546, 367] on input "$" at bounding box center [690, 363] width 493 height 35
type input "$ 1,600"
click at [444, 598] on button "Save" at bounding box center [690, 615] width 493 height 34
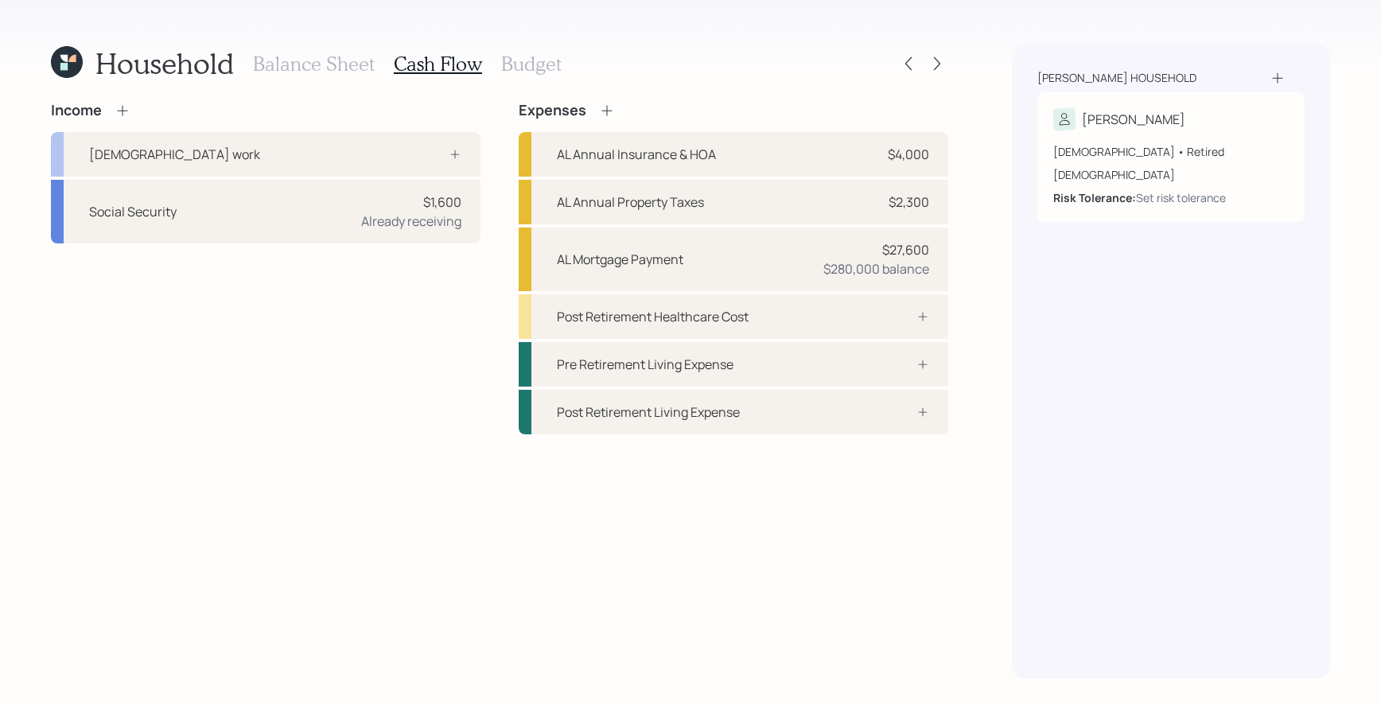
click at [270, 252] on div "Income [DEMOGRAPHIC_DATA] work Social Security $1,600 Already receiving" at bounding box center [265, 268] width 429 height 332
click at [282, 218] on div "Social Security $1,600 Already receiving" at bounding box center [265, 212] width 429 height 64
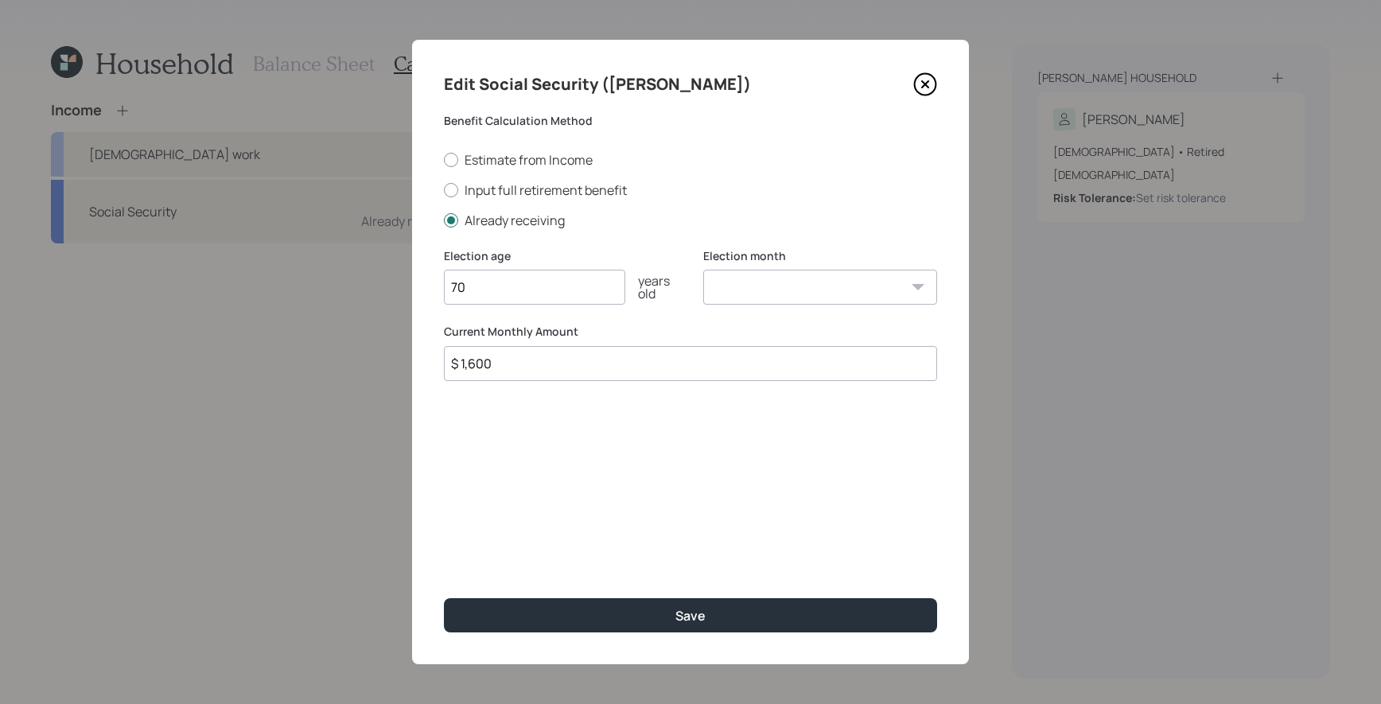
drag, startPoint x: 549, startPoint y: 360, endPoint x: 282, endPoint y: 297, distance: 274.5
click at [282, 301] on div "Edit Social Security ([PERSON_NAME]) Benefit Calculation Method Estimate from I…" at bounding box center [690, 352] width 1381 height 704
type input "$ 1,785"
click at [444, 598] on button "Save" at bounding box center [690, 615] width 493 height 34
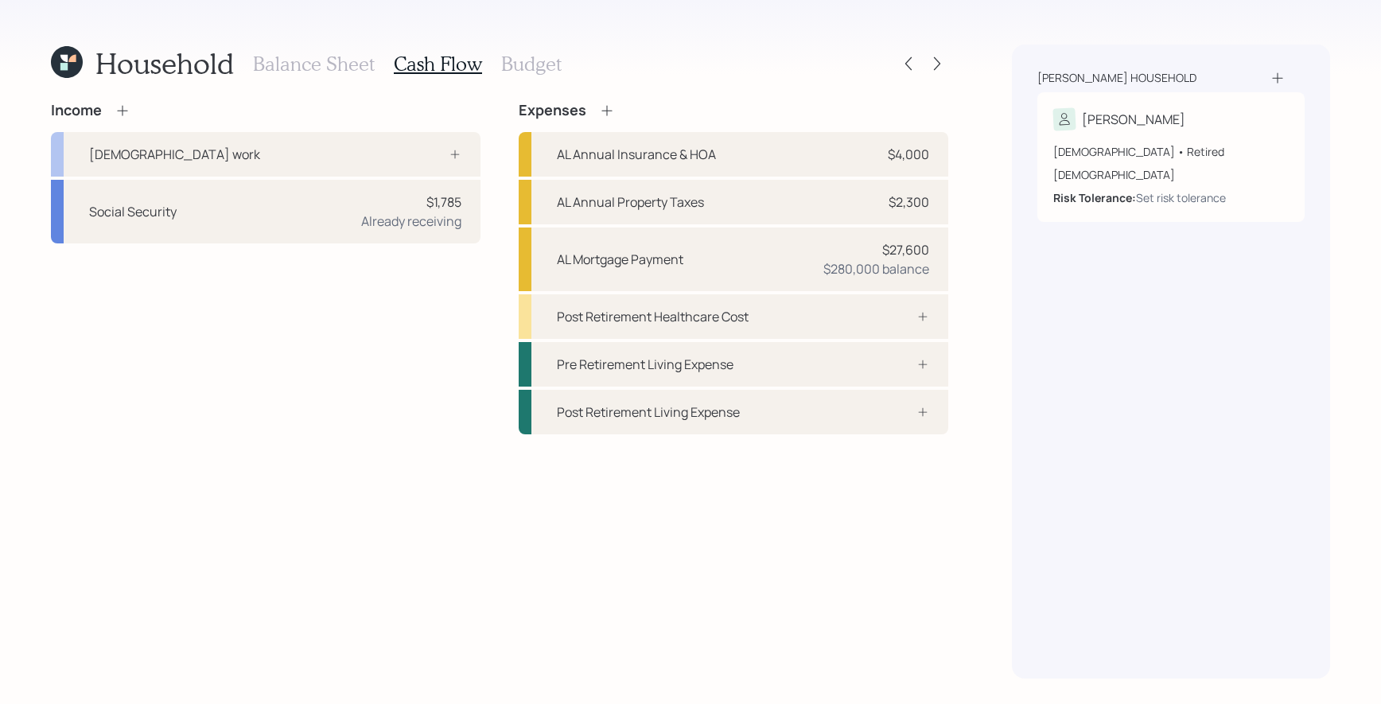
click at [129, 110] on icon at bounding box center [123, 111] width 16 height 16
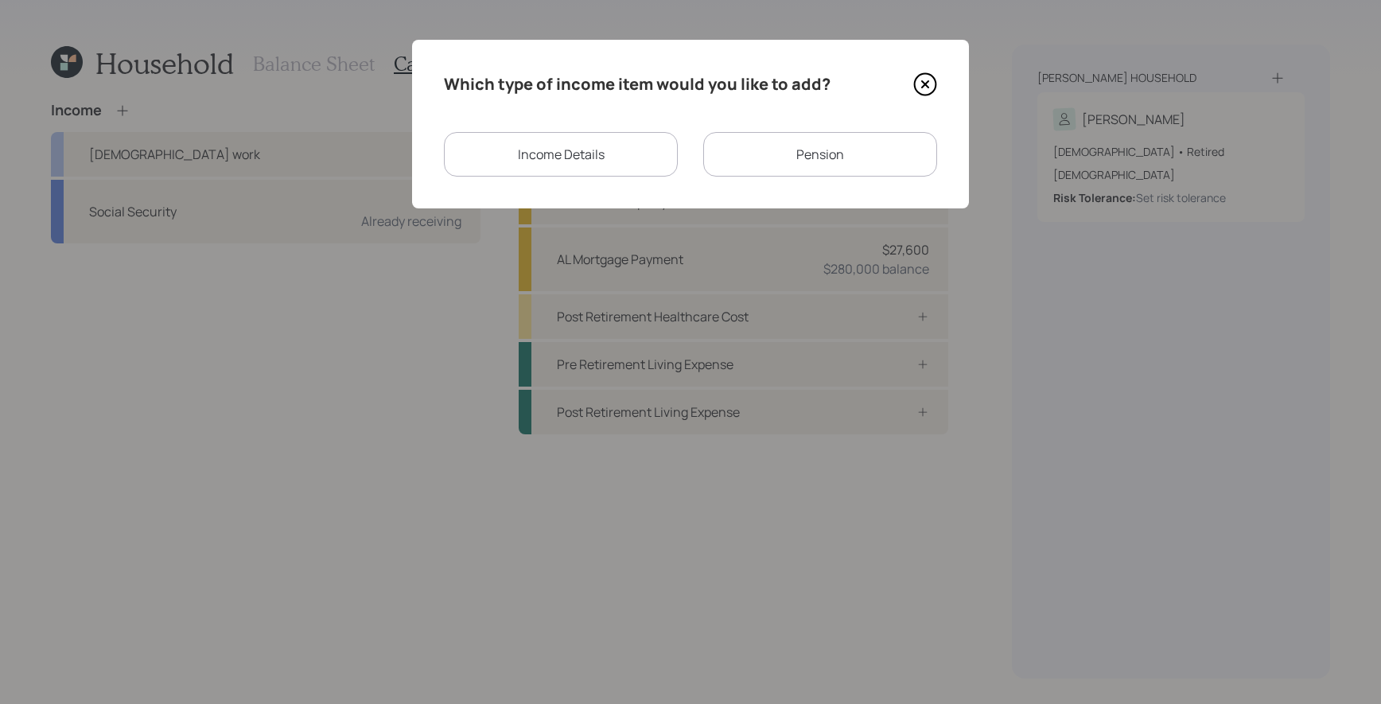
click at [621, 162] on div "Income Details" at bounding box center [561, 154] width 234 height 45
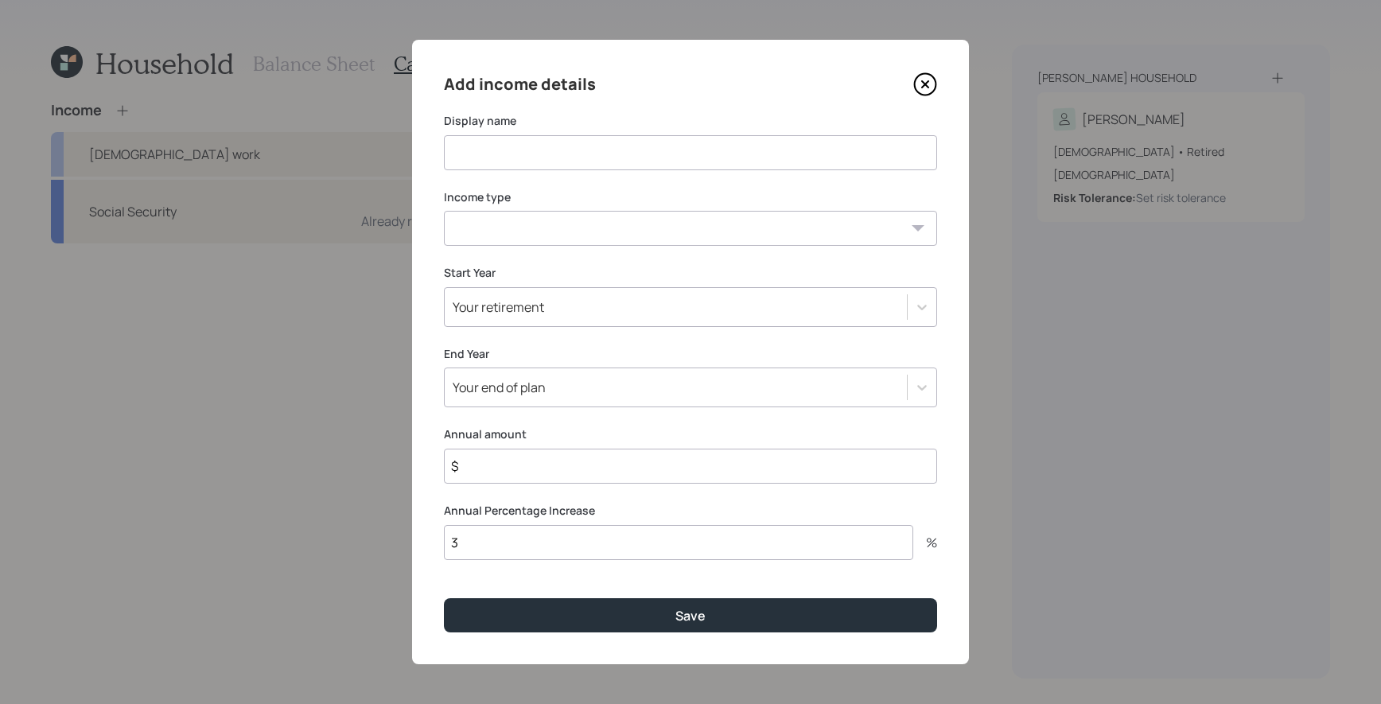
click at [639, 165] on input at bounding box center [690, 152] width 493 height 35
type input "Stake in business"
click at [656, 235] on select "[DEMOGRAPHIC_DATA] work [DEMOGRAPHIC_DATA] work Self employment Other" at bounding box center [690, 228] width 493 height 35
select select "other"
click at [444, 211] on select "[DEMOGRAPHIC_DATA] work [DEMOGRAPHIC_DATA] work Self employment Other" at bounding box center [690, 228] width 493 height 35
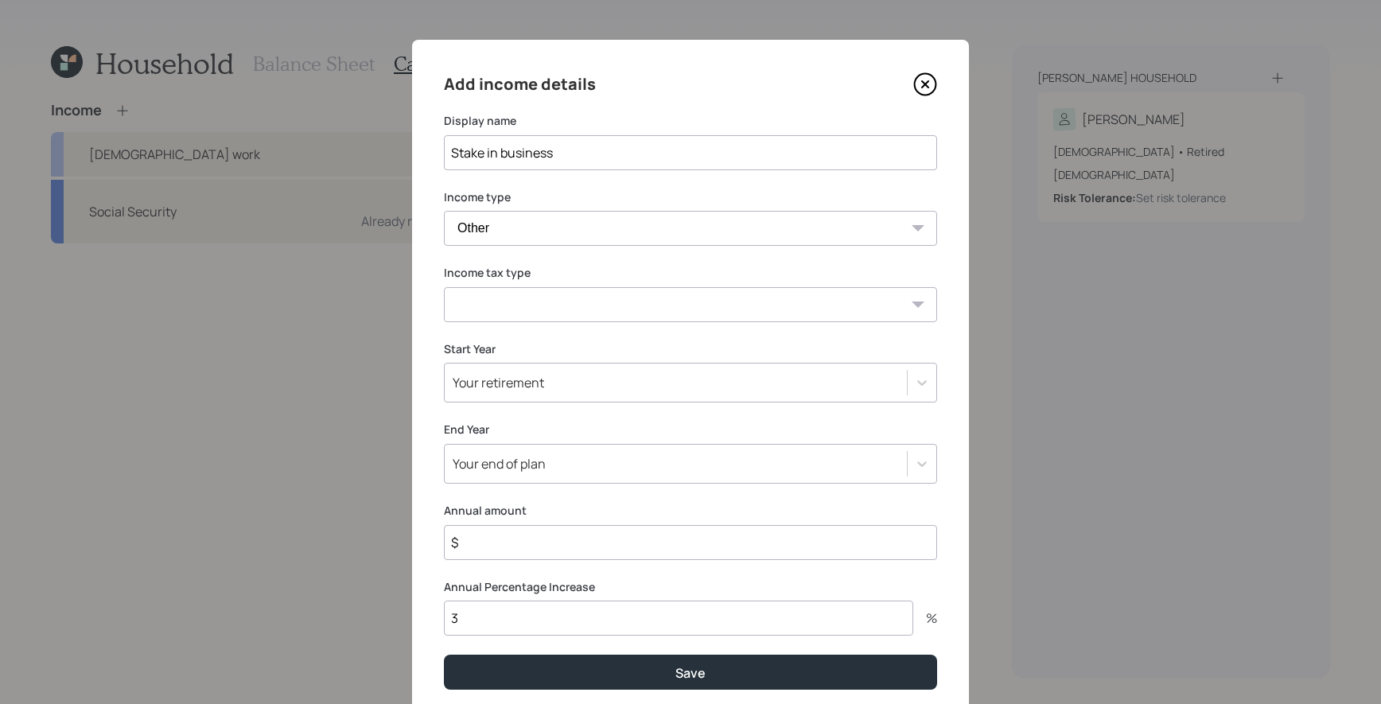
click at [651, 287] on select "Tax-free Earned Self Employment Alimony Royalties Pension / Annuity Interest Di…" at bounding box center [690, 304] width 493 height 35
select select "earned"
click at [444, 287] on select "Tax-free Earned Self Employment Alimony Royalties Pension / Annuity Interest Di…" at bounding box center [690, 304] width 493 height 35
click at [642, 375] on div "Your retirement" at bounding box center [676, 382] width 462 height 27
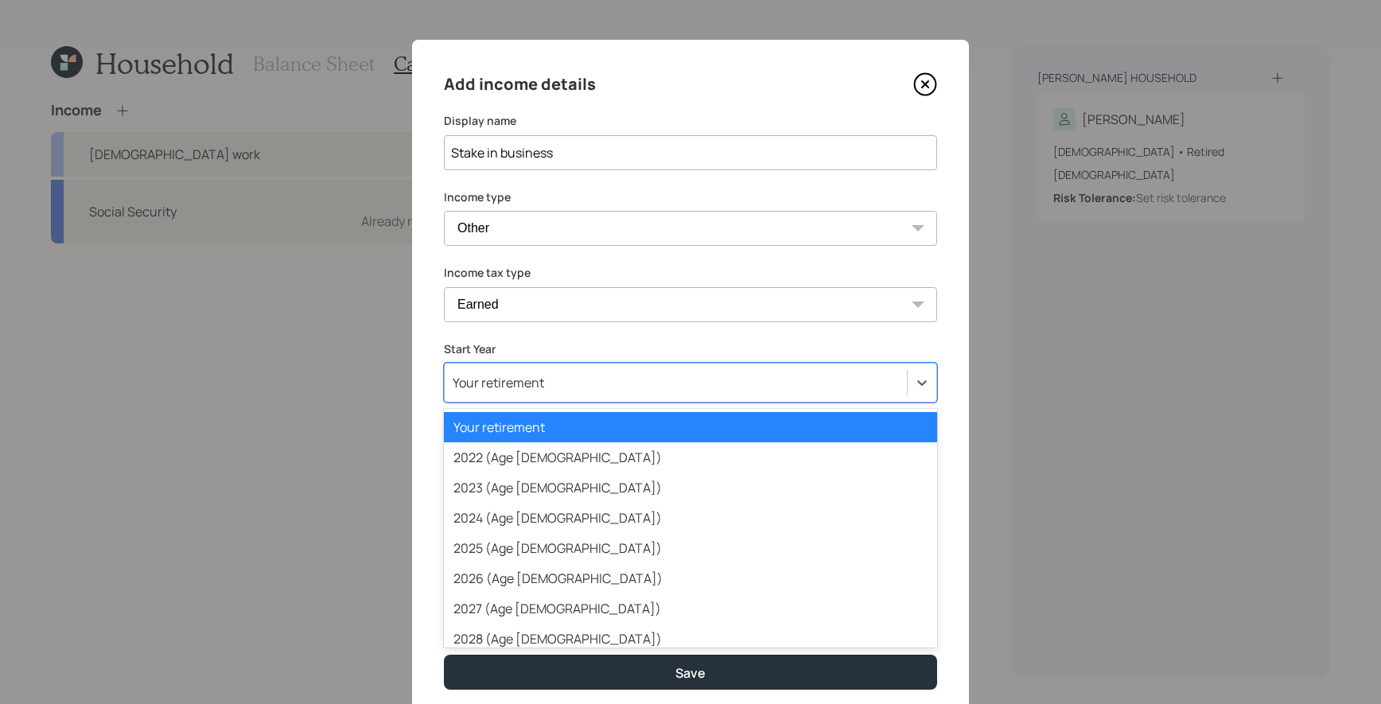
click at [642, 375] on div "Your retirement" at bounding box center [676, 382] width 462 height 27
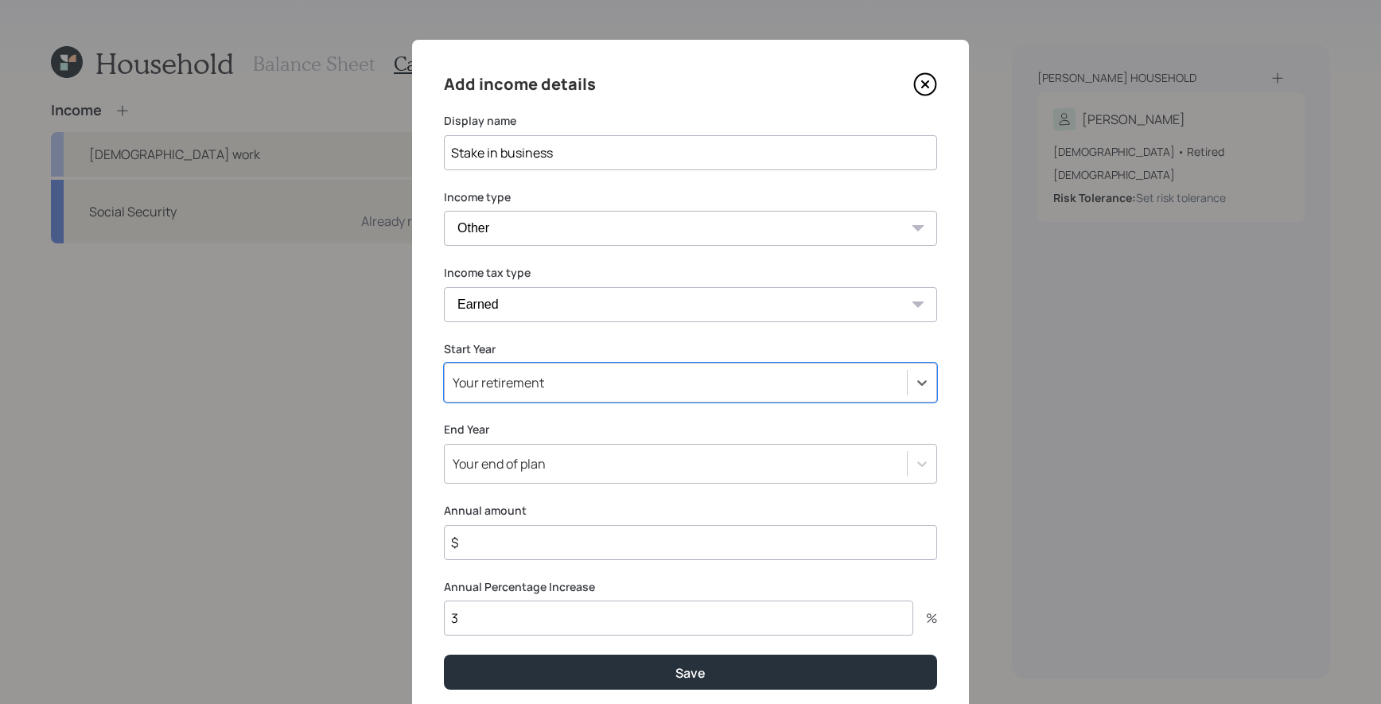
click at [627, 530] on input "$" at bounding box center [690, 542] width 493 height 35
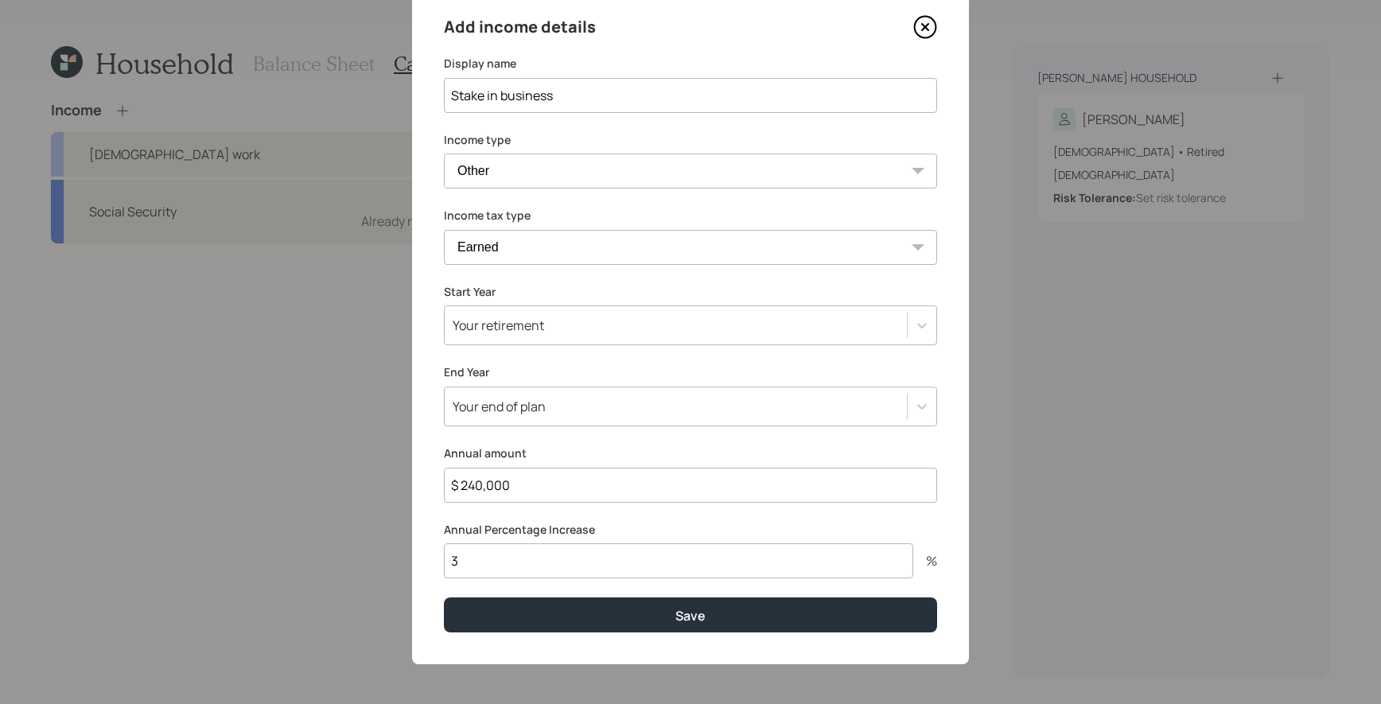
type input "$ 240,000"
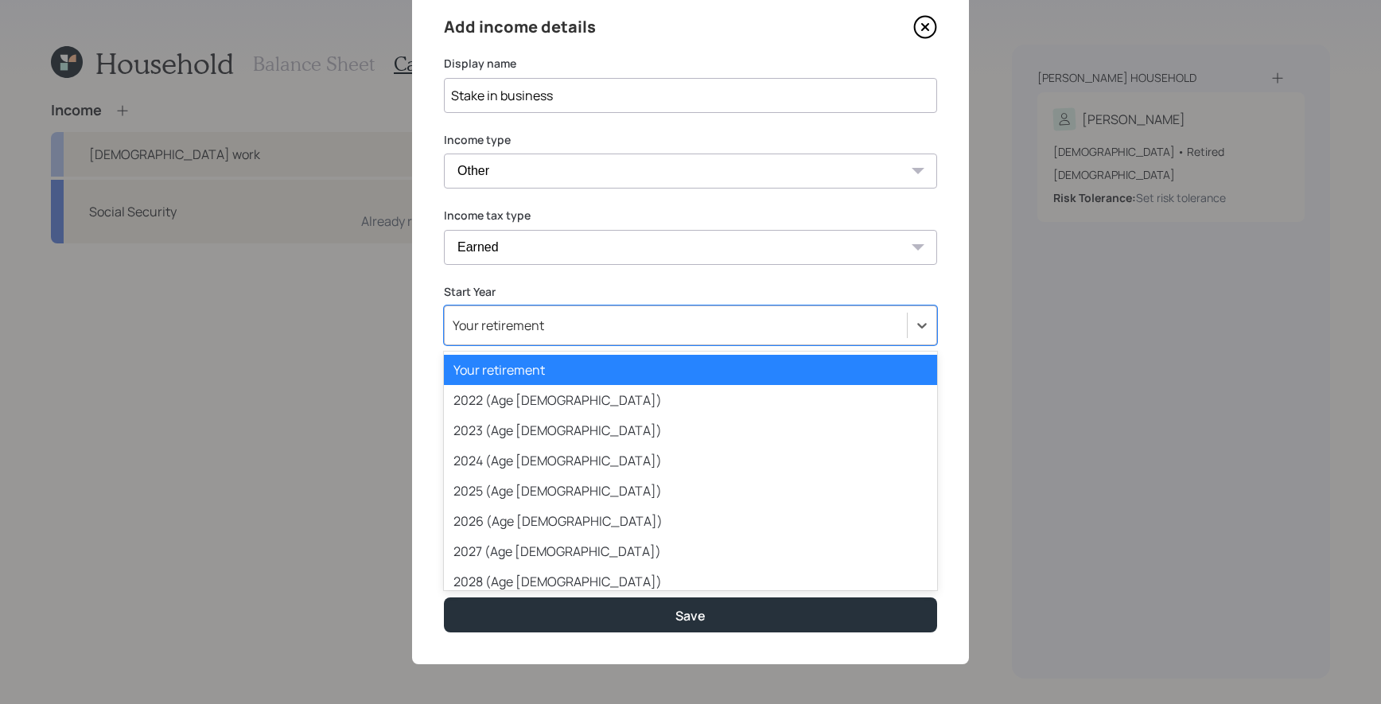
click at [680, 328] on div "Your retirement" at bounding box center [676, 325] width 462 height 27
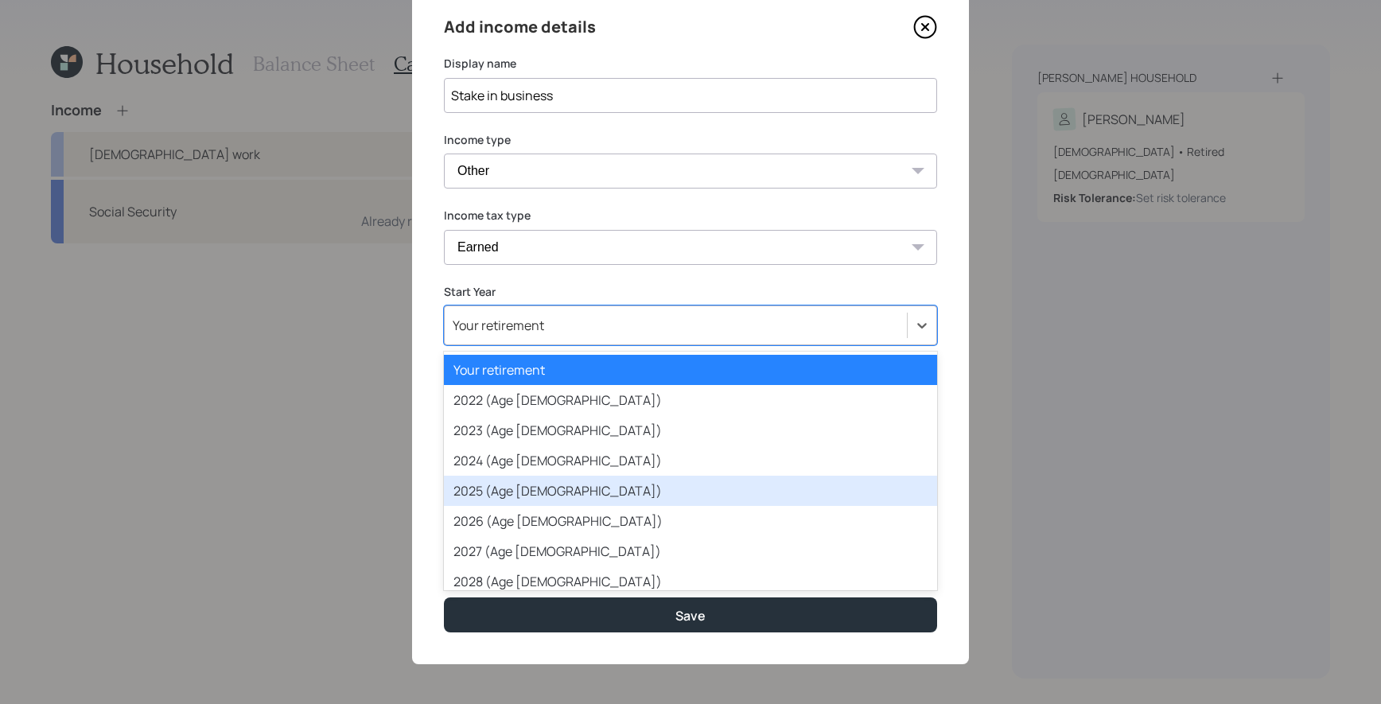
click at [668, 485] on div "2025 (Age [DEMOGRAPHIC_DATA])" at bounding box center [690, 491] width 493 height 30
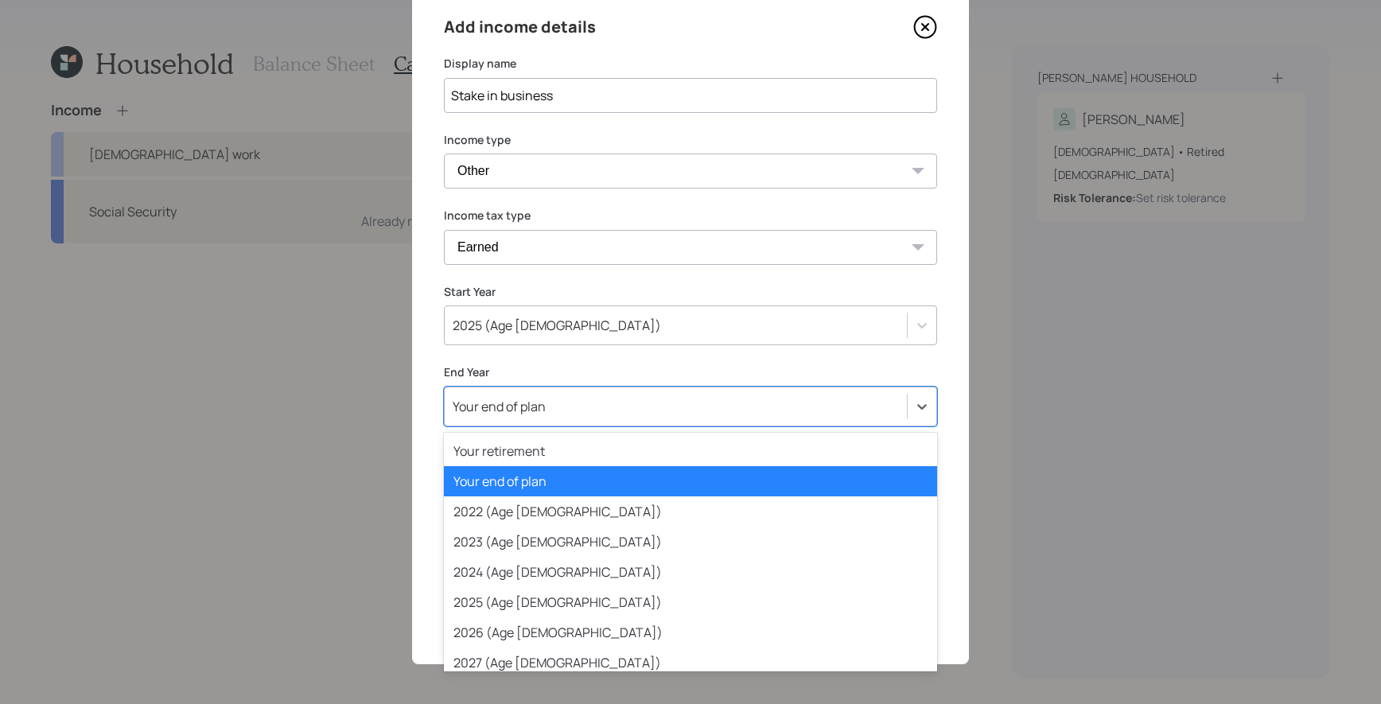
click at [726, 394] on div "Your end of plan" at bounding box center [676, 406] width 462 height 27
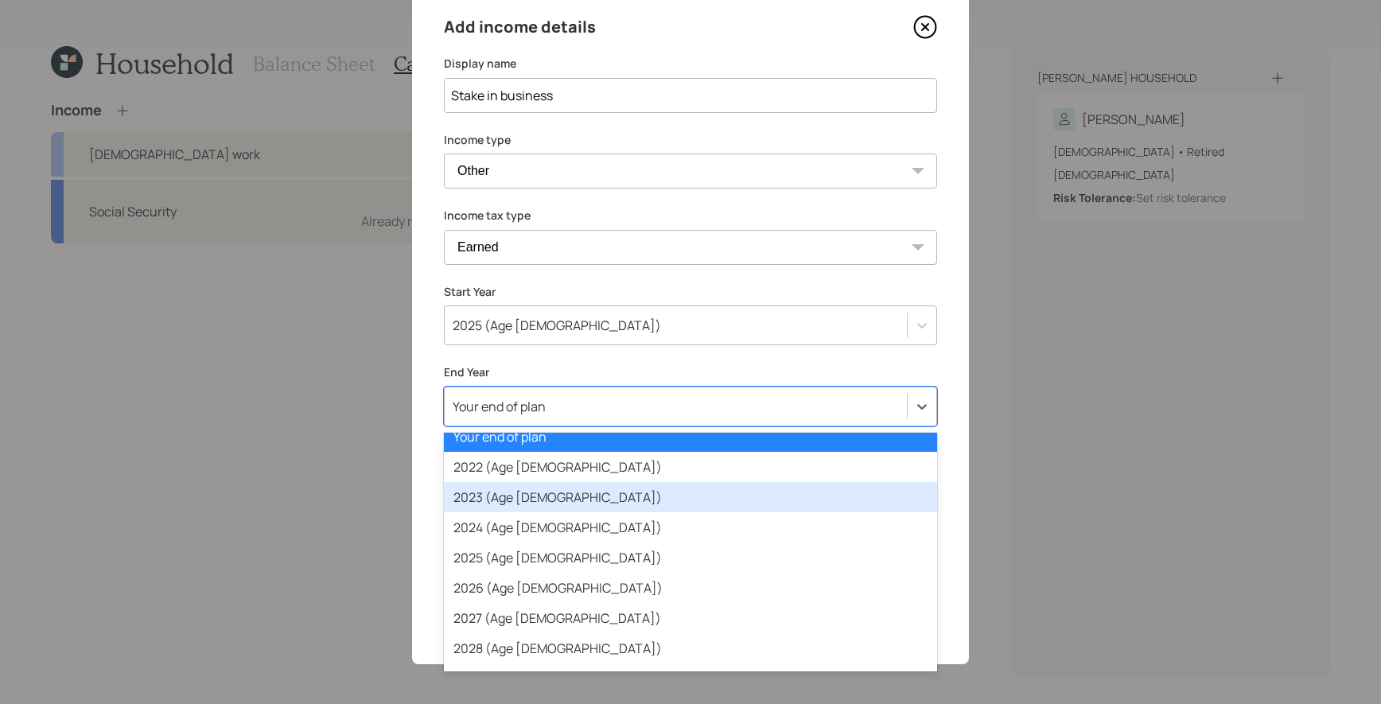
scroll to position [58, 0]
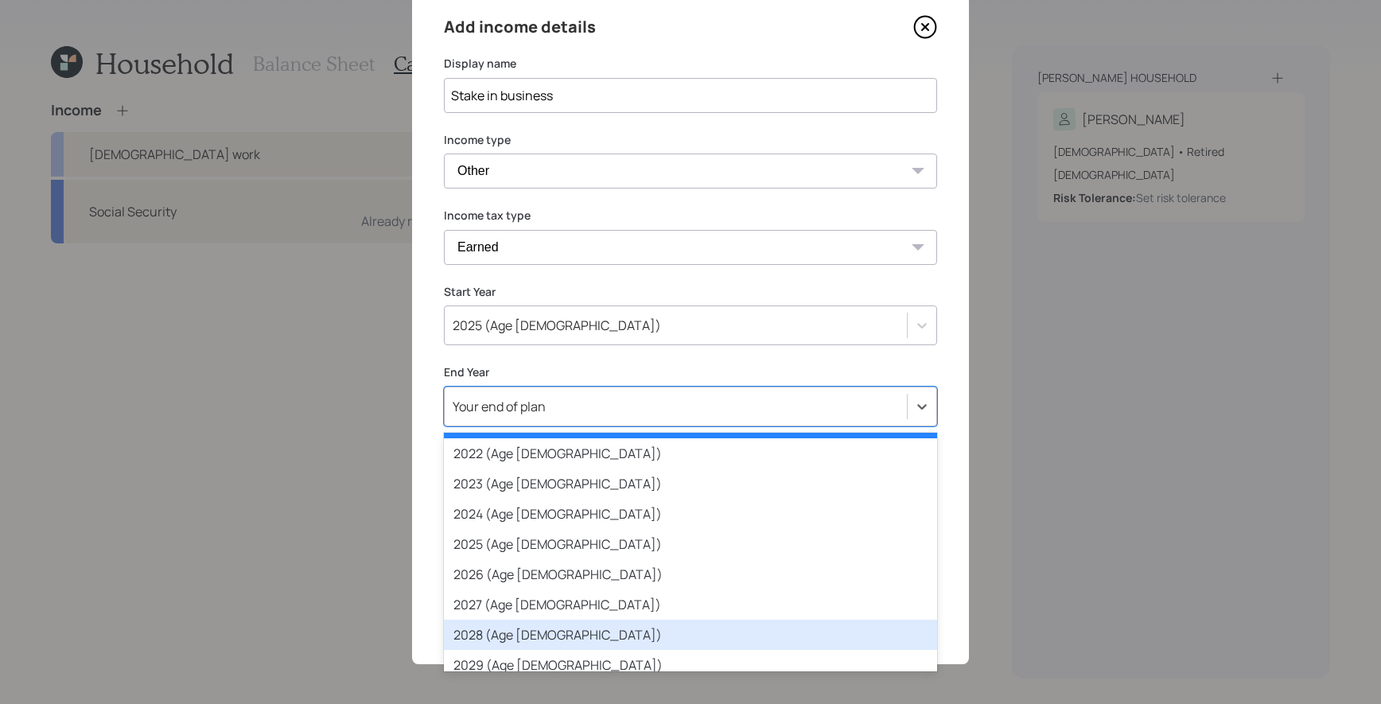
click at [724, 629] on div "2028 (Age [DEMOGRAPHIC_DATA])" at bounding box center [690, 635] width 493 height 30
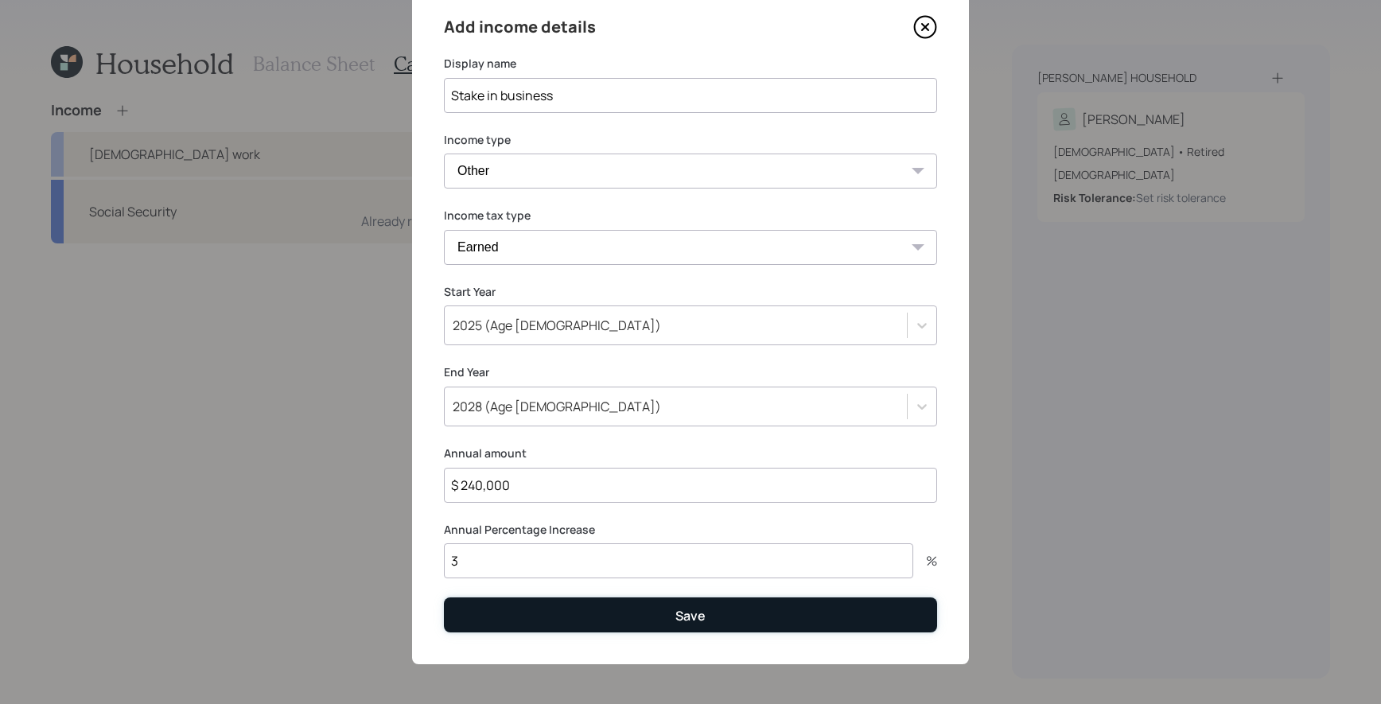
click at [714, 616] on button "Save" at bounding box center [690, 614] width 493 height 34
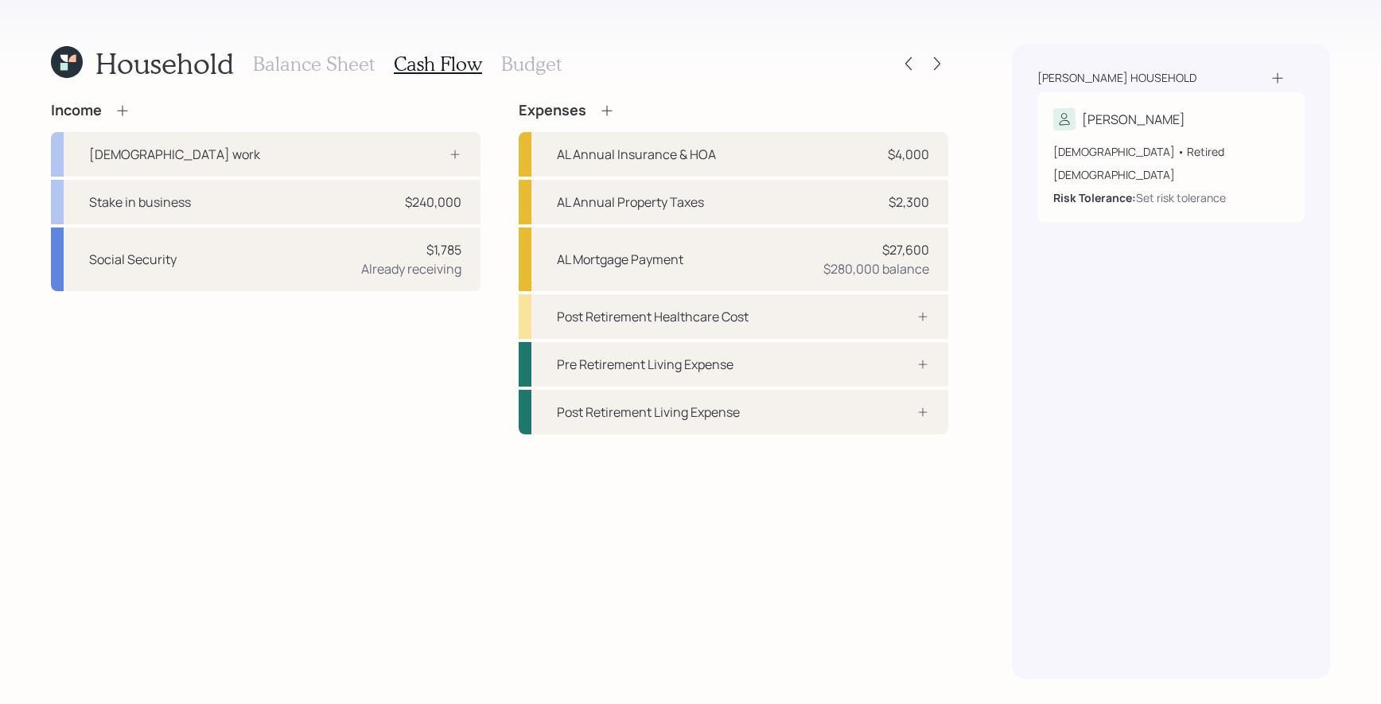
click at [332, 64] on h3 "Balance Sheet" at bounding box center [314, 63] width 122 height 23
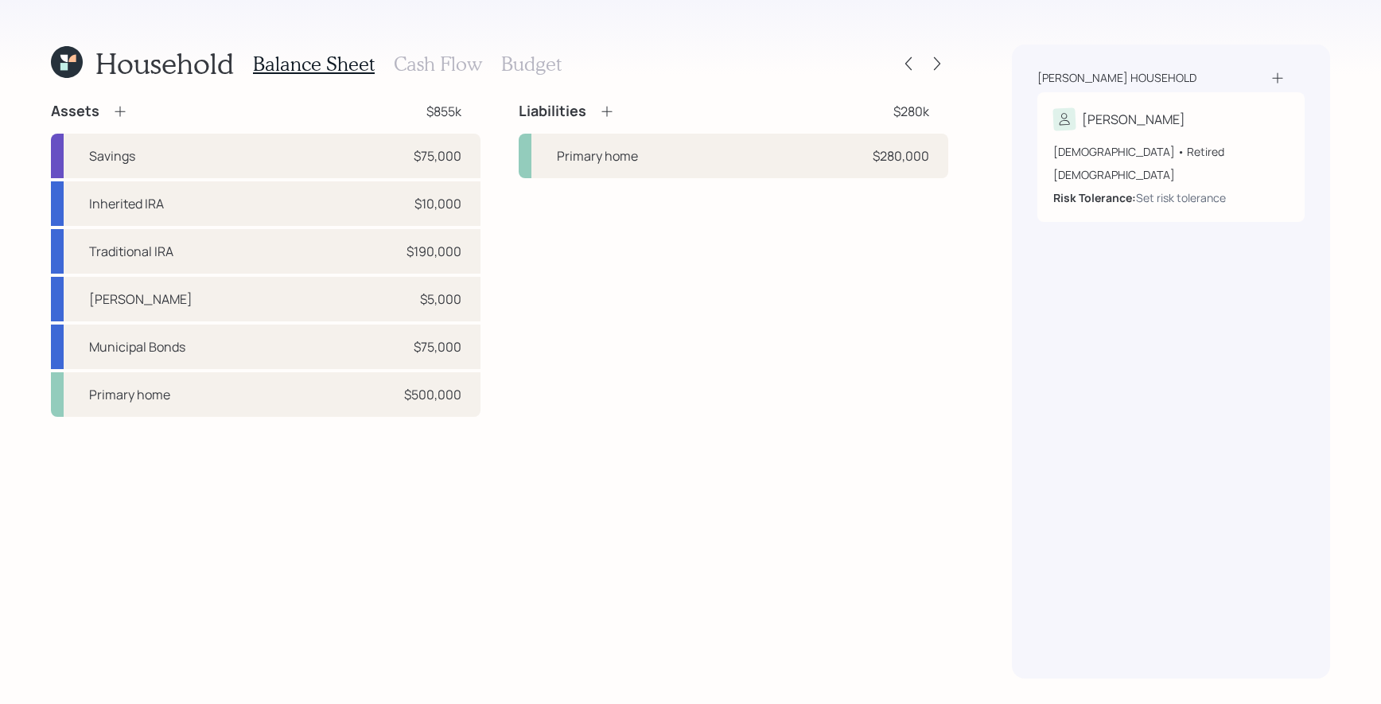
click at [456, 56] on h3 "Cash Flow" at bounding box center [438, 63] width 88 height 23
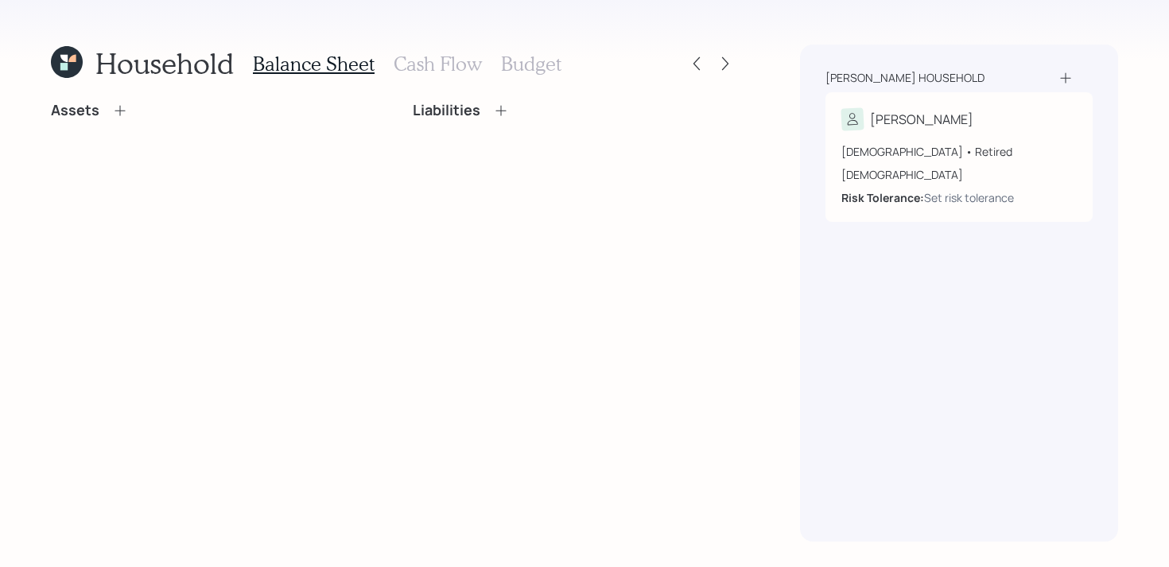
click at [79, 68] on icon at bounding box center [67, 62] width 32 height 32
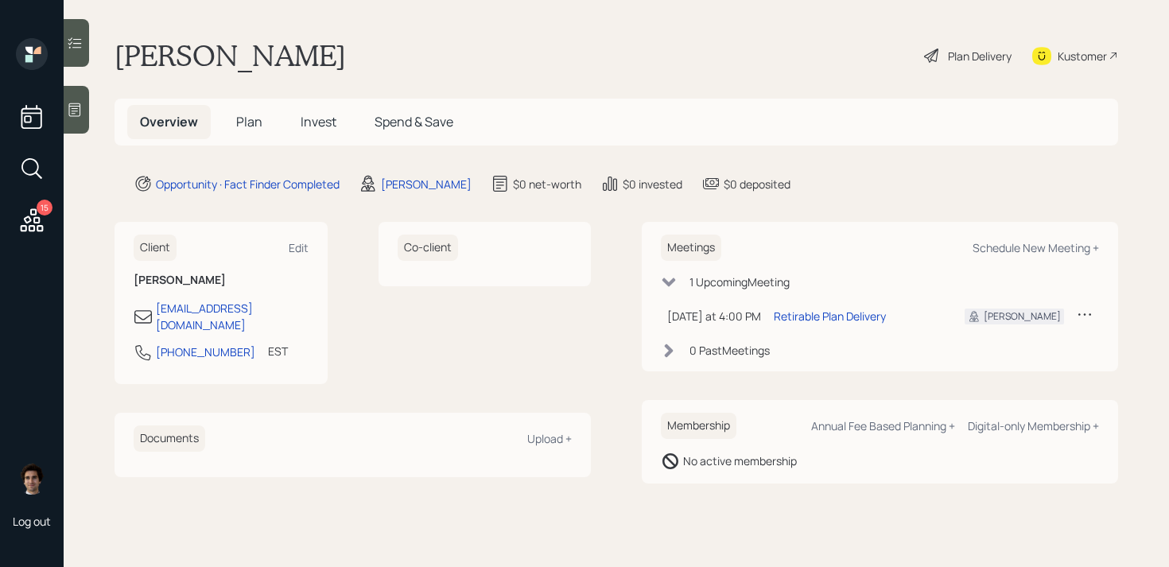
click at [82, 102] on icon at bounding box center [75, 110] width 16 height 16
